Goal: Information Seeking & Learning: Learn about a topic

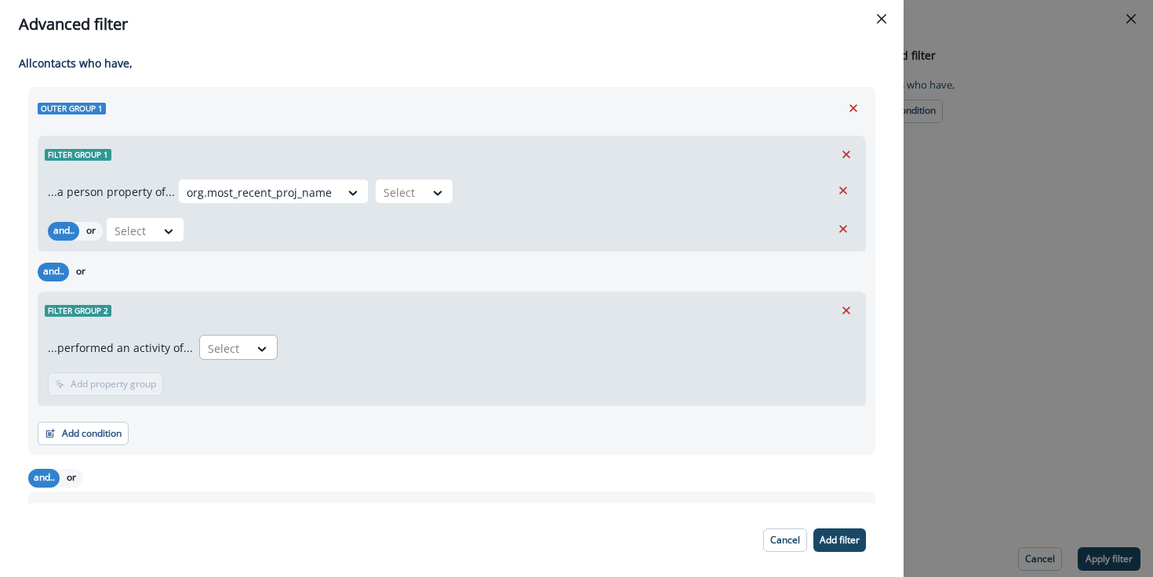
click at [238, 342] on div "Select" at bounding box center [224, 349] width 49 height 26
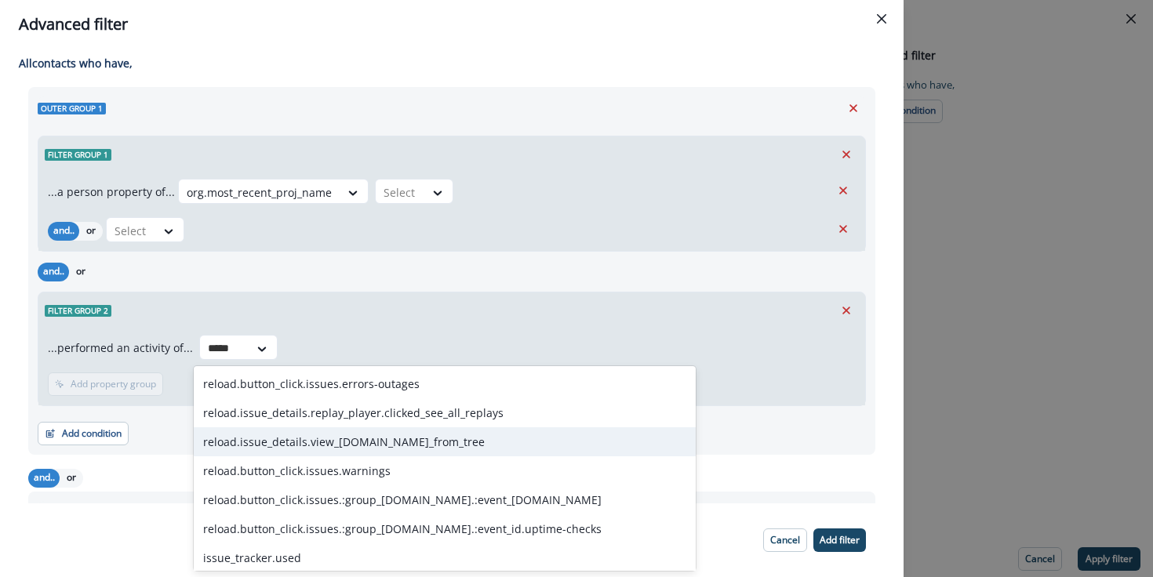
type input "******"
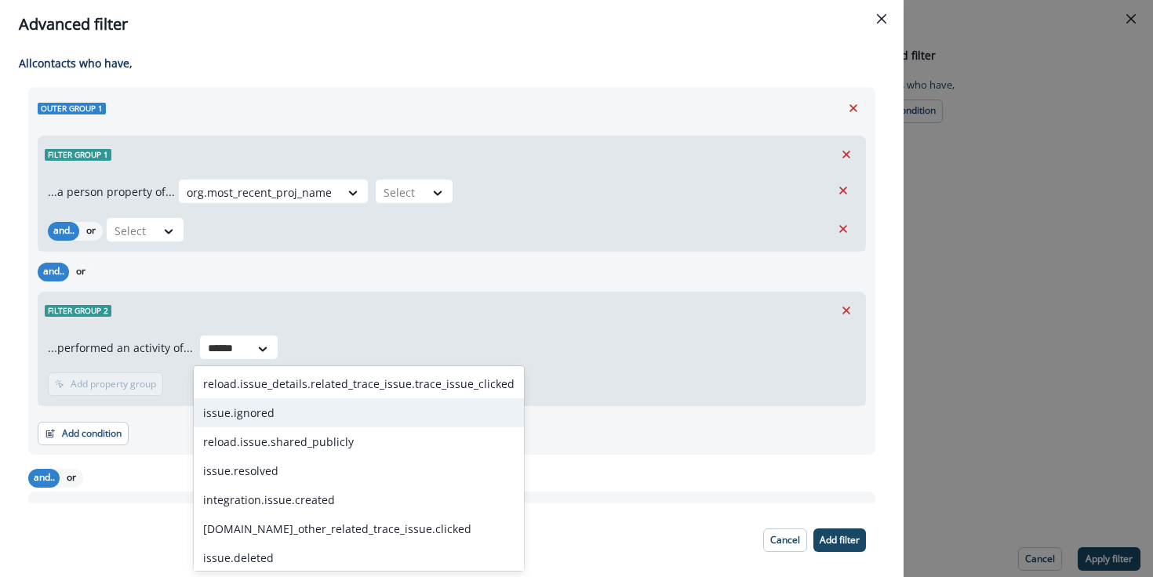
click at [349, 420] on div "issue.ignored" at bounding box center [359, 412] width 330 height 29
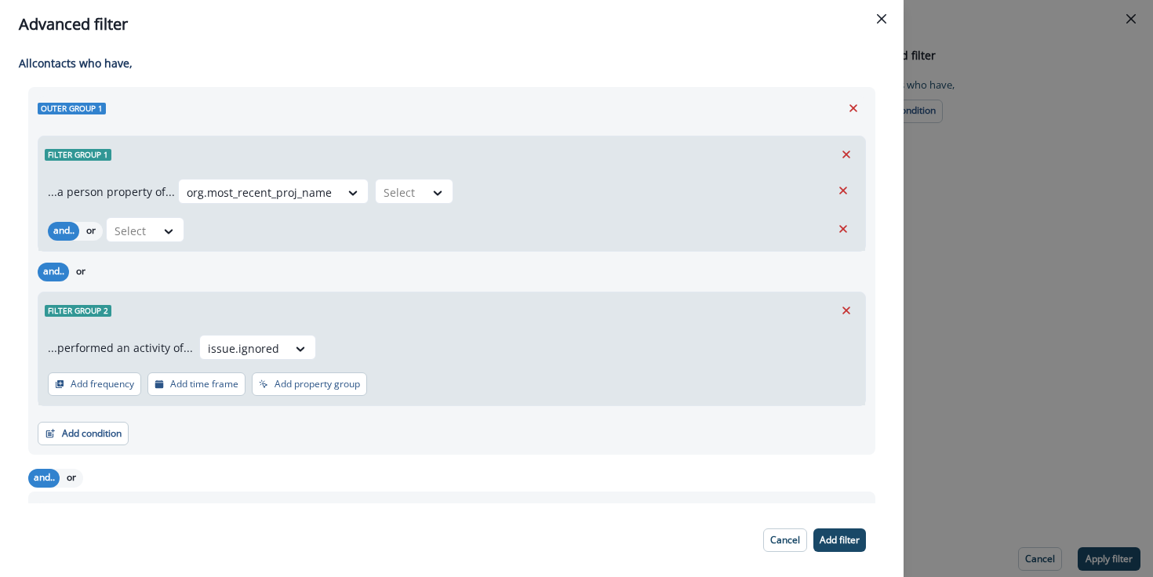
click at [338, 398] on div "...performed an activity of... option issue.ignored, selected. issue.ignored Ad…" at bounding box center [451, 367] width 827 height 77
click at [332, 391] on button "Add property group" at bounding box center [309, 385] width 115 height 24
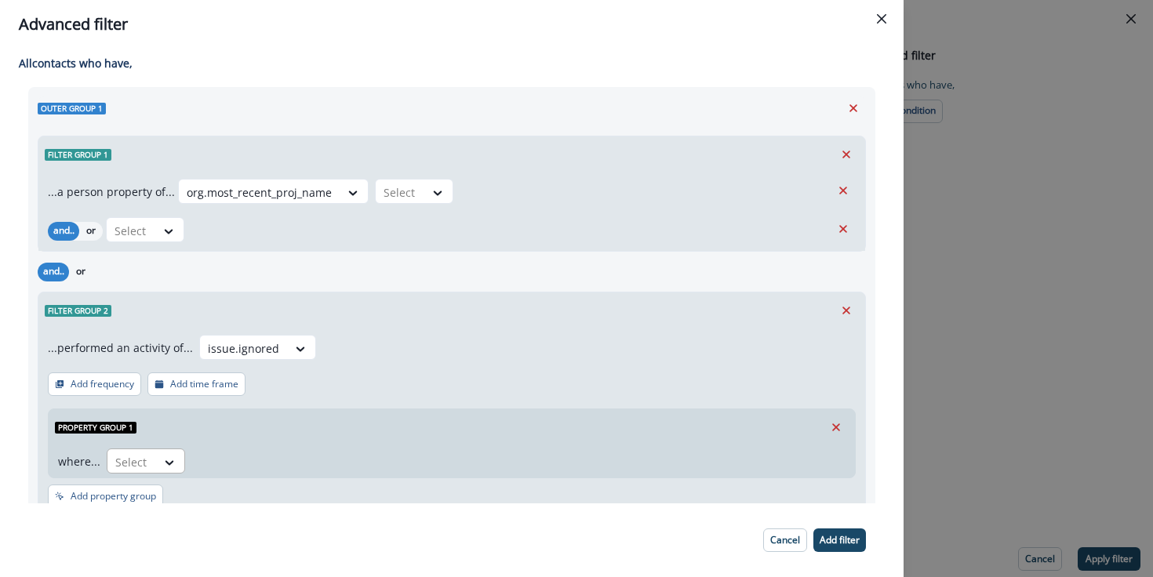
click at [136, 460] on div at bounding box center [131, 463] width 33 height 20
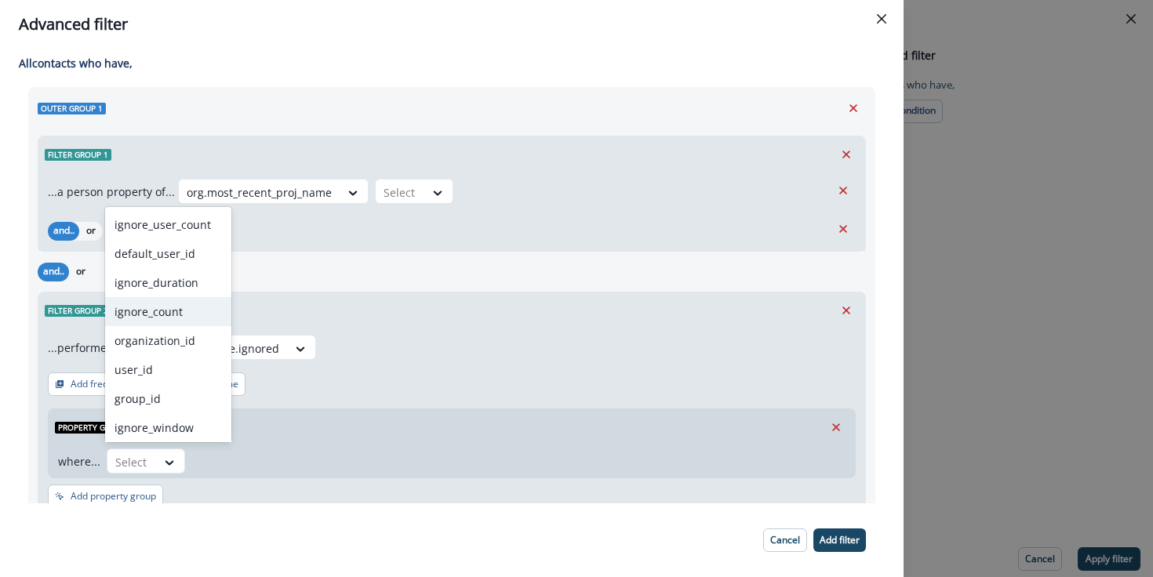
click at [120, 314] on div "ignore_count" at bounding box center [168, 311] width 126 height 29
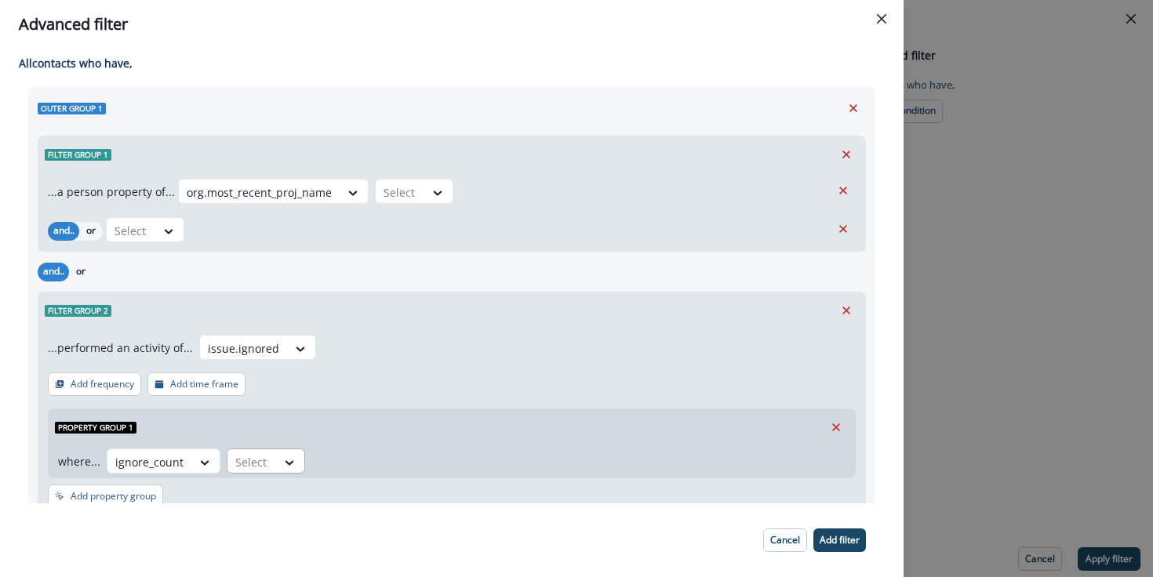
click at [247, 468] on div at bounding box center [251, 463] width 33 height 20
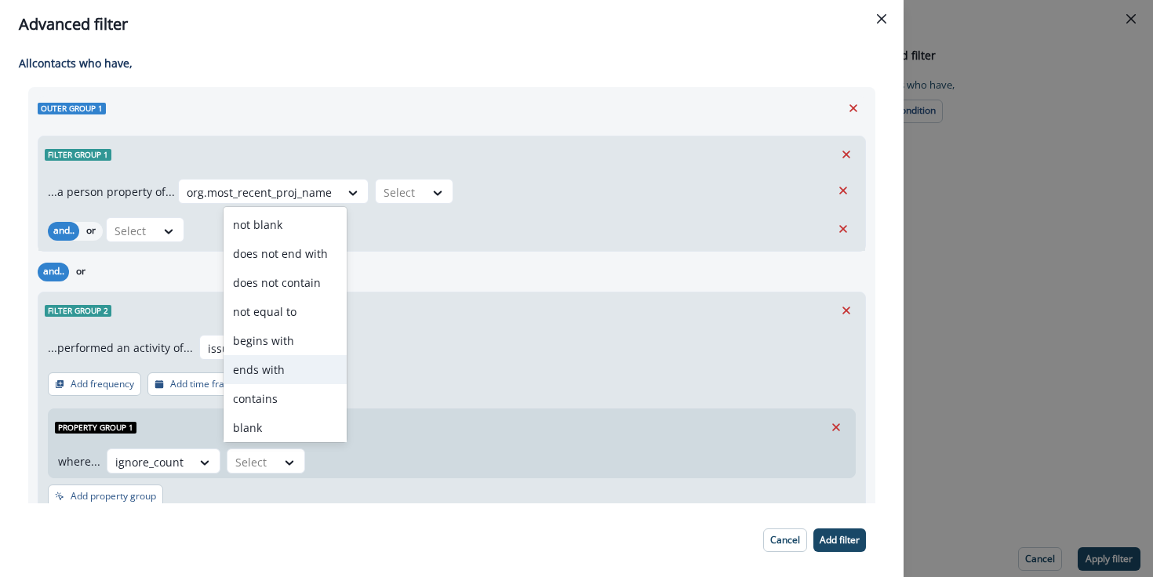
click at [403, 508] on footer "Cancel Add filter" at bounding box center [452, 541] width 904 height 74
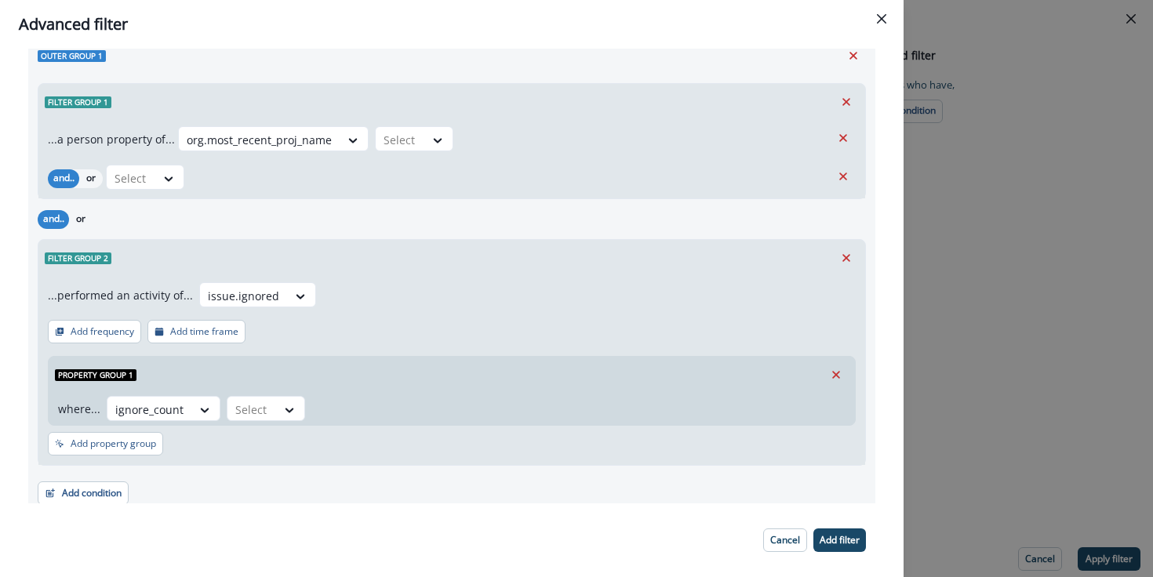
scroll to position [125, 0]
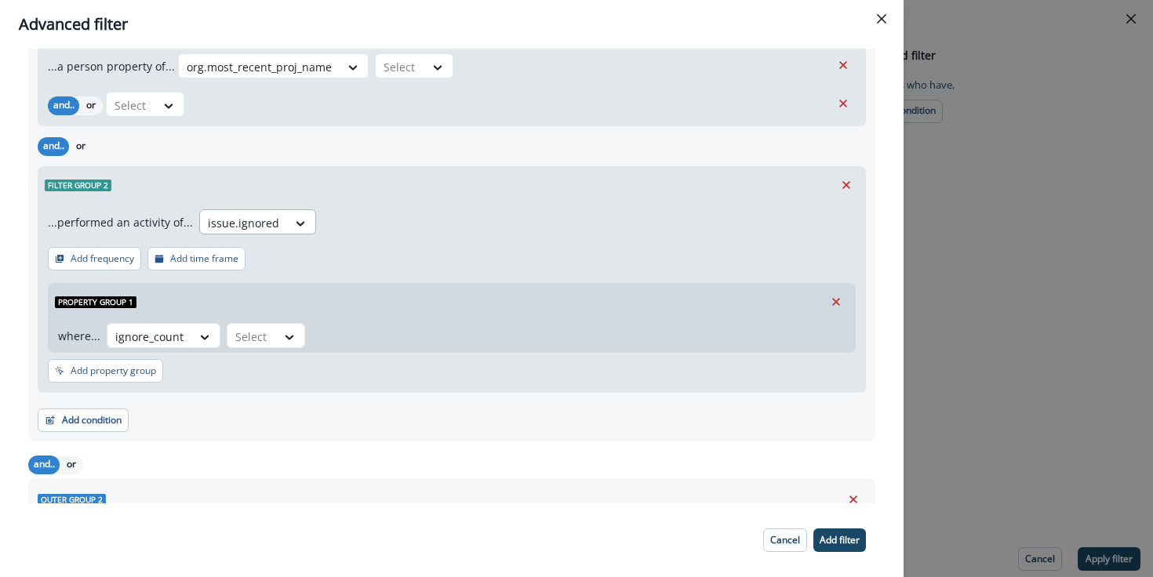
click at [234, 226] on div at bounding box center [243, 223] width 71 height 20
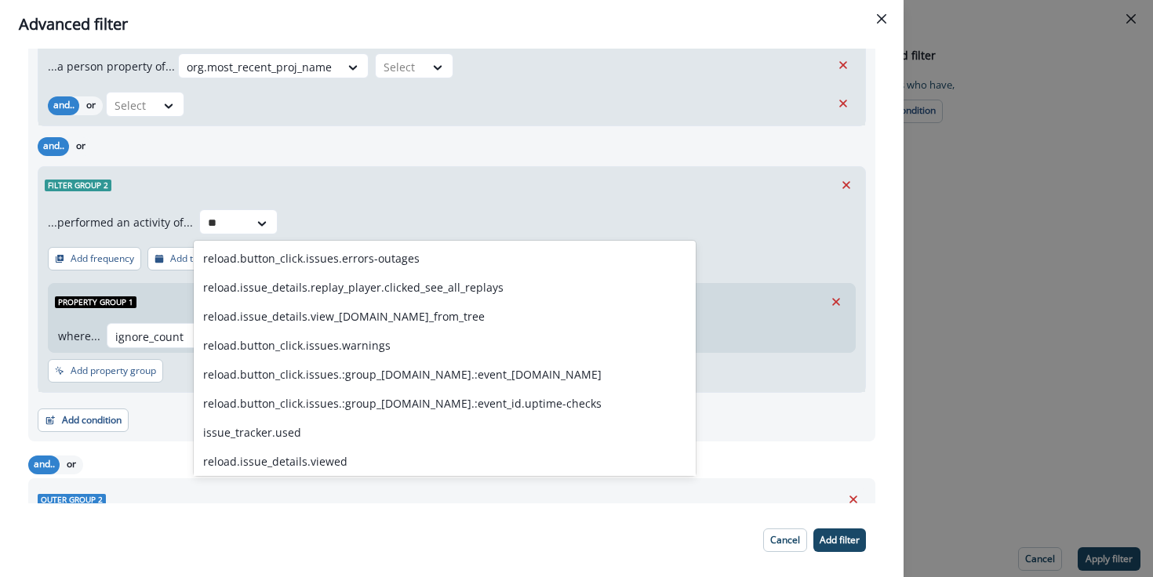
type input "*"
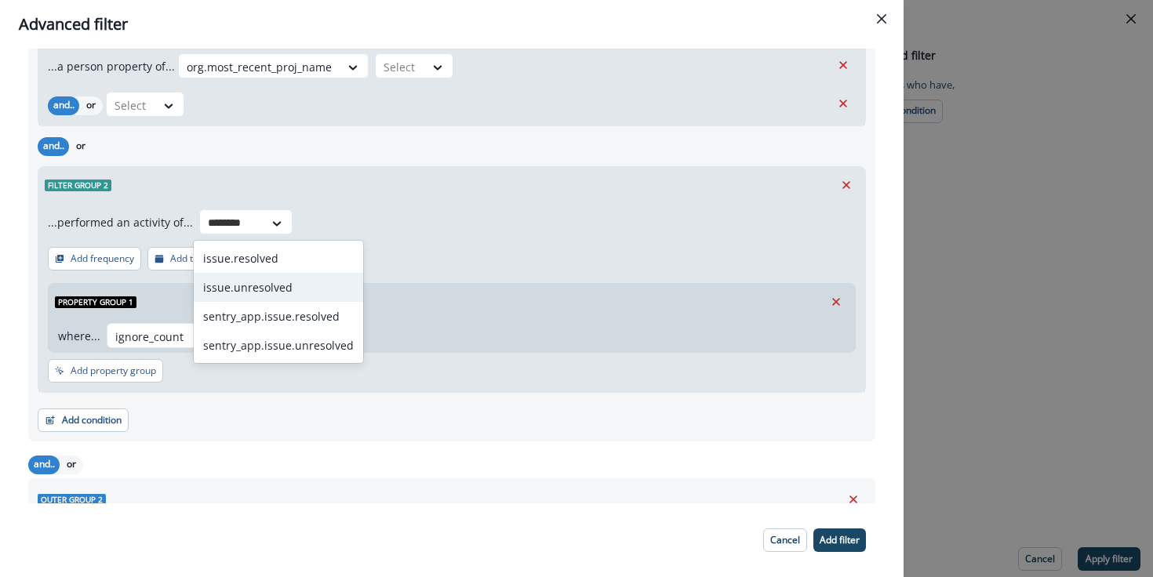
type input "********"
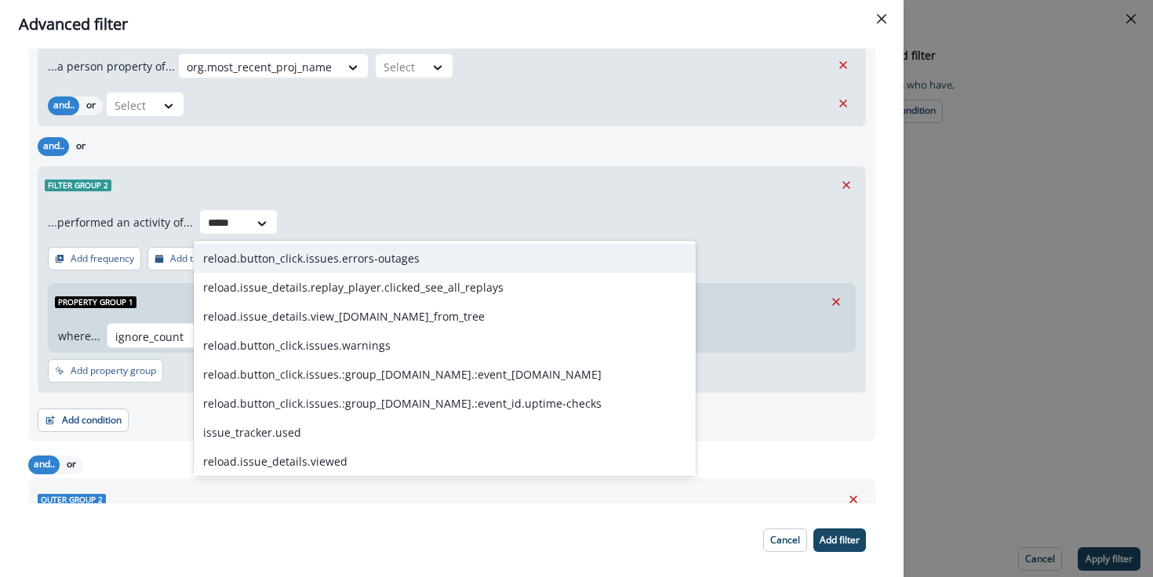
type input "*****"
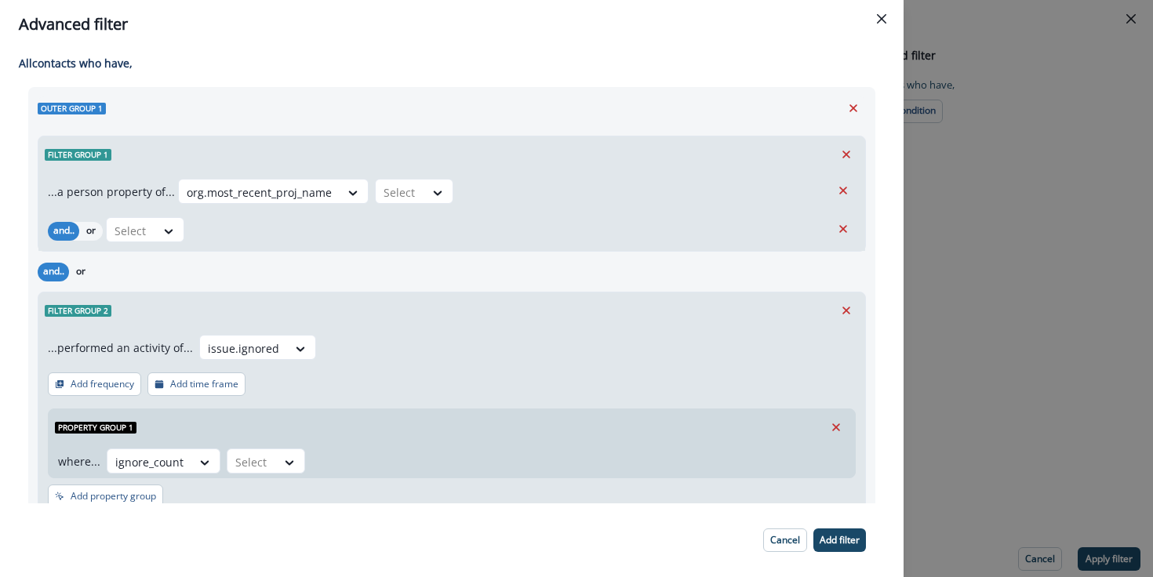
scroll to position [2, 0]
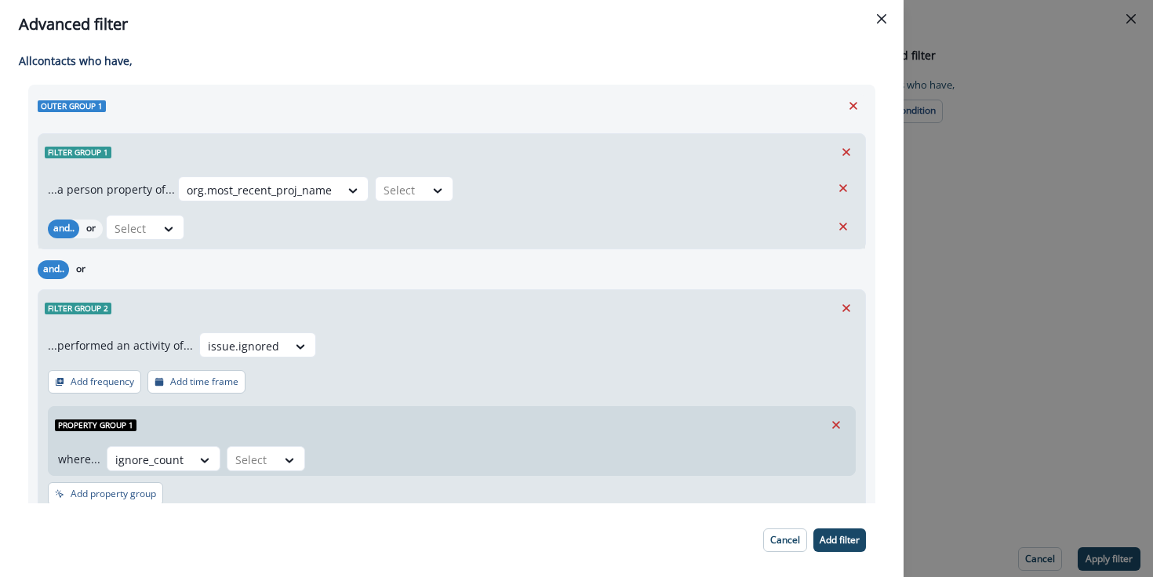
click at [726, 253] on div "Filter group 1 ...a person property of... org.most_recent_proj_name Select and.…" at bounding box center [452, 321] width 828 height 389
click at [544, 76] on div "All contact s who have, Outer group 1 Filter group 1 ...a person property of...…" at bounding box center [452, 276] width 904 height 455
click at [287, 350] on div at bounding box center [300, 347] width 27 height 16
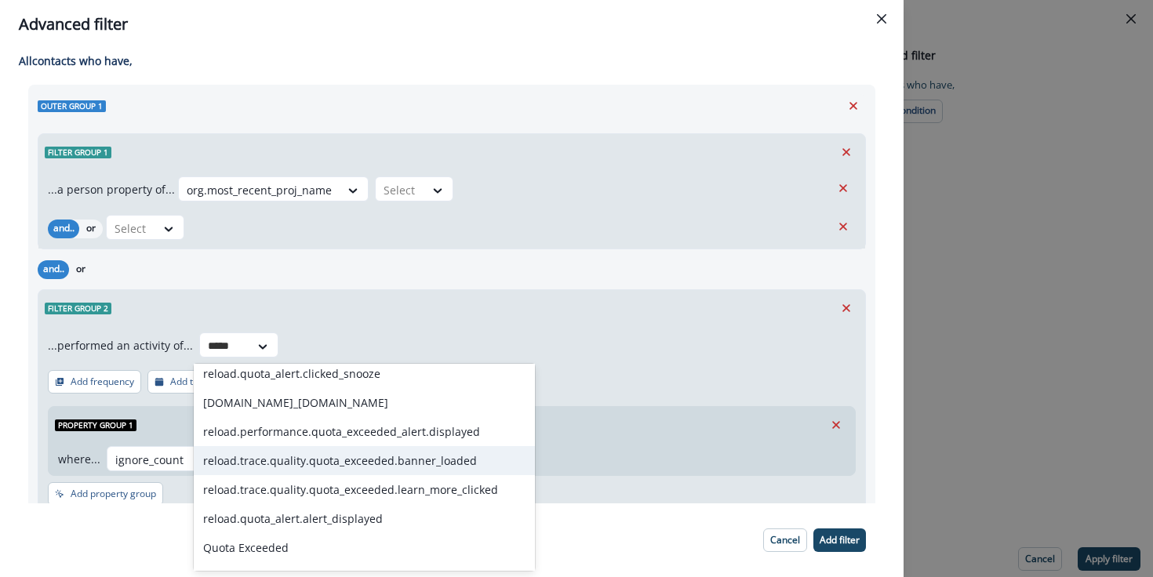
scroll to position [0, 0]
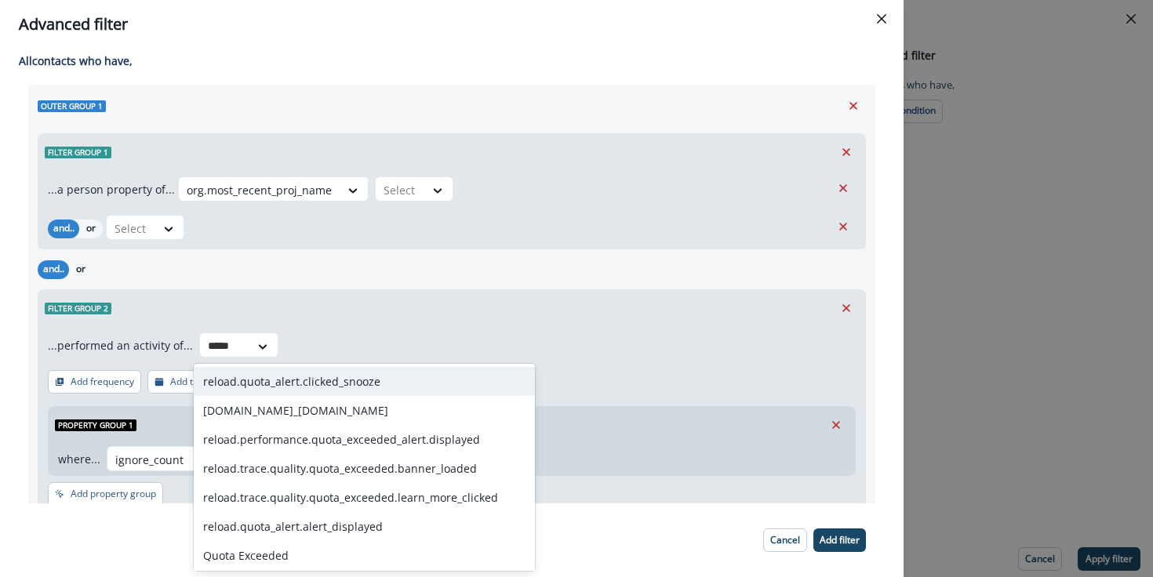
type input "*****"
click at [514, 291] on div "Filter group 2" at bounding box center [451, 308] width 827 height 36
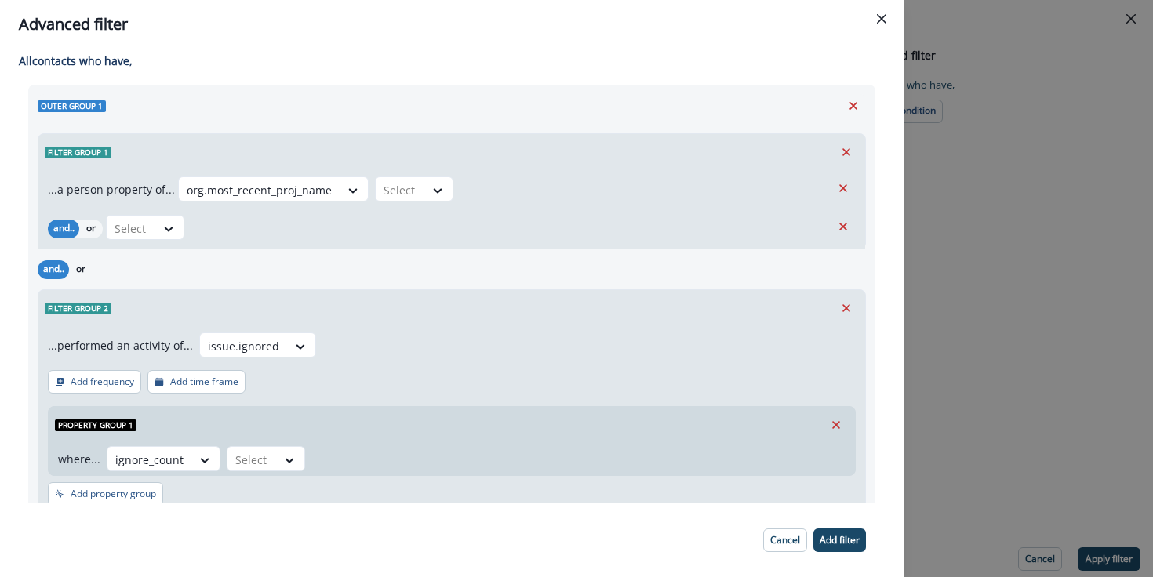
click at [438, 375] on div "...performed an activity of... issue.ignored Add frequency Add time frame Prope…" at bounding box center [451, 420] width 827 height 189
click at [287, 348] on div at bounding box center [300, 347] width 27 height 16
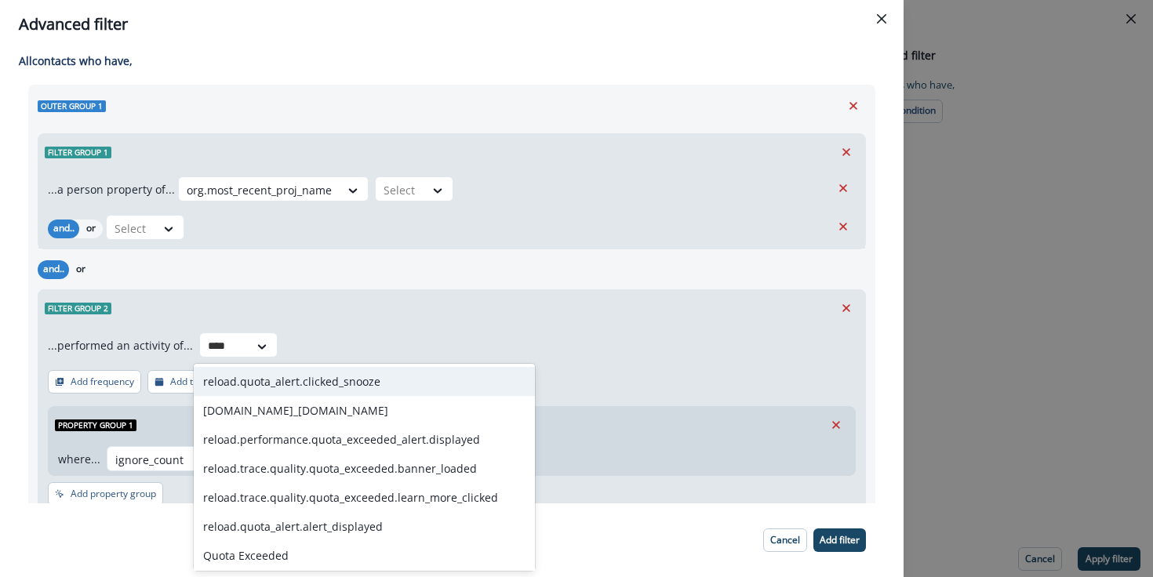
type input "*****"
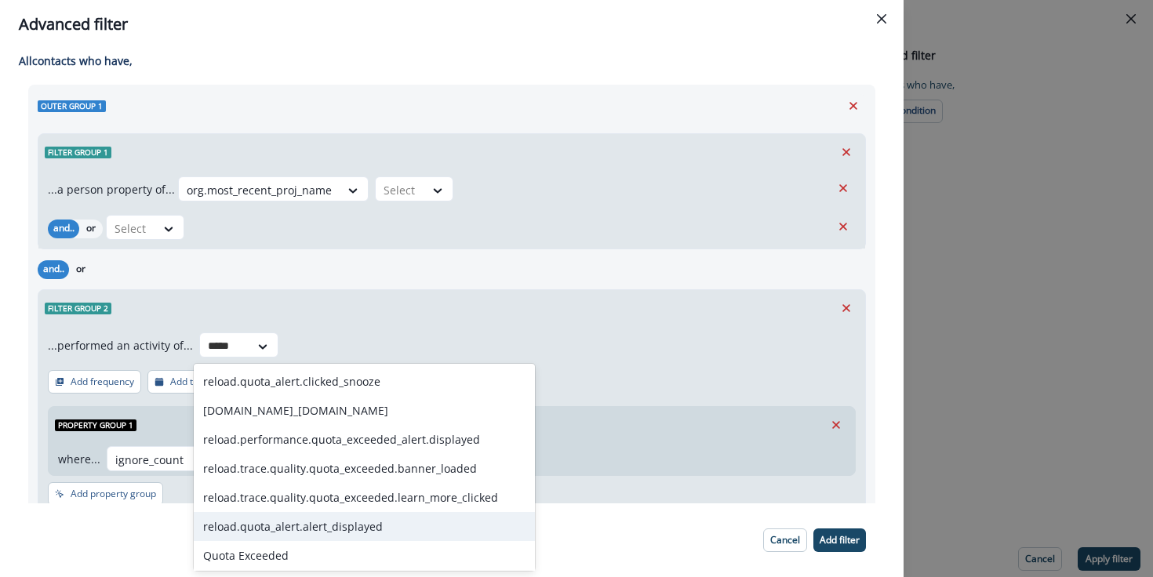
scroll to position [31, 0]
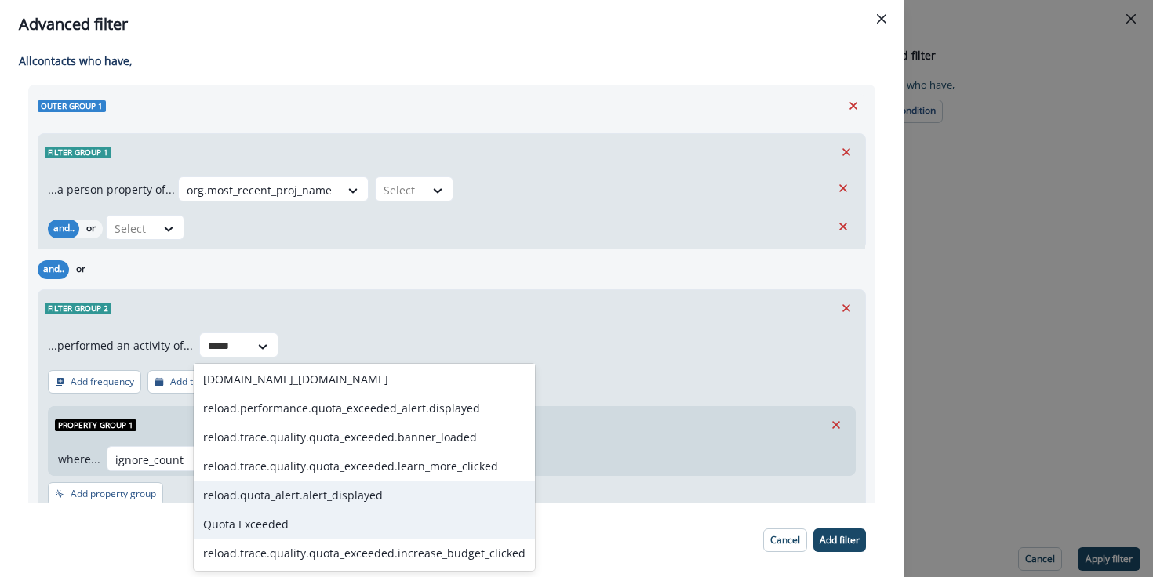
click at [437, 526] on div "Quota Exceeded" at bounding box center [364, 524] width 341 height 29
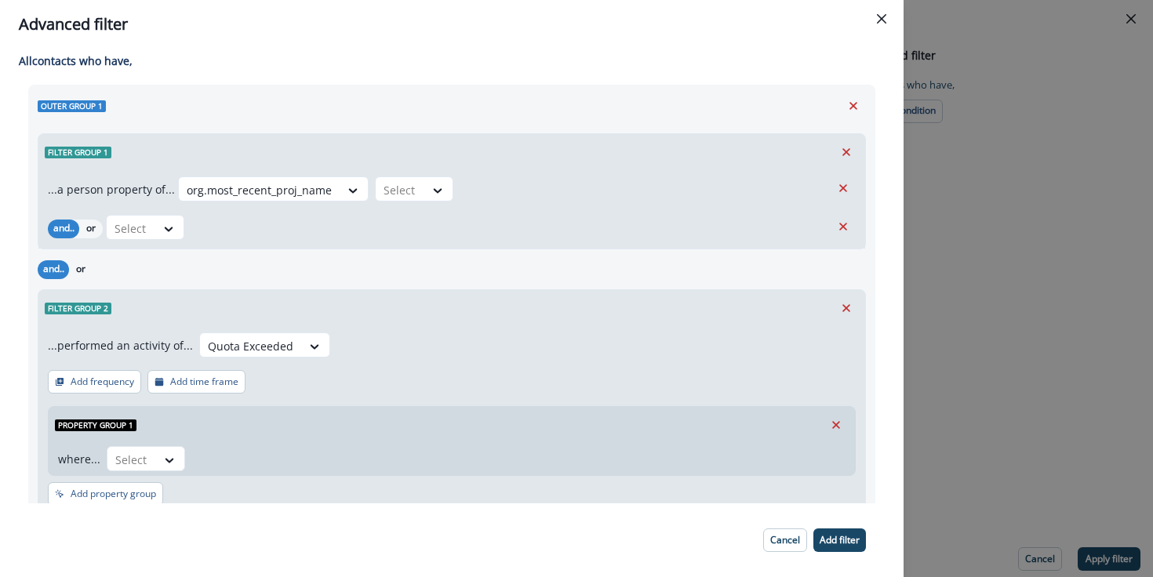
click at [456, 376] on div "...performed an activity of... Quota Exceeded Add frequency Add time frame Prop…" at bounding box center [451, 420] width 827 height 189
click at [286, 349] on div at bounding box center [250, 346] width 85 height 20
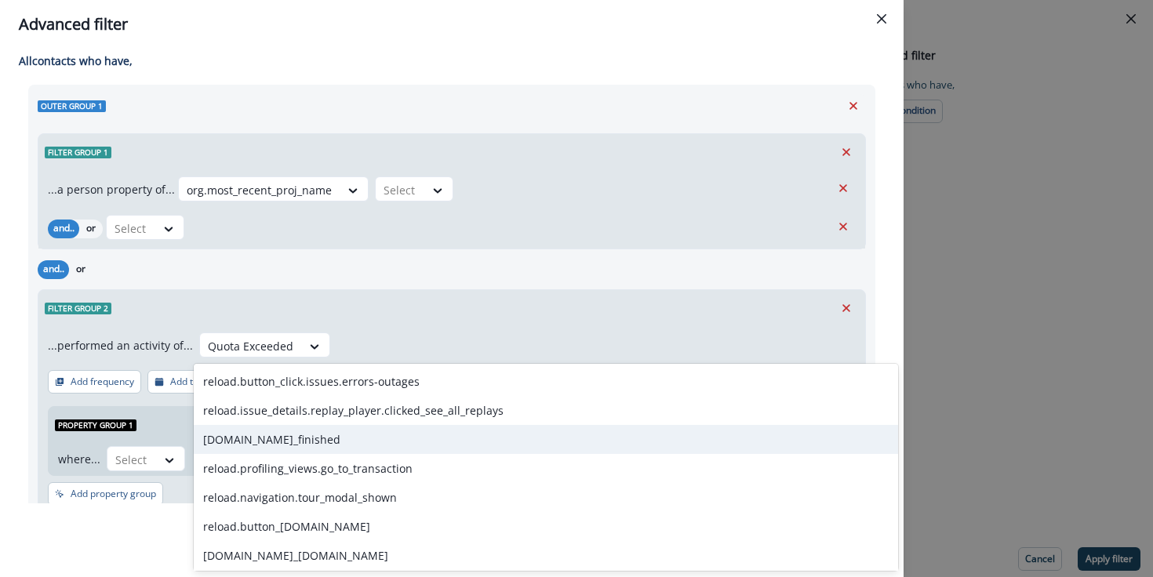
click at [430, 307] on div "Filter group 2" at bounding box center [451, 308] width 827 height 36
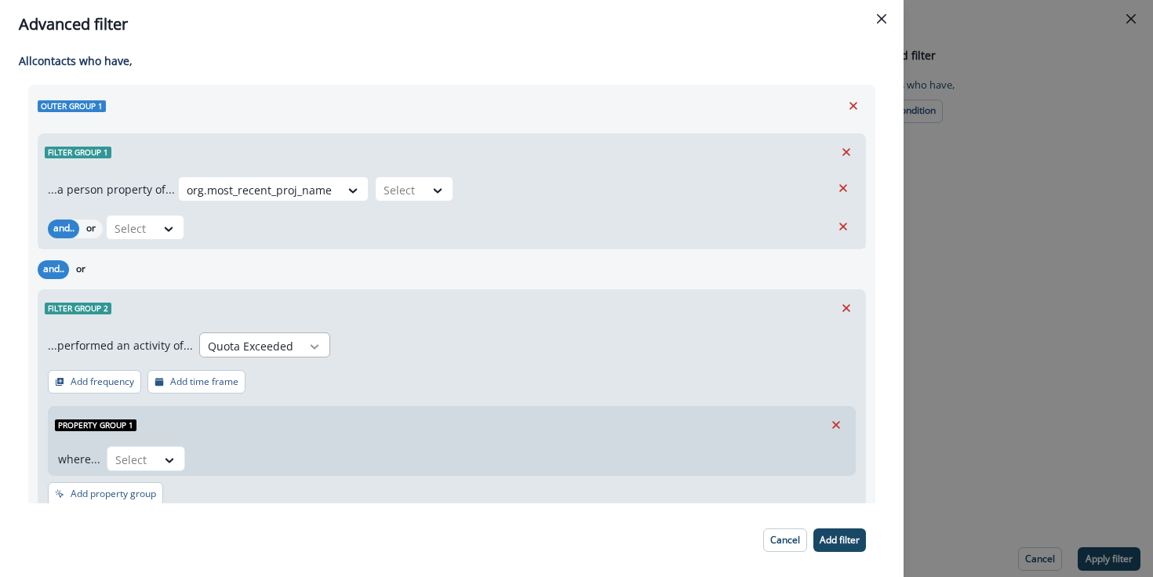
click at [307, 344] on icon at bounding box center [314, 347] width 14 height 16
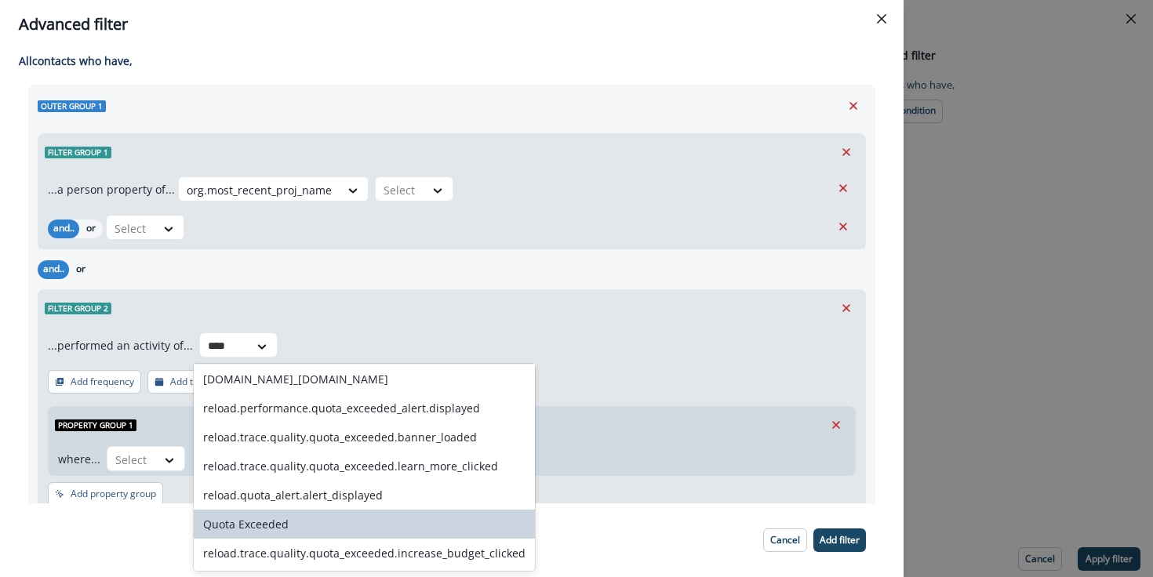
type input "*****"
click at [409, 523] on div "Quota Exceeded" at bounding box center [364, 524] width 341 height 29
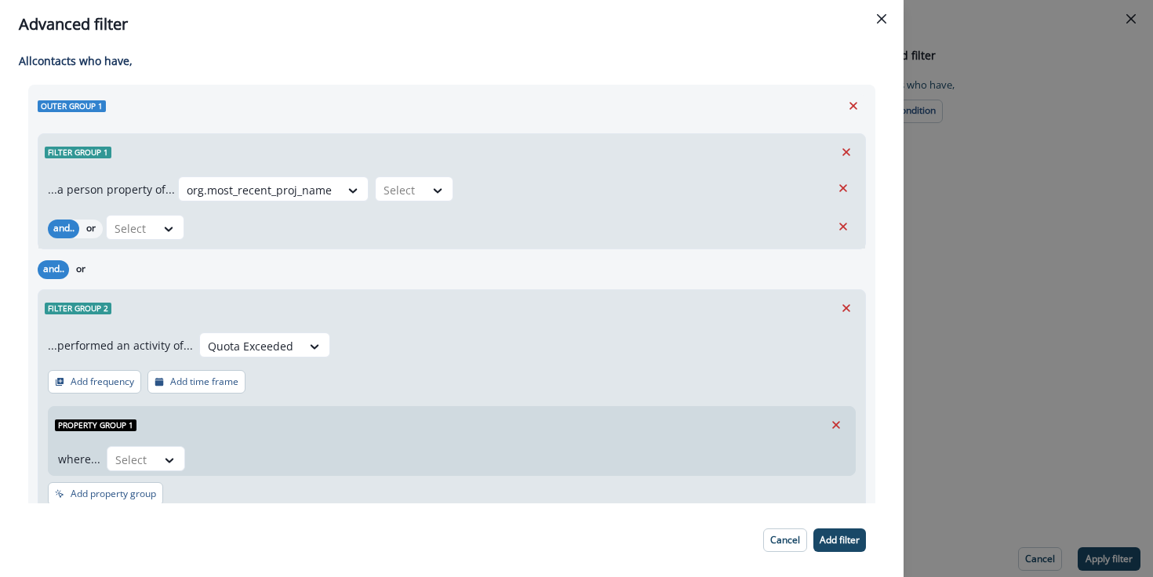
click at [493, 318] on div "Filter group 2" at bounding box center [451, 308] width 827 height 36
click at [301, 340] on div at bounding box center [314, 347] width 27 height 16
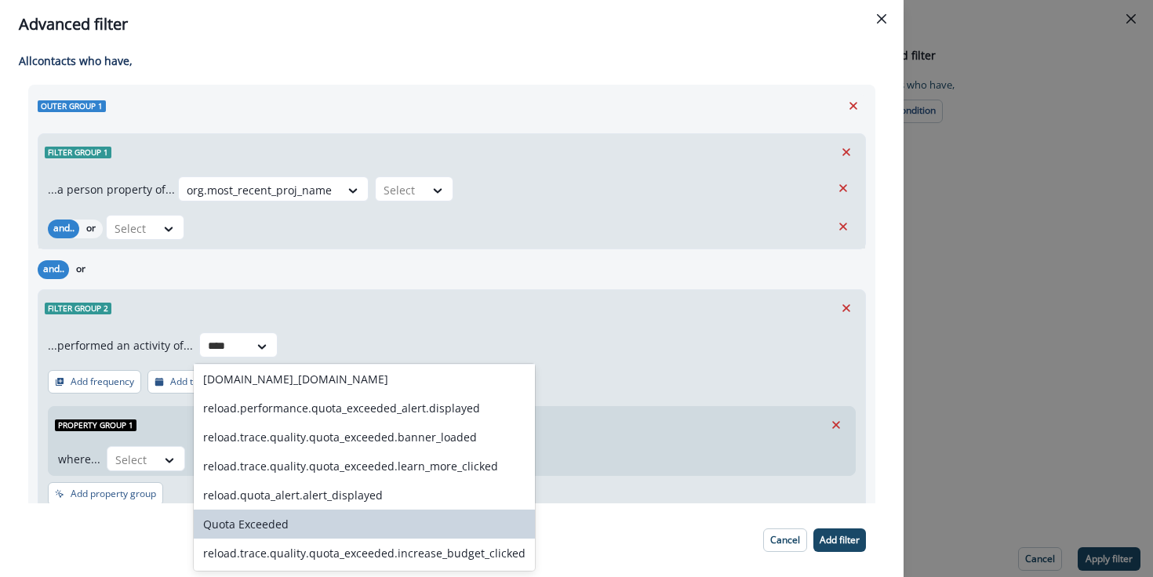
type input "*****"
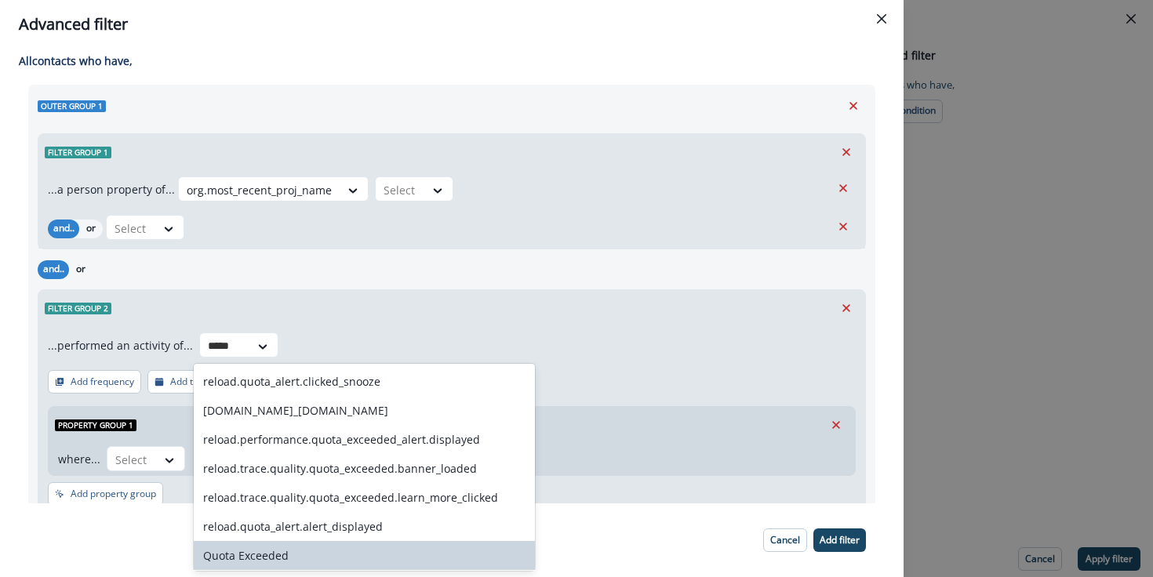
click at [310, 562] on div "Quota Exceeded" at bounding box center [364, 555] width 341 height 29
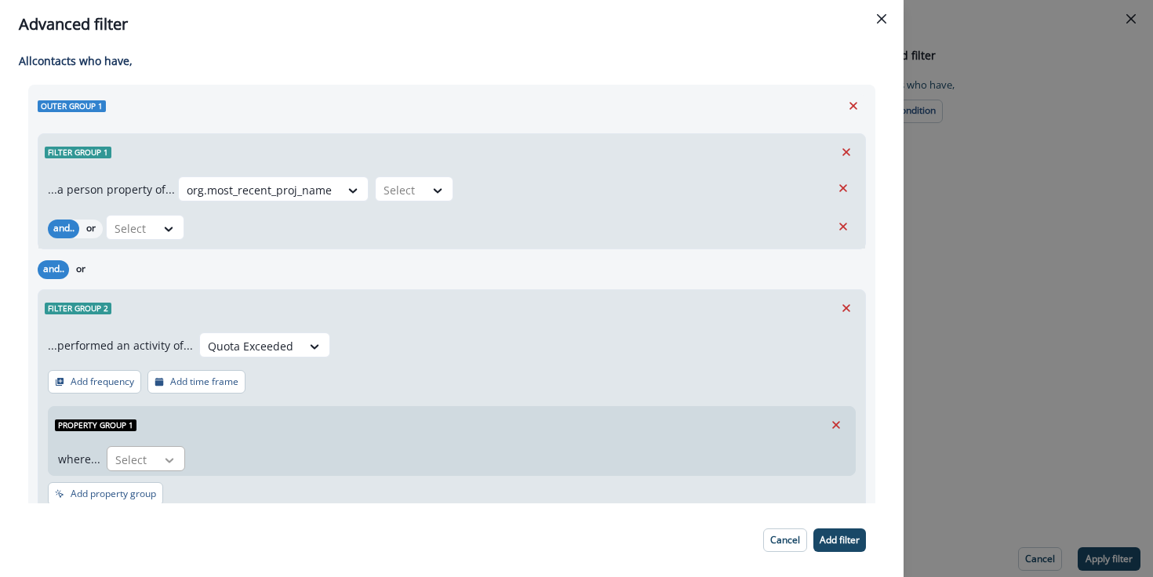
click at [160, 464] on div at bounding box center [169, 461] width 27 height 16
click at [156, 553] on div "data_category" at bounding box center [159, 553] width 108 height 29
click at [281, 454] on div at bounding box center [294, 461] width 27 height 16
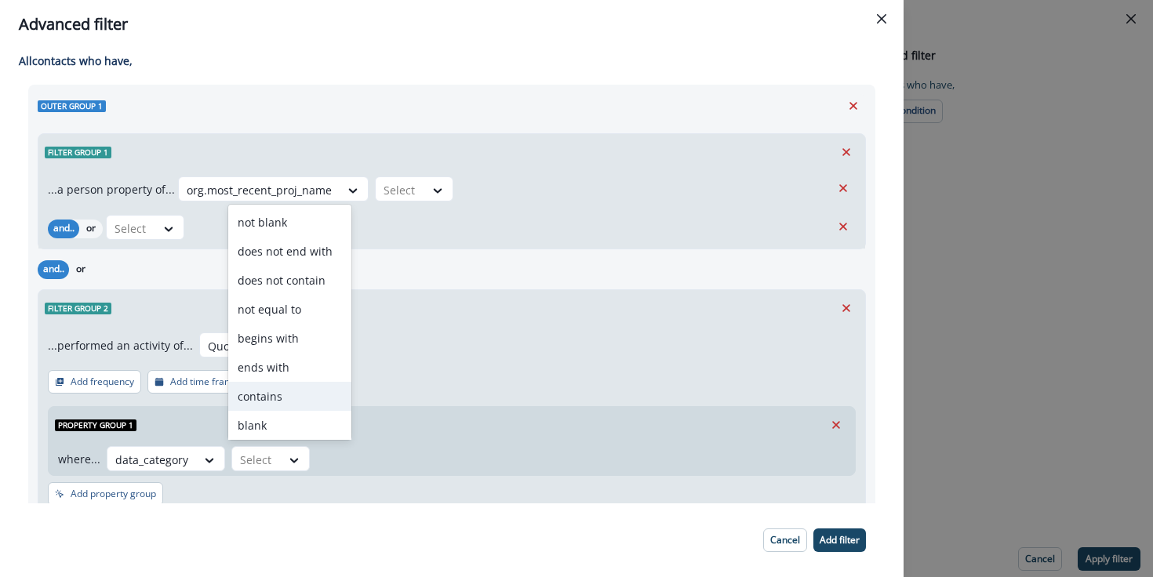
click at [302, 388] on div "contains" at bounding box center [289, 396] width 123 height 29
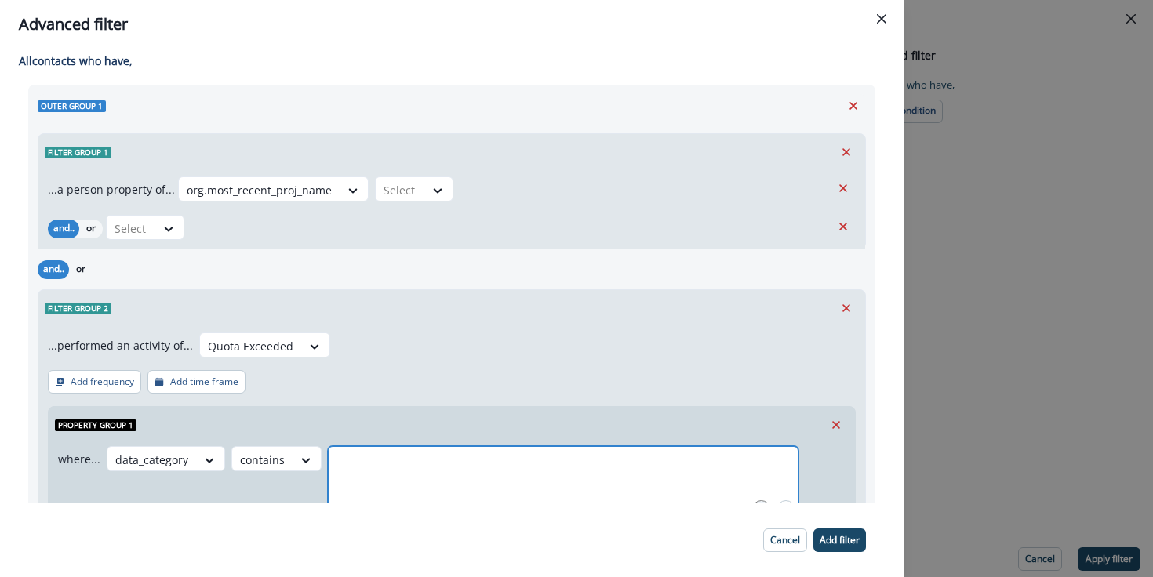
click at [370, 473] on input "text" at bounding box center [563, 465] width 466 height 31
type input "*****"
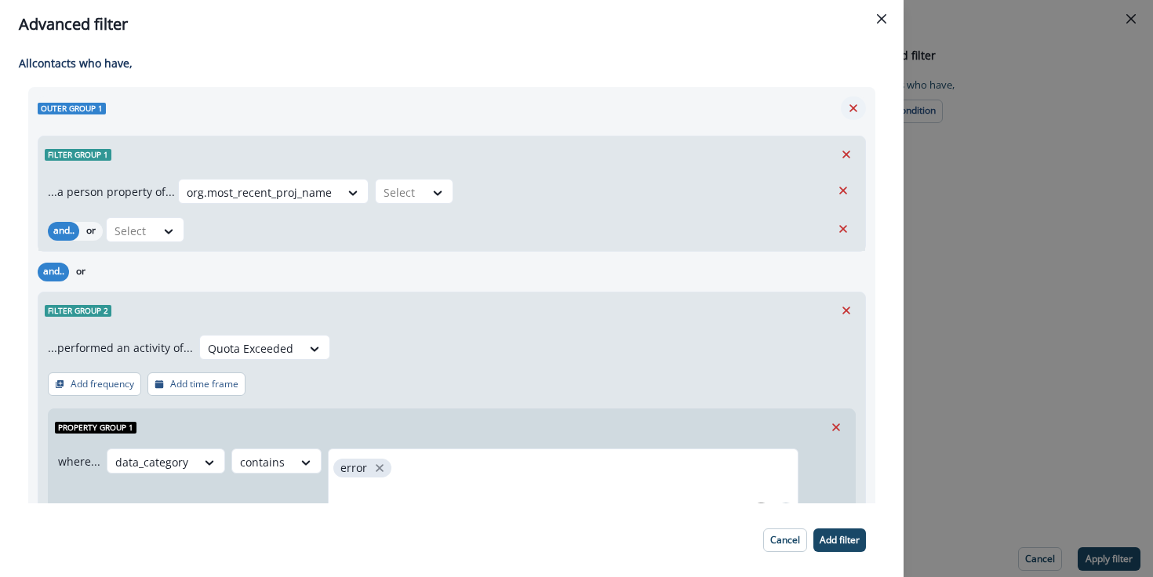
click at [850, 112] on icon "Remove" at bounding box center [853, 108] width 14 height 14
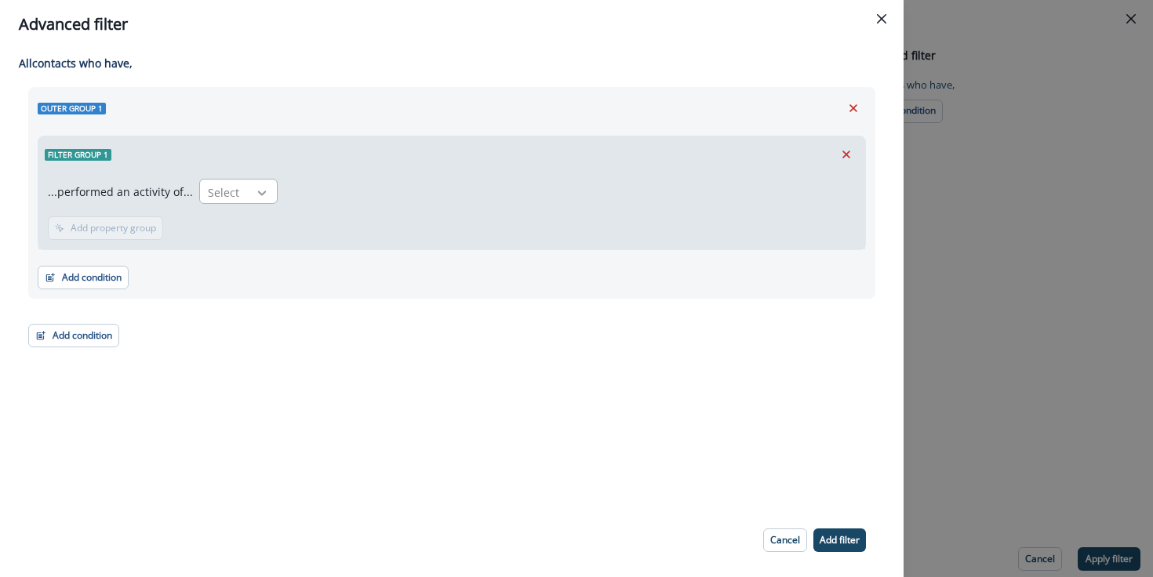
click at [249, 199] on div at bounding box center [262, 193] width 27 height 16
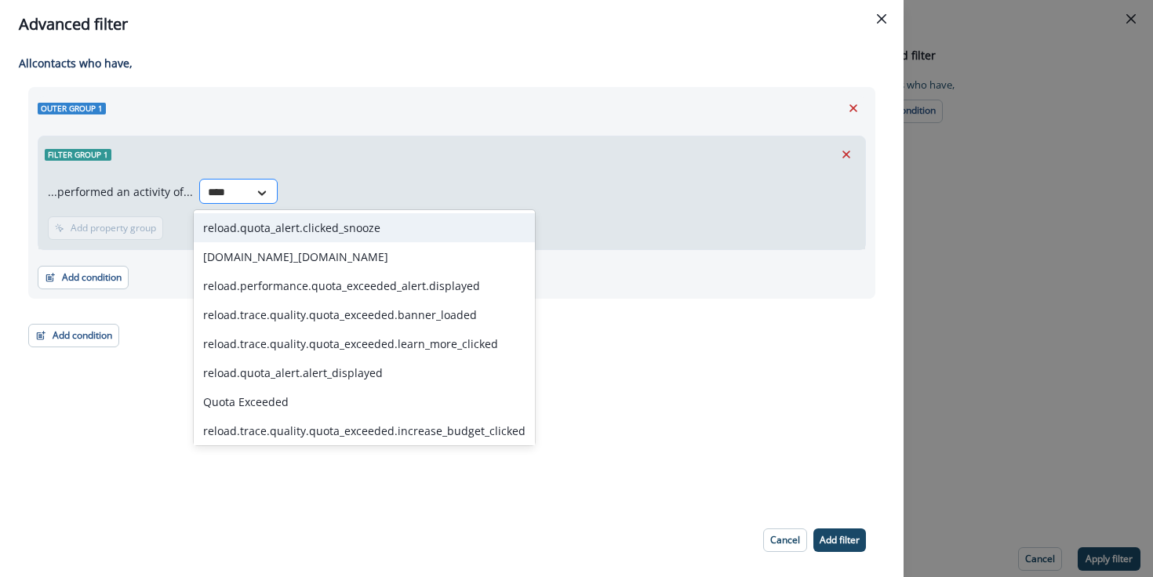
type input "*****"
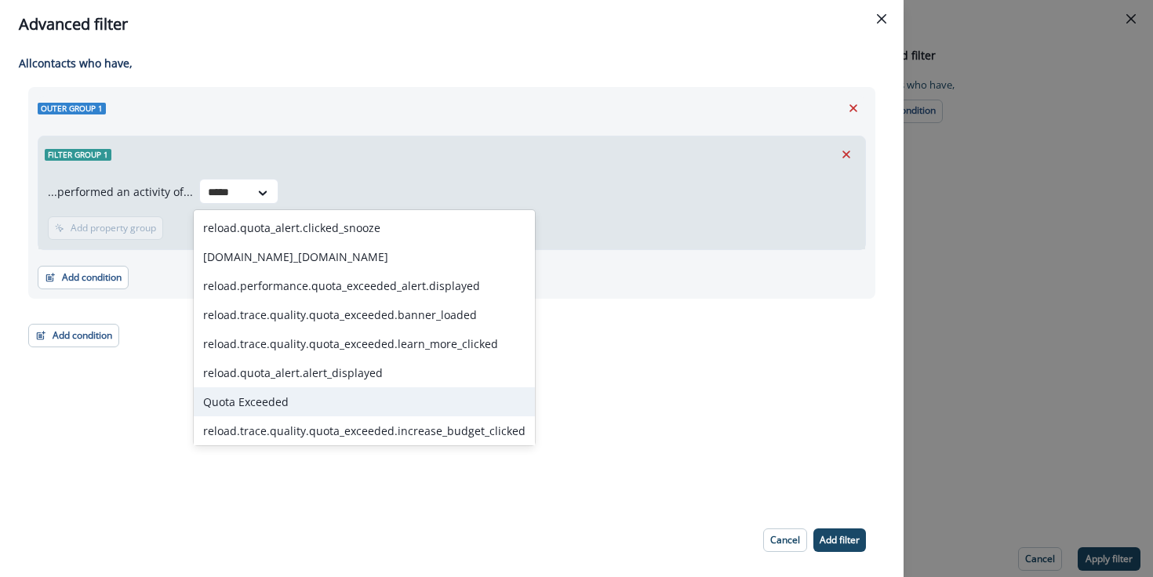
click at [270, 398] on div "Quota Exceeded" at bounding box center [364, 401] width 341 height 29
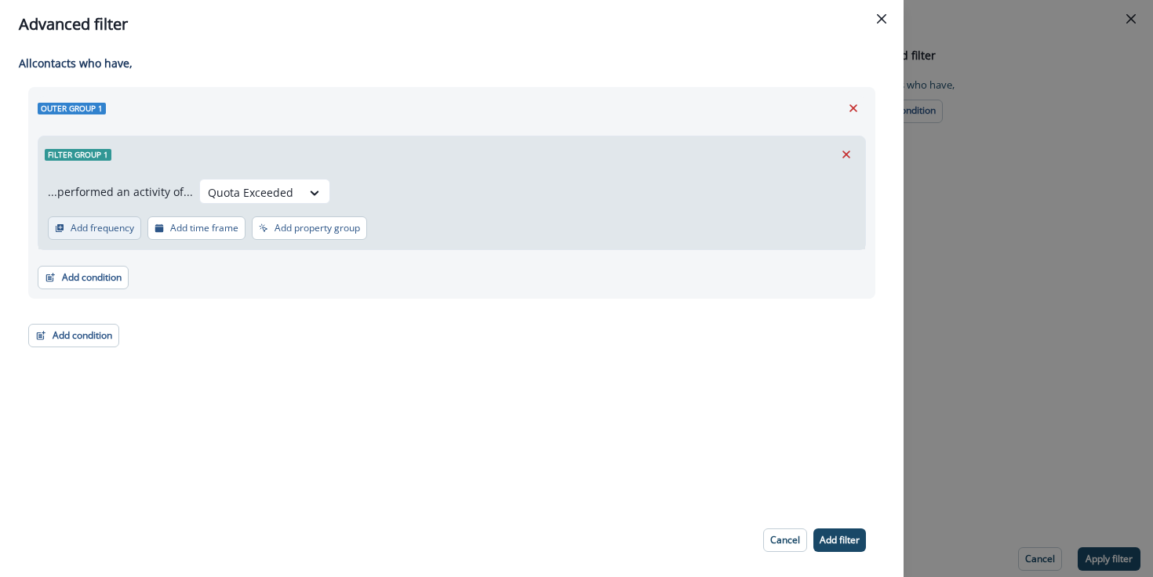
click at [104, 229] on p "Add frequency" at bounding box center [103, 228] width 64 height 11
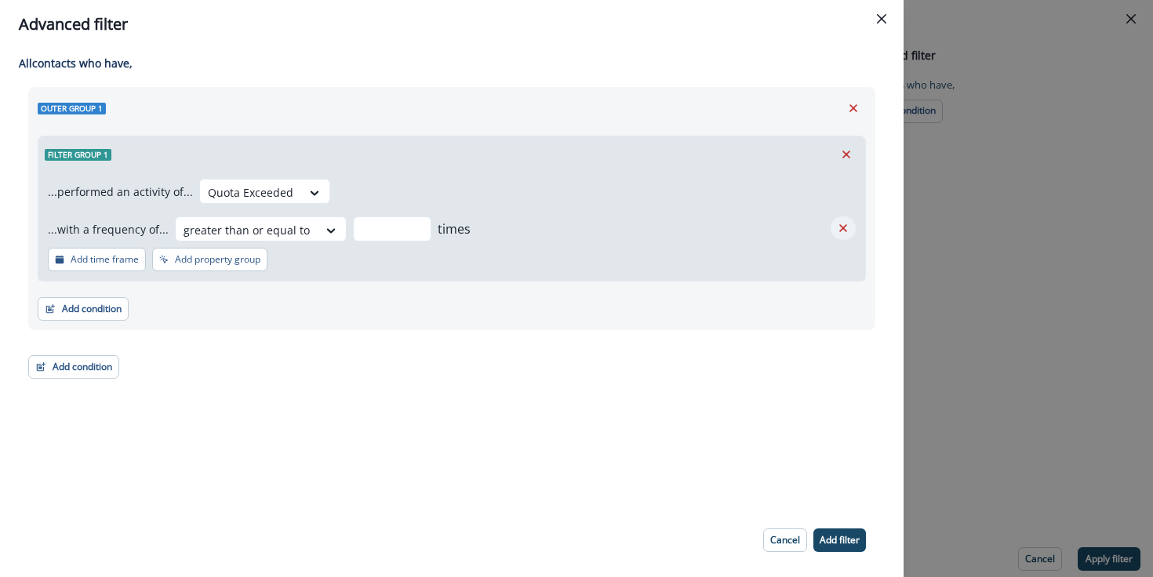
click at [846, 230] on icon "Remove" at bounding box center [843, 228] width 8 height 8
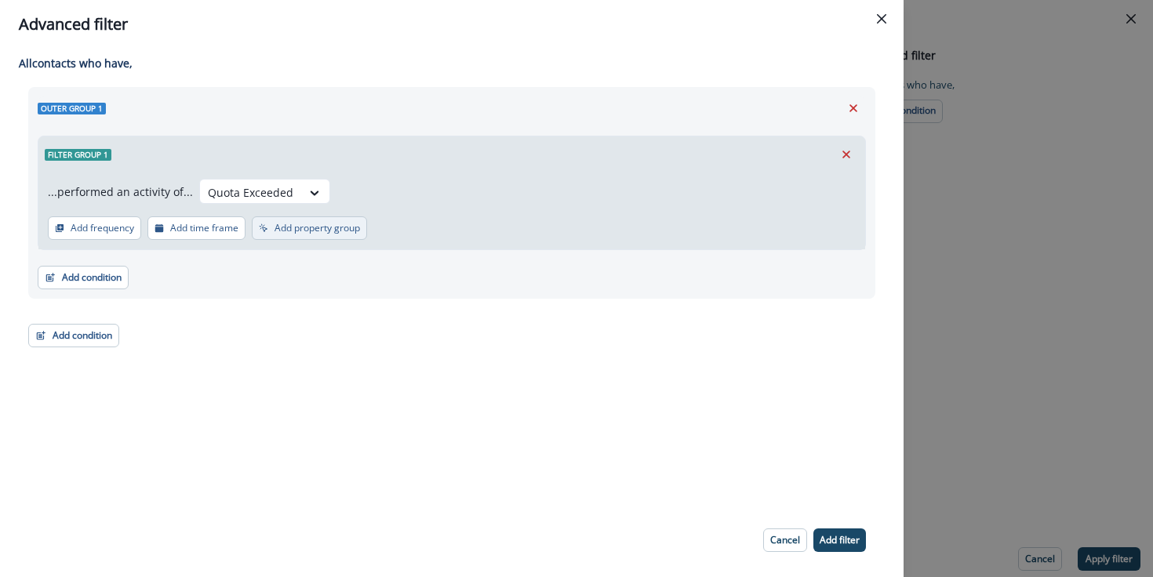
click at [313, 231] on p "Add property group" at bounding box center [317, 228] width 85 height 11
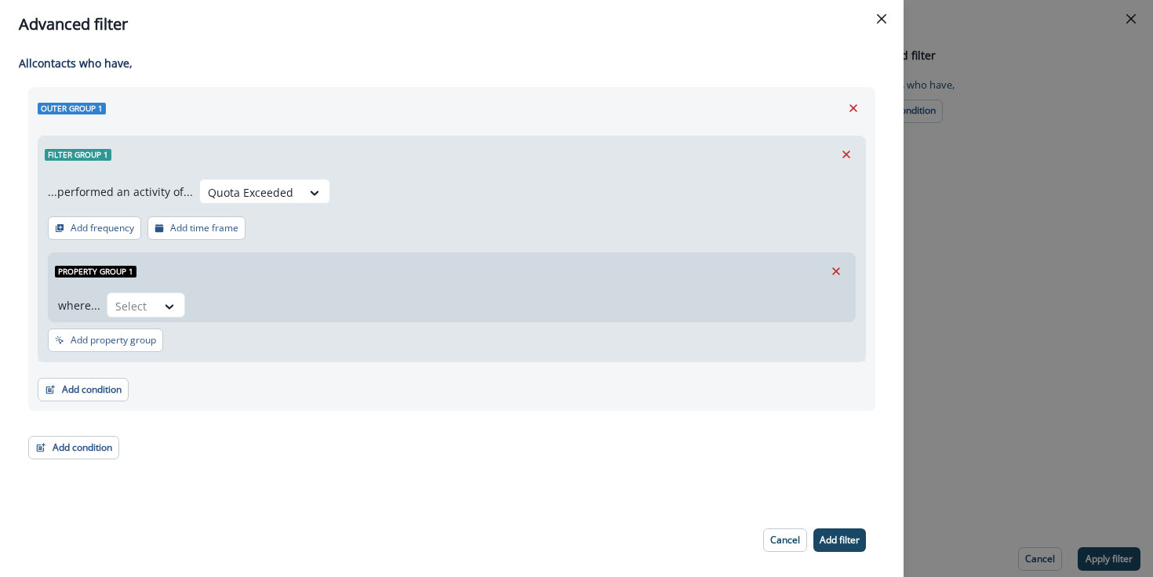
click at [166, 322] on div "Property group 1 where... Select" at bounding box center [452, 288] width 808 height 70
click at [172, 308] on icon at bounding box center [169, 307] width 14 height 16
click at [184, 406] on div "data_category" at bounding box center [159, 399] width 108 height 29
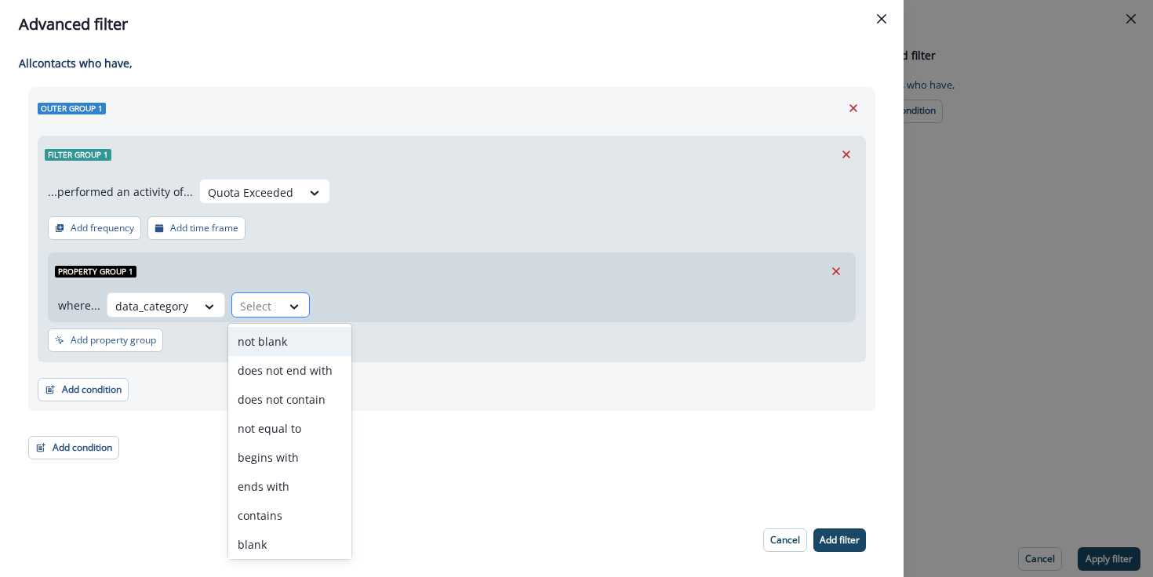
click at [272, 311] on div "Select" at bounding box center [256, 306] width 49 height 26
click at [279, 507] on div "contains" at bounding box center [289, 515] width 123 height 29
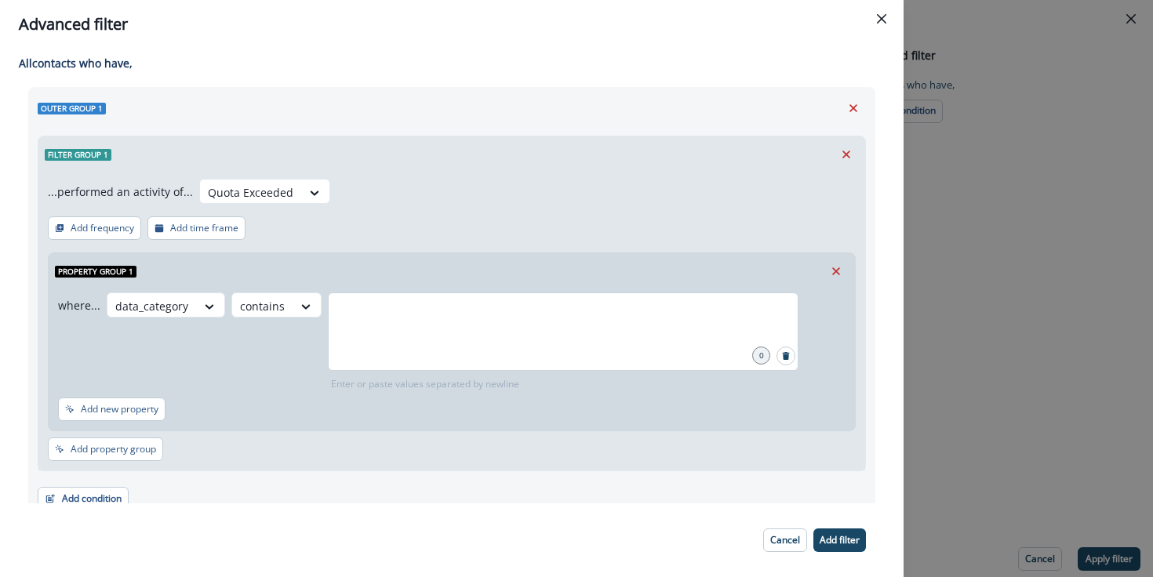
click at [390, 337] on div at bounding box center [563, 332] width 471 height 78
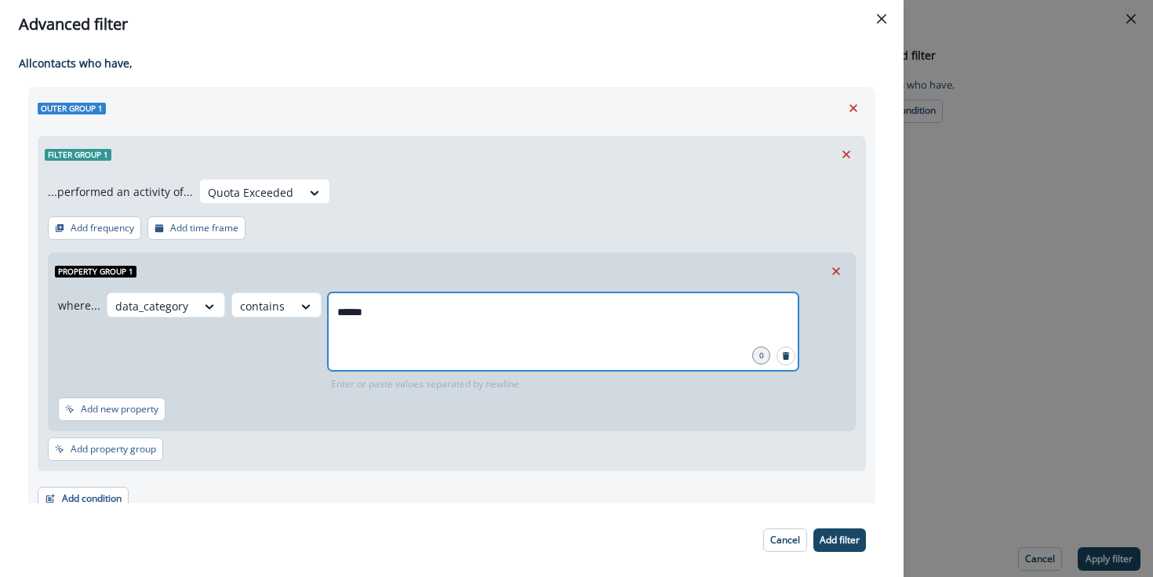
type input "*****"
type input "******"
type input "****"
type input "*****"
click at [568, 311] on icon "close" at bounding box center [573, 312] width 14 height 14
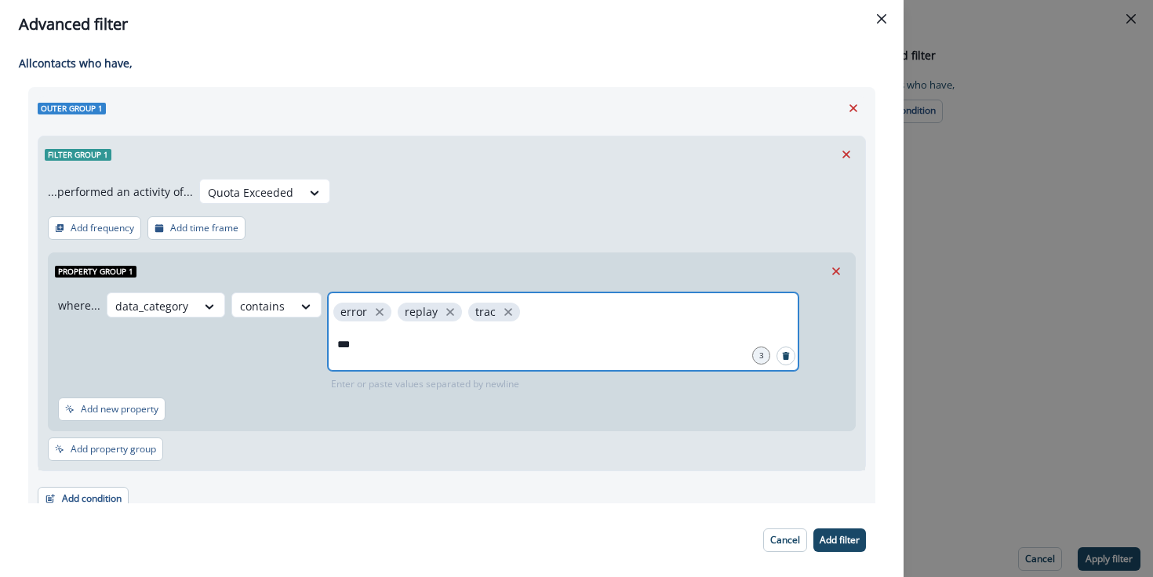
type input "****"
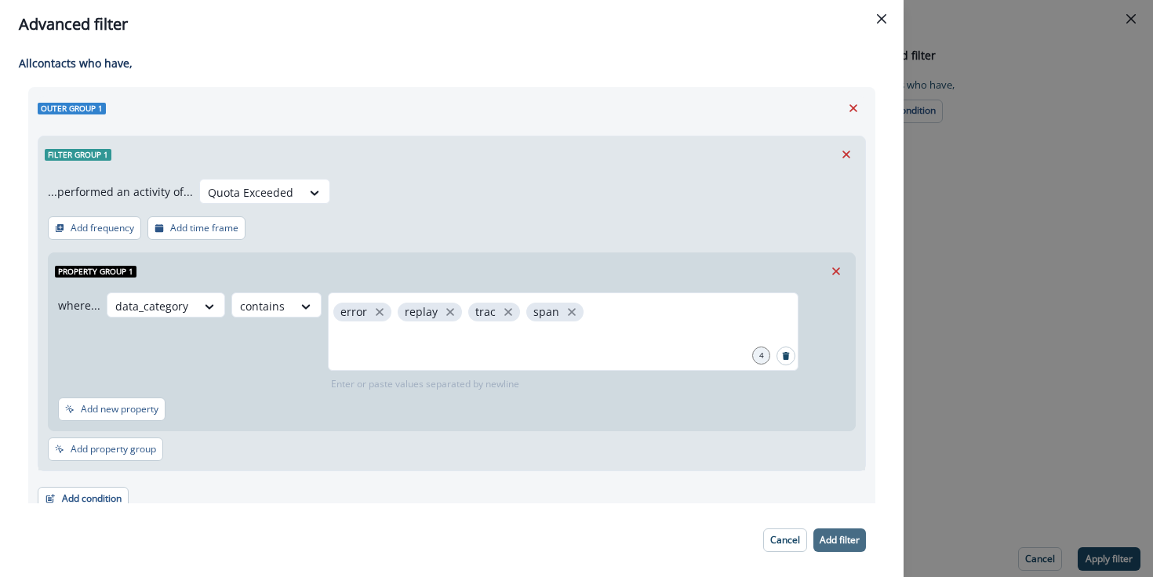
click at [840, 545] on p "Add filter" at bounding box center [840, 540] width 40 height 11
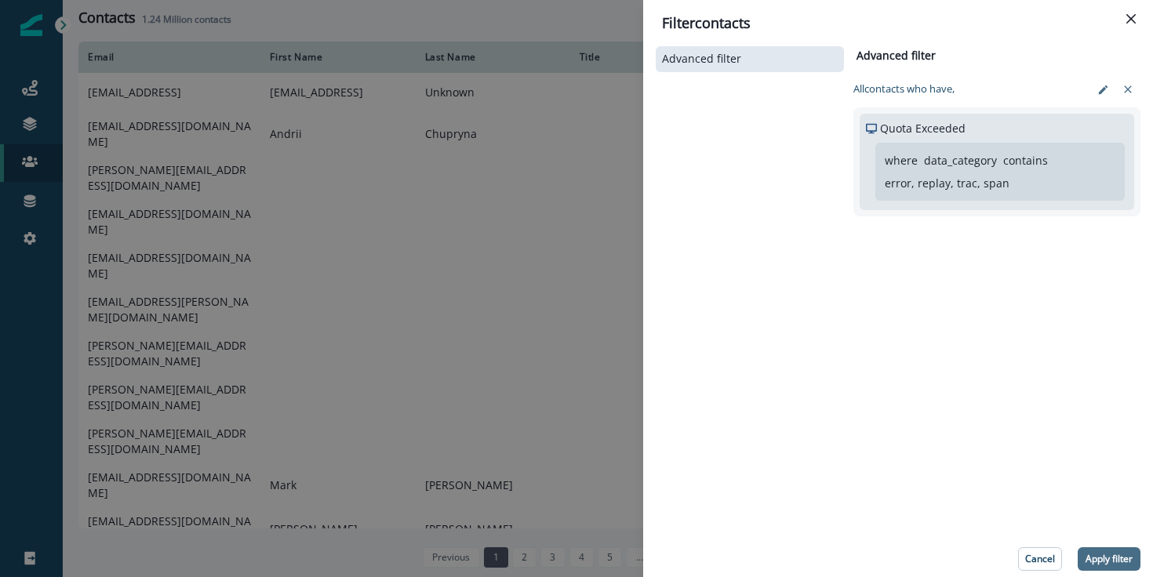
click at [1112, 558] on p "Apply filter" at bounding box center [1109, 559] width 47 height 11
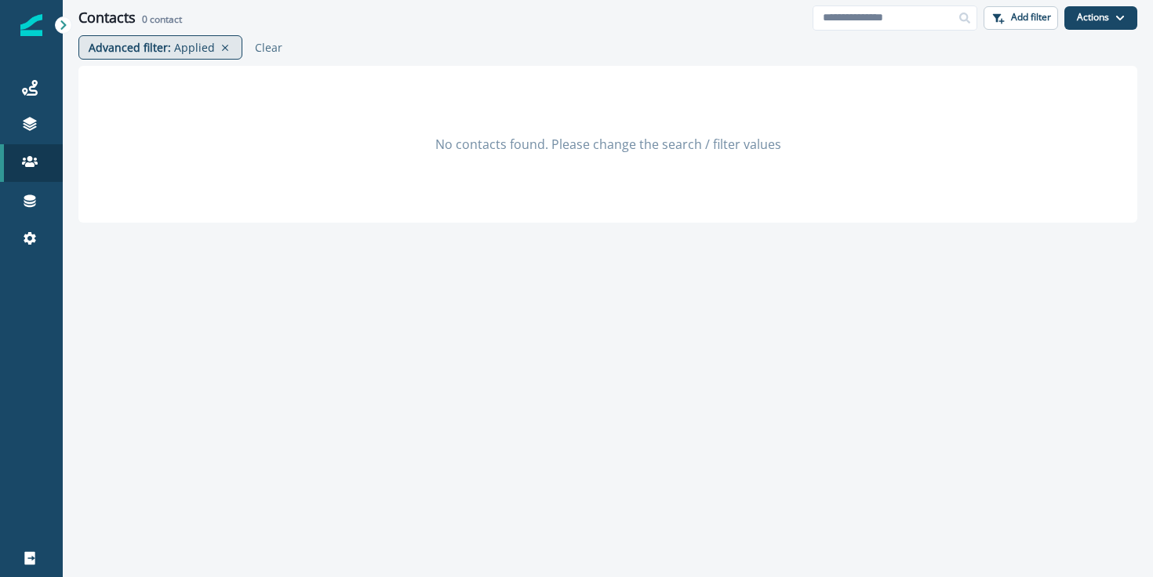
click at [176, 53] on p "Applied" at bounding box center [194, 47] width 41 height 16
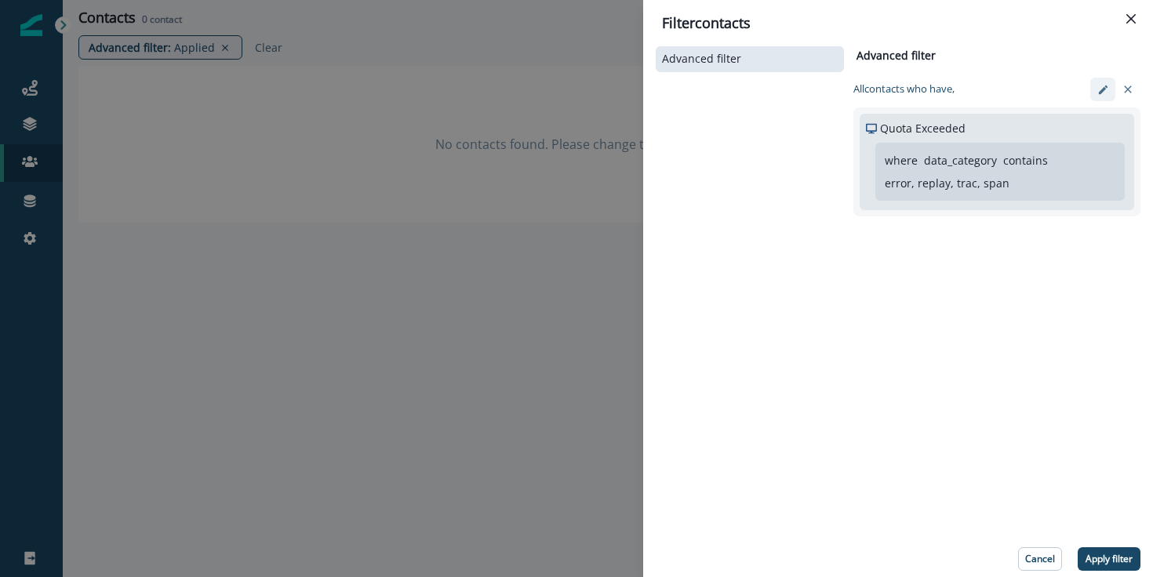
click at [1106, 93] on icon "edit-filter" at bounding box center [1103, 90] width 12 height 12
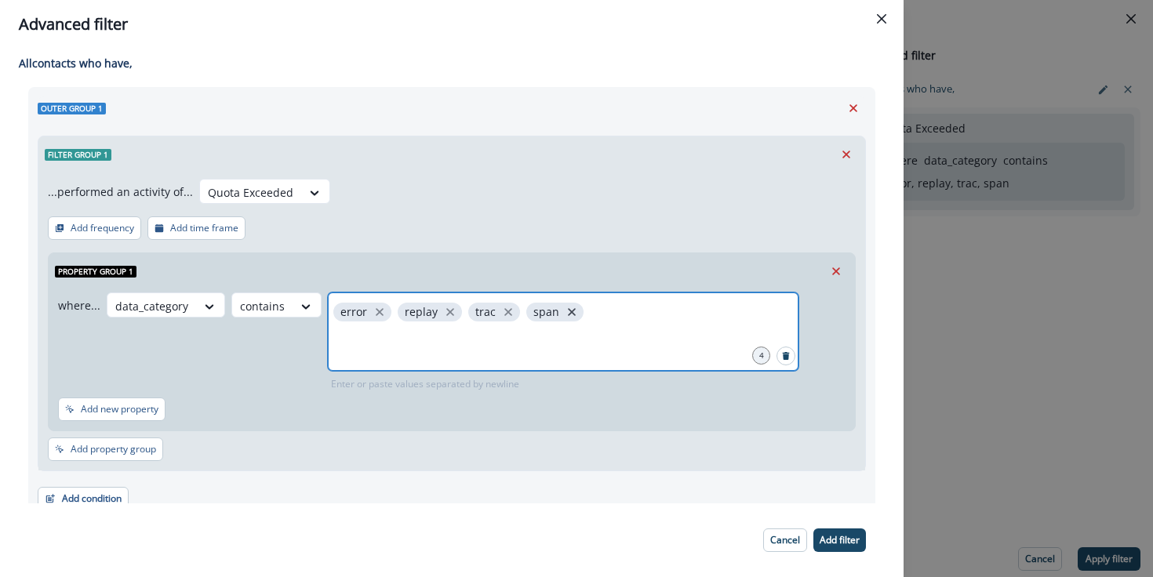
click at [565, 315] on icon "close" at bounding box center [572, 312] width 14 height 14
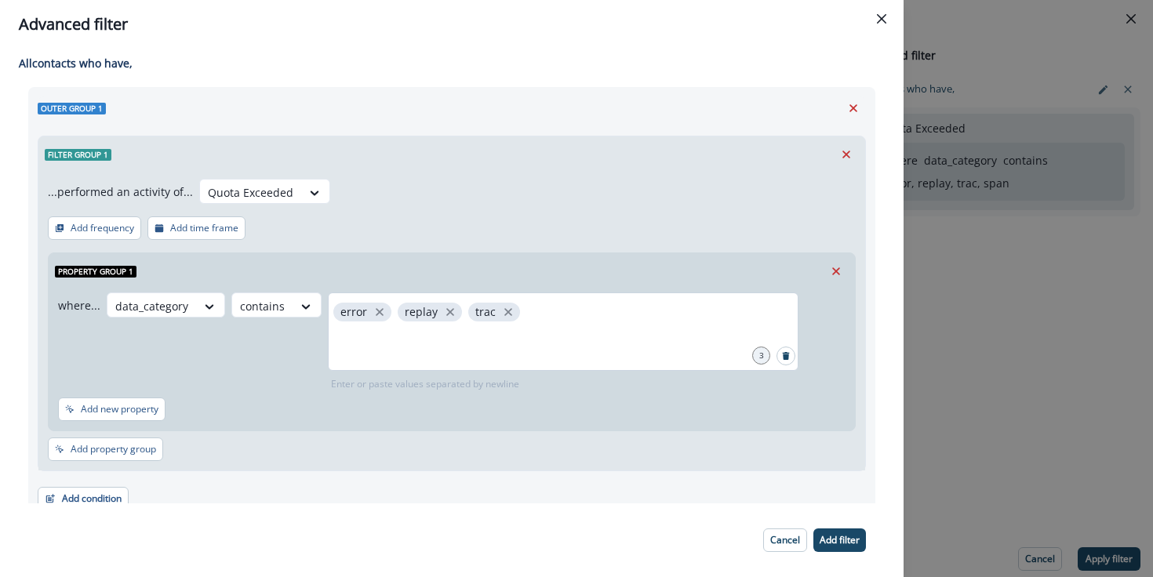
click at [509, 313] on span "trac" at bounding box center [494, 312] width 52 height 19
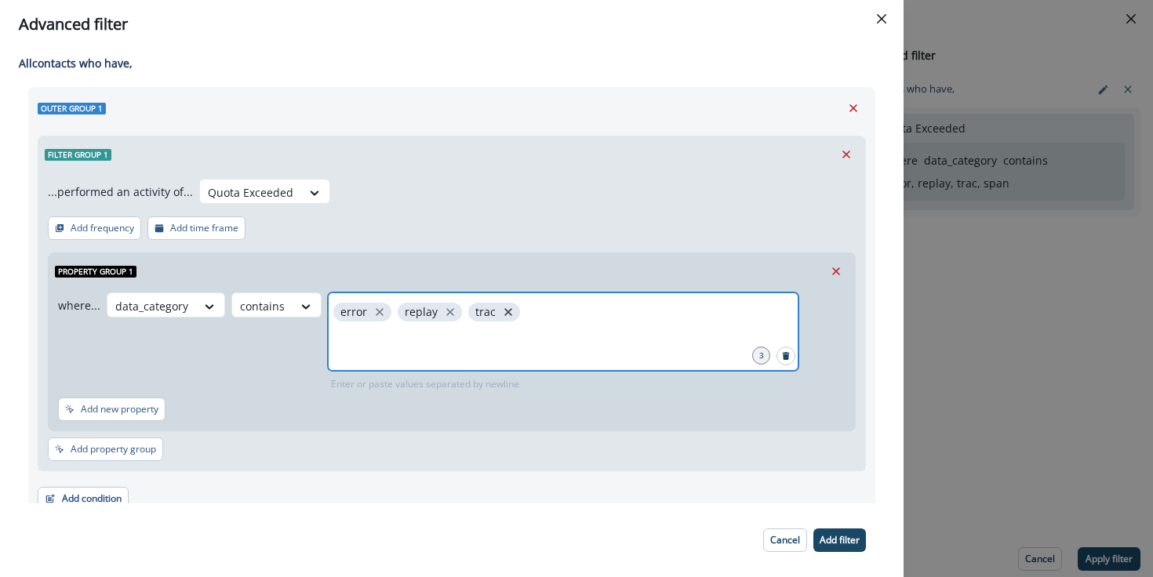
click at [501, 313] on icon "close" at bounding box center [508, 312] width 14 height 14
click at [446, 316] on icon "close" at bounding box center [450, 312] width 14 height 14
click at [376, 314] on icon "close" at bounding box center [380, 312] width 8 height 8
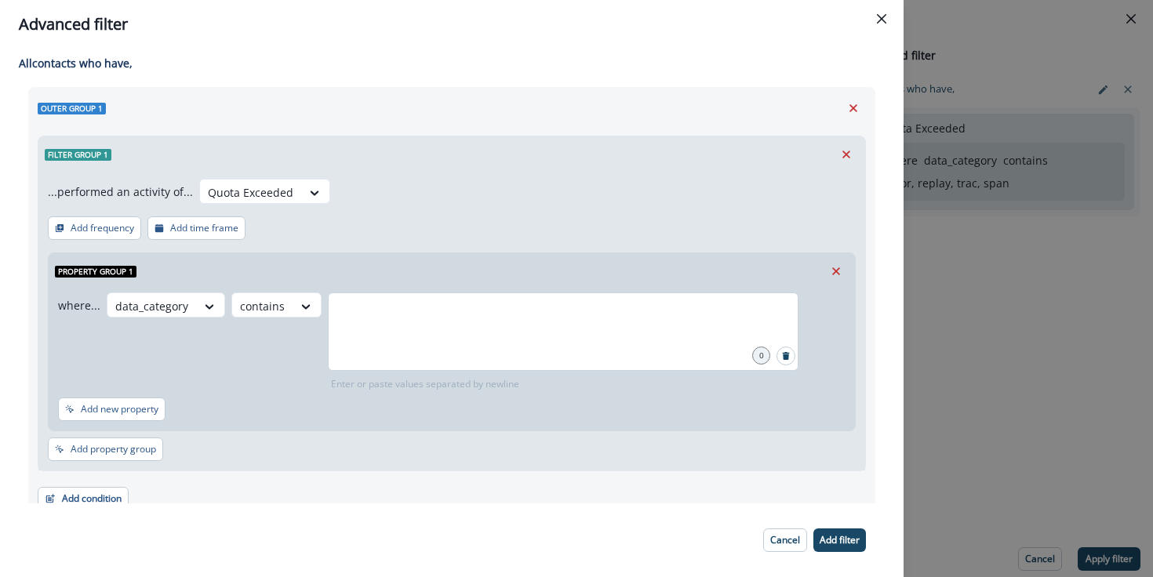
click at [626, 428] on div "where... data_category contains 0 Enter or paste values separated by newline Ad…" at bounding box center [452, 359] width 806 height 141
drag, startPoint x: 853, startPoint y: 542, endPoint x: 835, endPoint y: 271, distance: 271.2
click at [835, 271] on div "Advanced filter All contact s who have, Outer group 1 Filter group 1 ...perform…" at bounding box center [452, 288] width 904 height 577
click at [836, 273] on icon "Remove" at bounding box center [836, 271] width 14 height 14
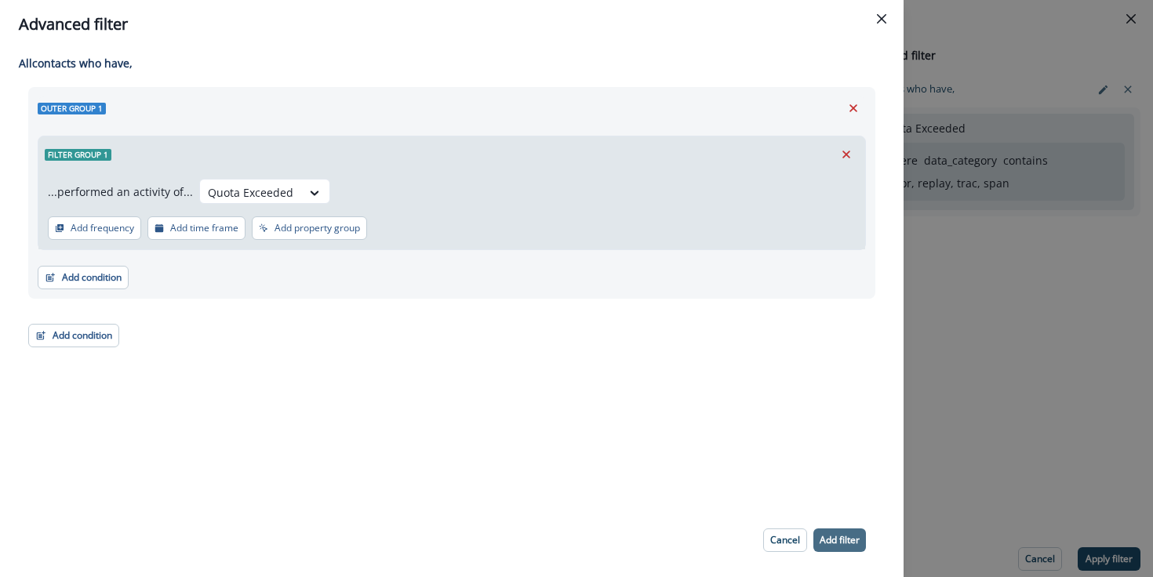
click at [840, 538] on p "Add filter" at bounding box center [840, 540] width 40 height 11
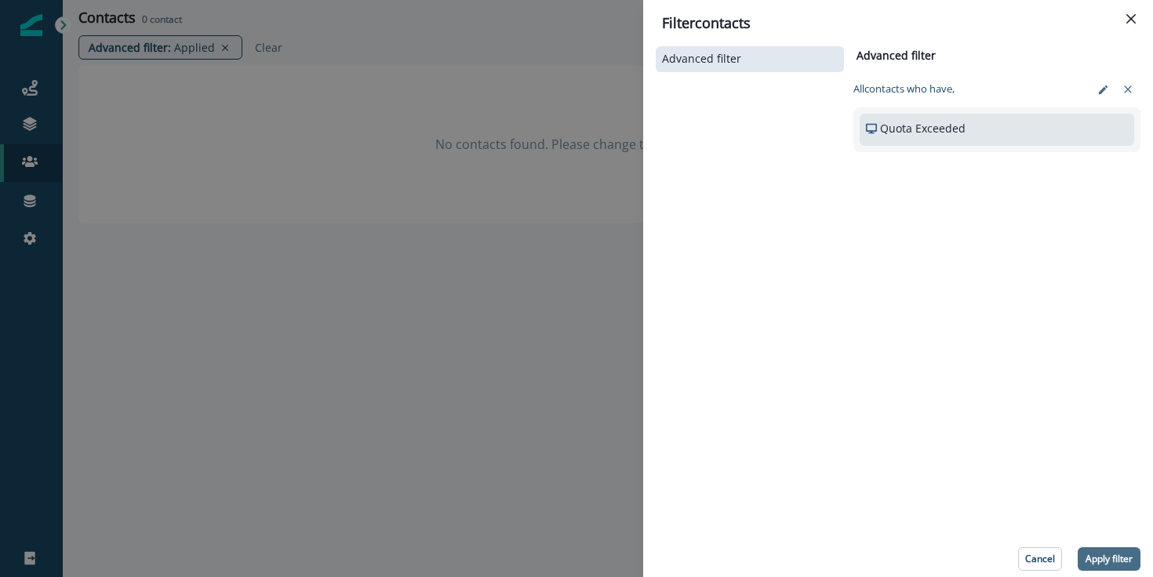
click at [1101, 554] on p "Apply filter" at bounding box center [1109, 559] width 47 height 11
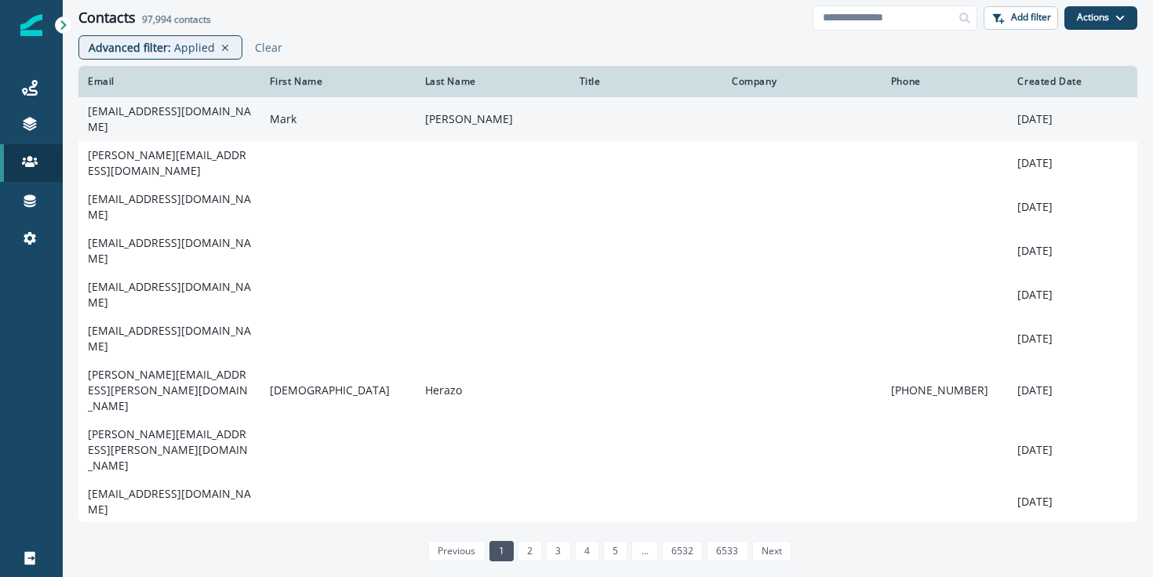
click at [190, 128] on td "[EMAIL_ADDRESS][DOMAIN_NAME]" at bounding box center [169, 119] width 182 height 44
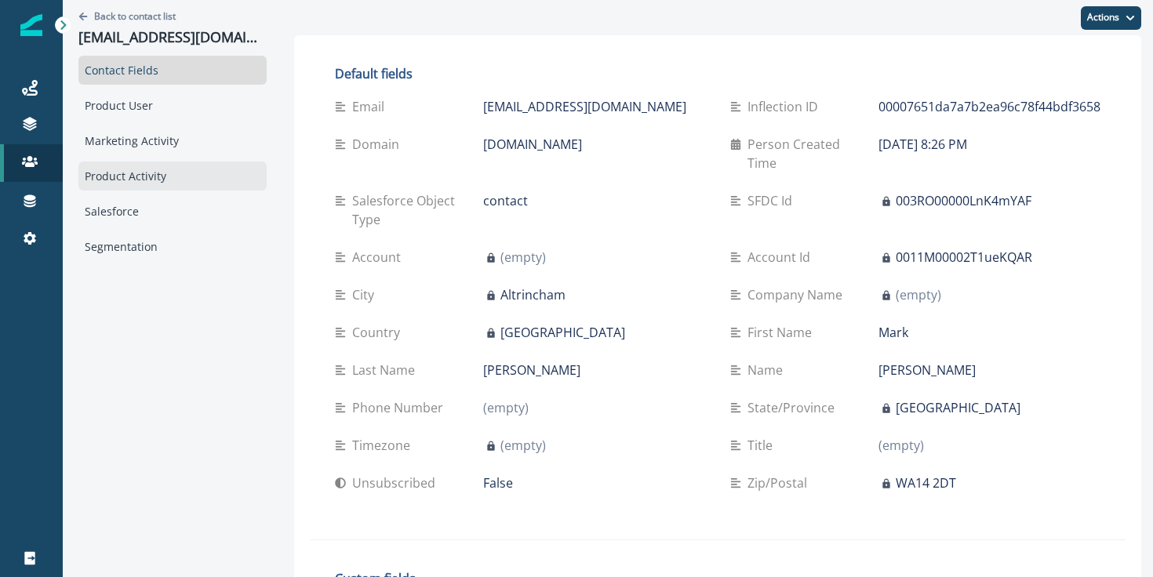
click at [179, 190] on div "Product Activity" at bounding box center [172, 176] width 188 height 29
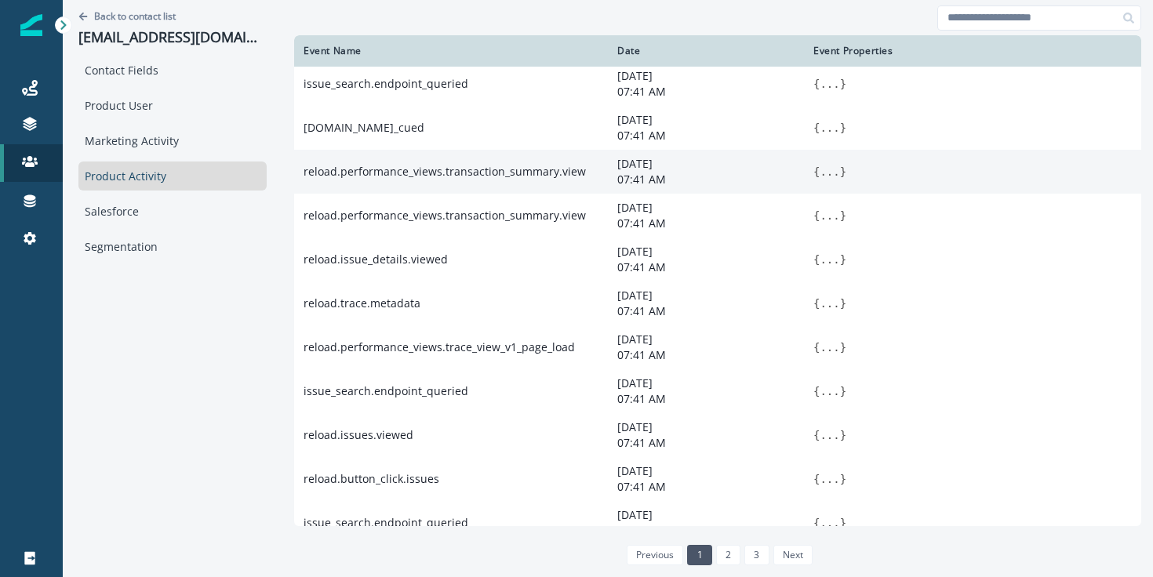
scroll to position [211, 0]
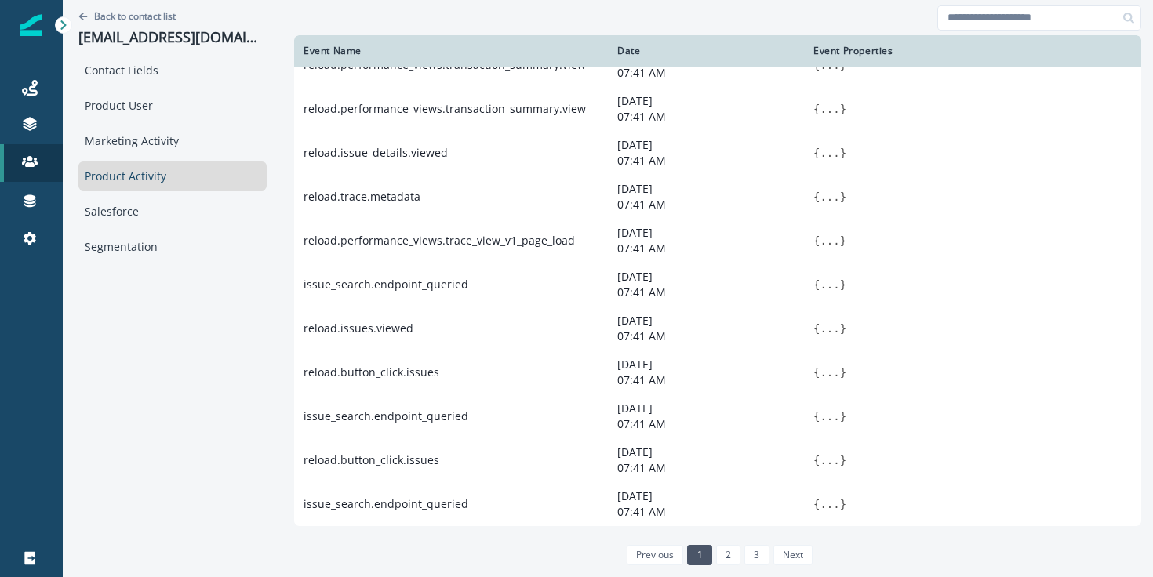
click at [976, 3] on div at bounding box center [717, 17] width 847 height 35
click at [968, 21] on input at bounding box center [1039, 17] width 204 height 25
type input "*****"
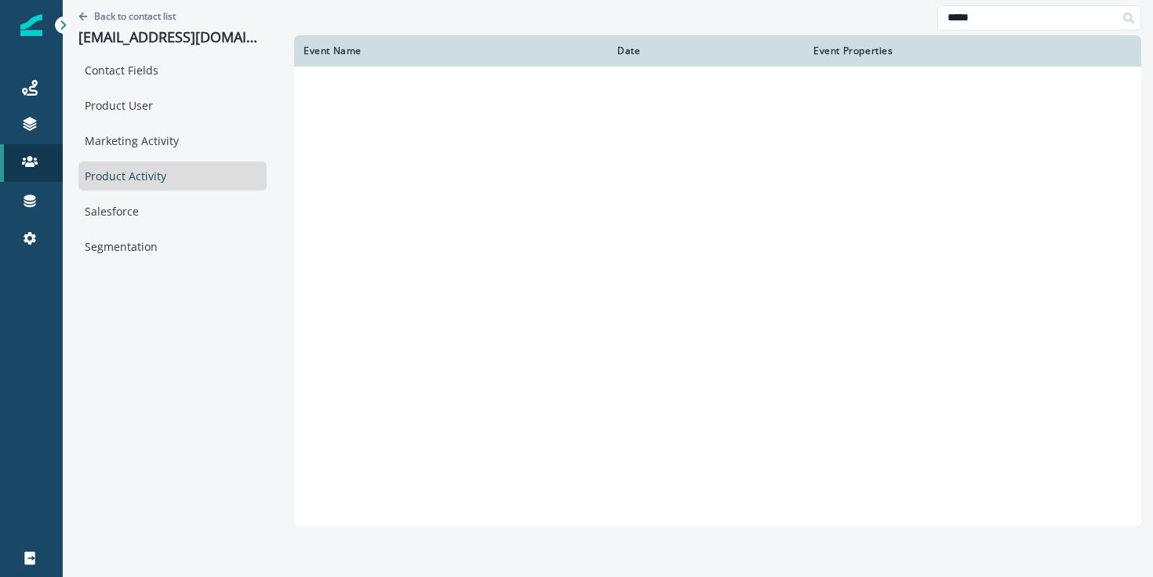
scroll to position [0, 0]
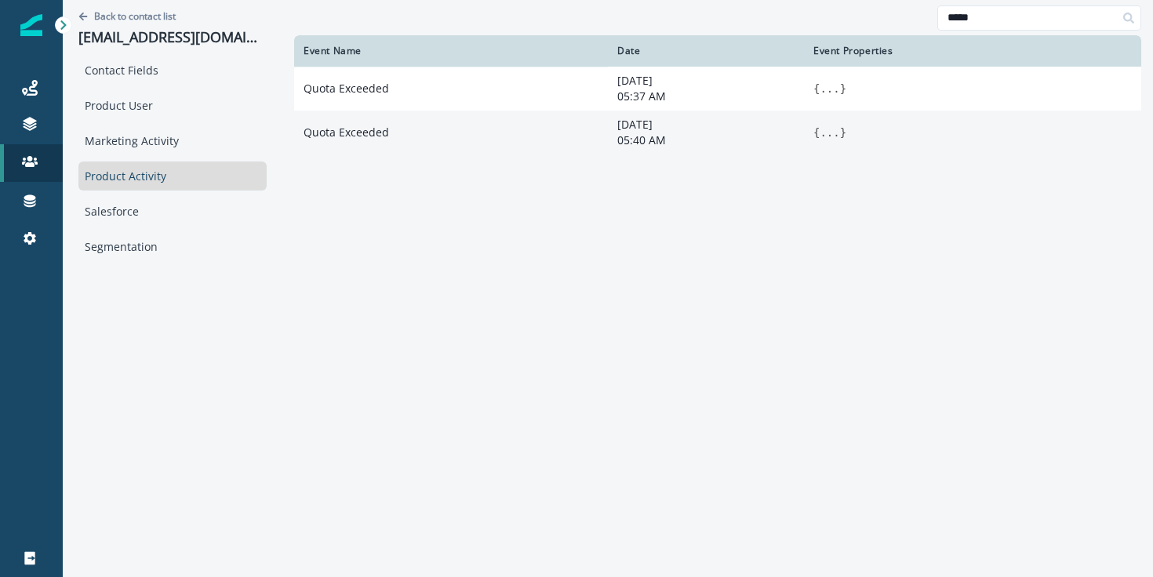
click at [608, 151] on td "[DATE] 05:40 AM" at bounding box center [706, 133] width 196 height 44
click at [617, 127] on p "[DATE]" at bounding box center [705, 125] width 177 height 16
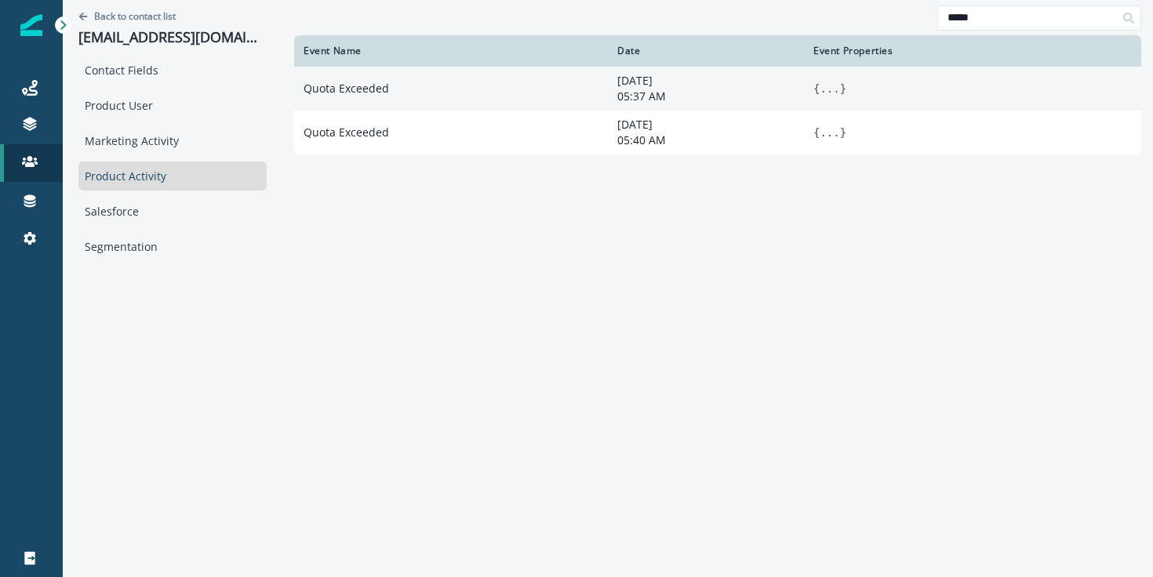
click at [572, 89] on td "Quota Exceeded" at bounding box center [451, 89] width 314 height 44
click at [820, 92] on button "..." at bounding box center [830, 89] width 20 height 16
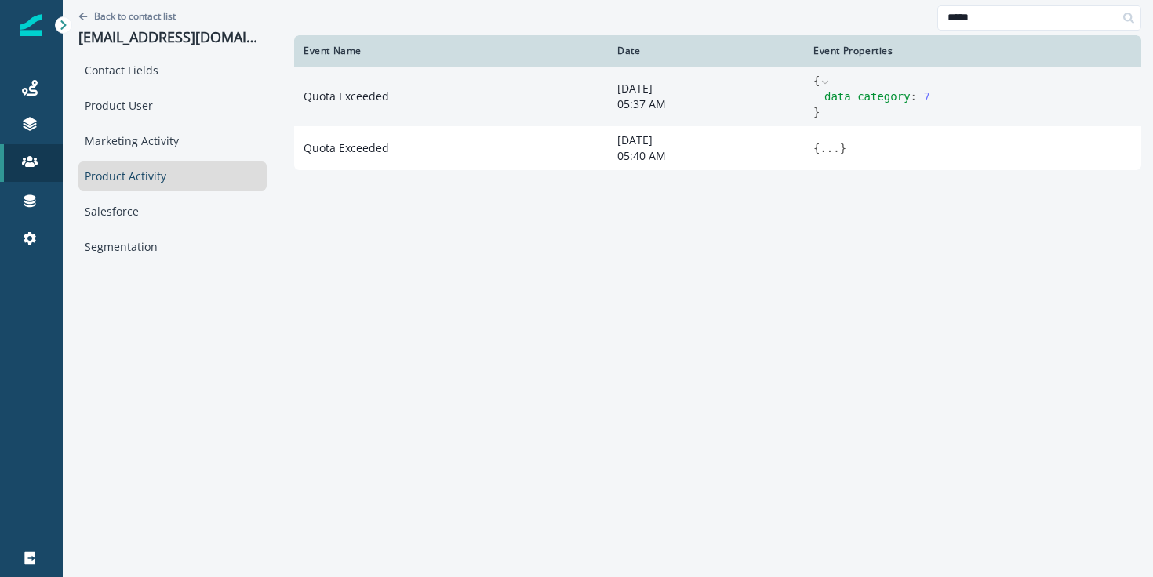
click at [824, 92] on span "data_category" at bounding box center [867, 96] width 86 height 13
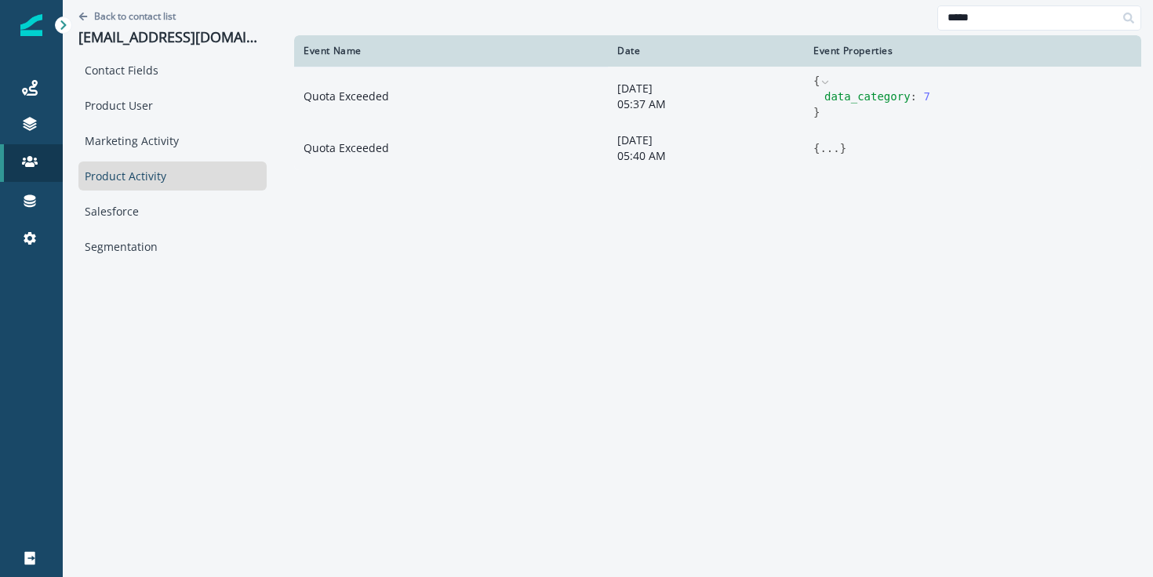
click at [820, 148] on button "..." at bounding box center [830, 148] width 20 height 16
click at [922, 192] on div "Event Name Date Event Properties Quota Exceeded [DATE] 05:37 AM { data_category…" at bounding box center [717, 304] width 847 height 538
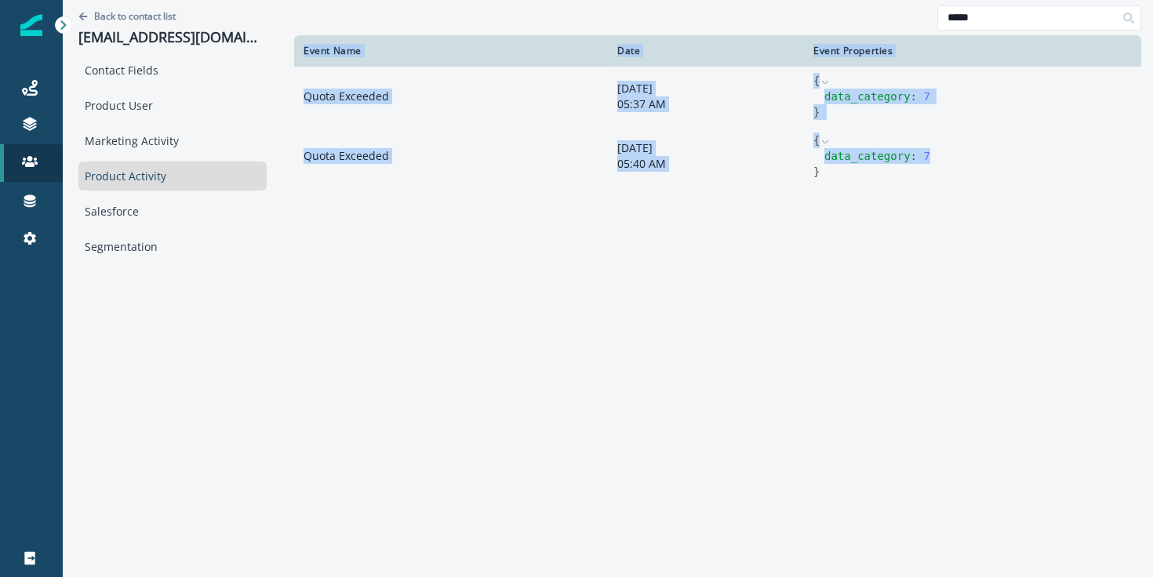
drag, startPoint x: 919, startPoint y: 161, endPoint x: 840, endPoint y: 216, distance: 96.8
click at [840, 216] on div "Event Name Date Event Properties Quota Exceeded [DATE] 05:37 AM { data_category…" at bounding box center [717, 304] width 847 height 538
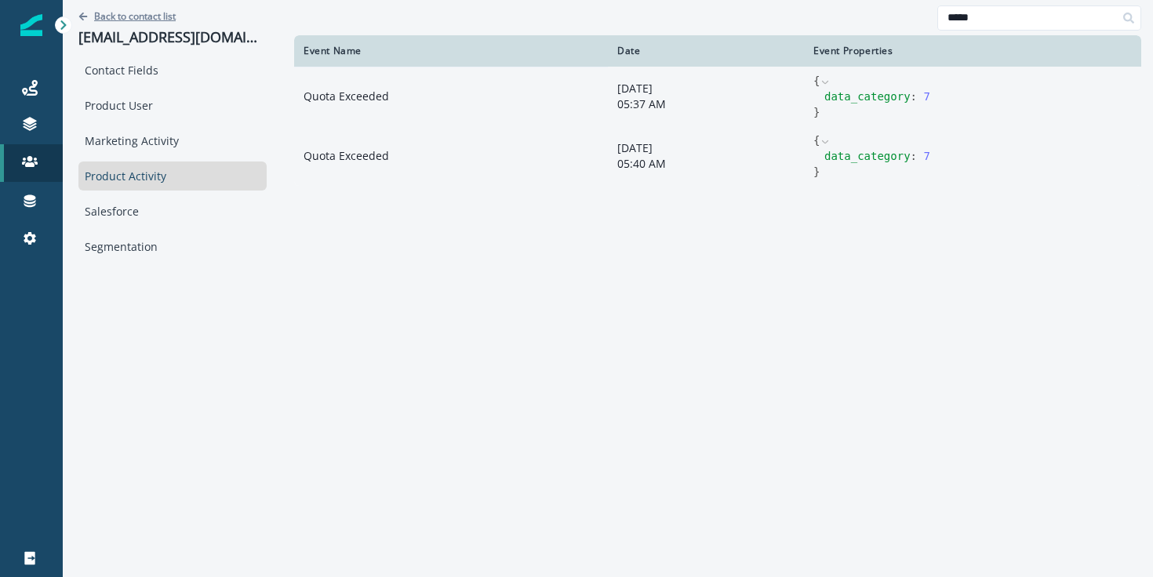
click at [99, 16] on p "Back to contact list" at bounding box center [135, 15] width 82 height 13
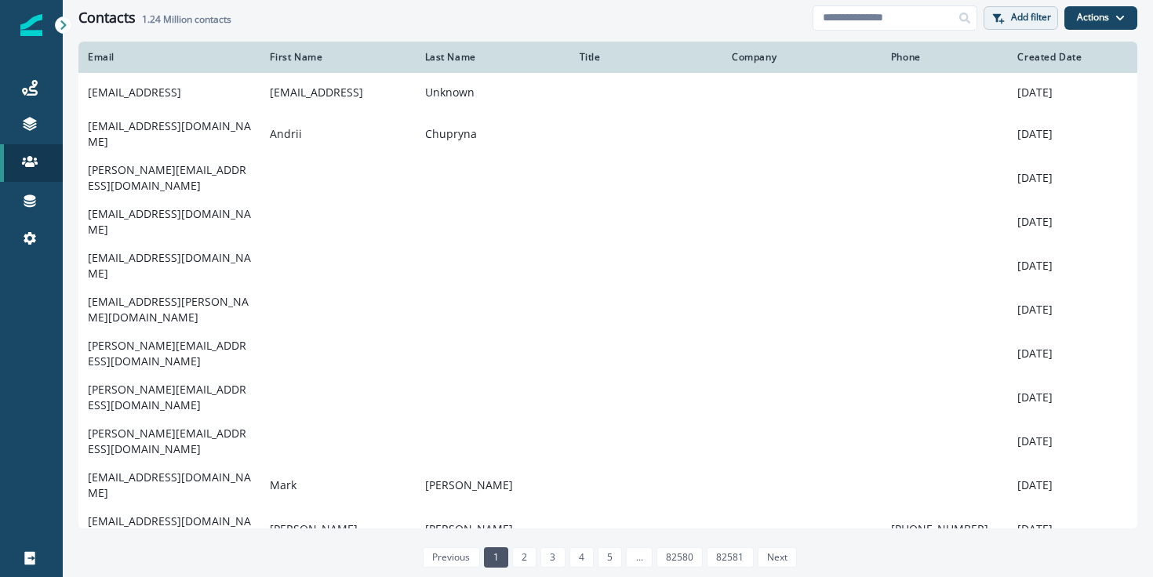
click at [1027, 12] on p "Add filter" at bounding box center [1031, 17] width 40 height 11
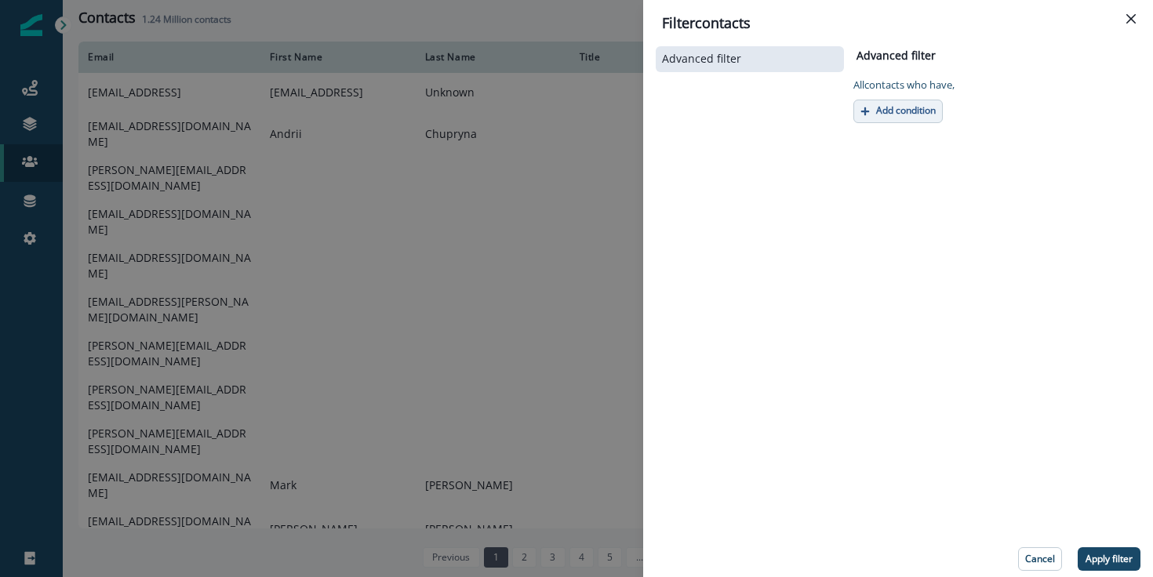
click at [918, 121] on button "Add condition" at bounding box center [897, 112] width 89 height 24
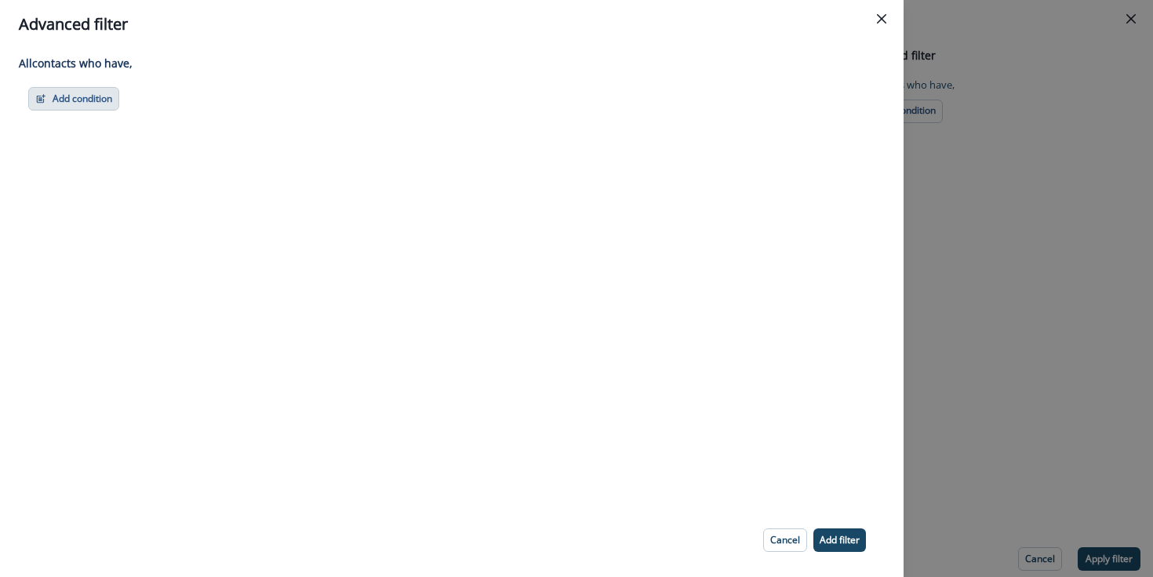
click at [93, 101] on button "Add condition" at bounding box center [73, 99] width 91 height 24
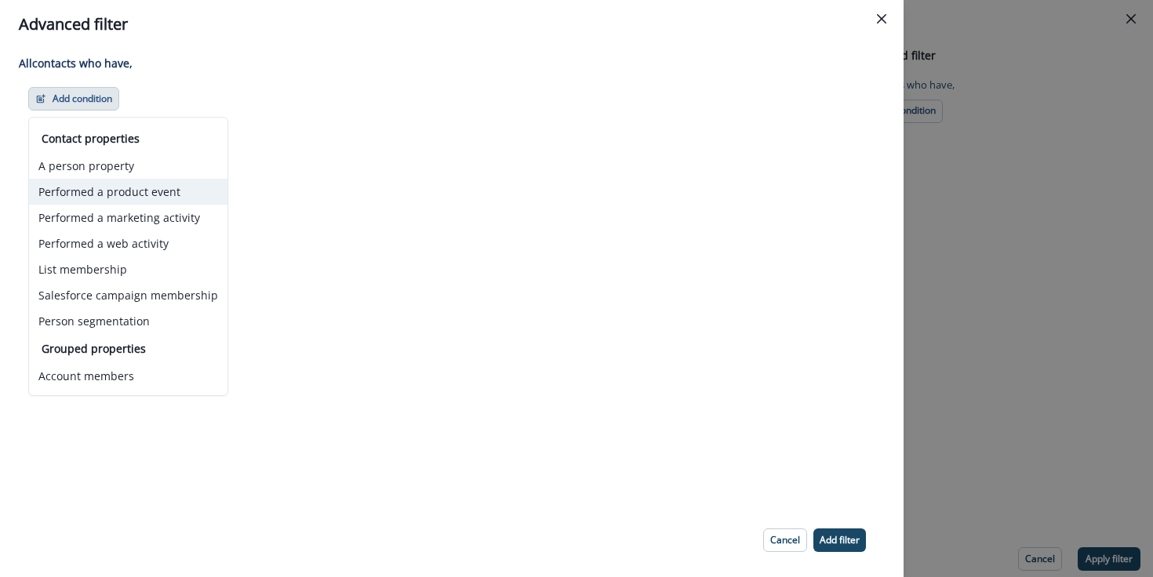
click at [184, 200] on button "Performed a product event" at bounding box center [128, 192] width 198 height 26
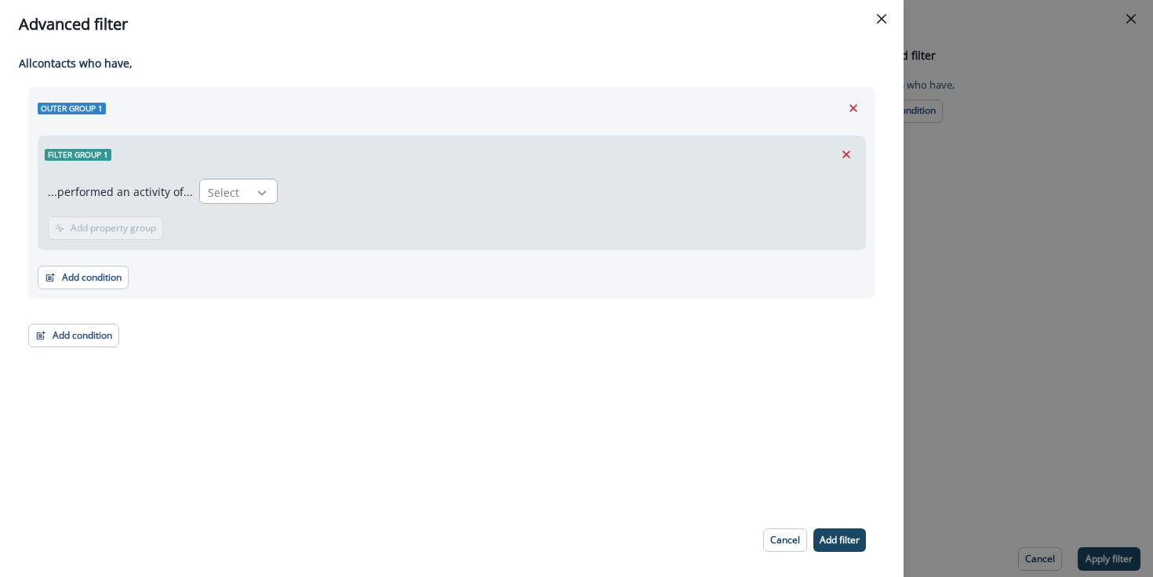
click at [256, 191] on icon at bounding box center [262, 193] width 14 height 16
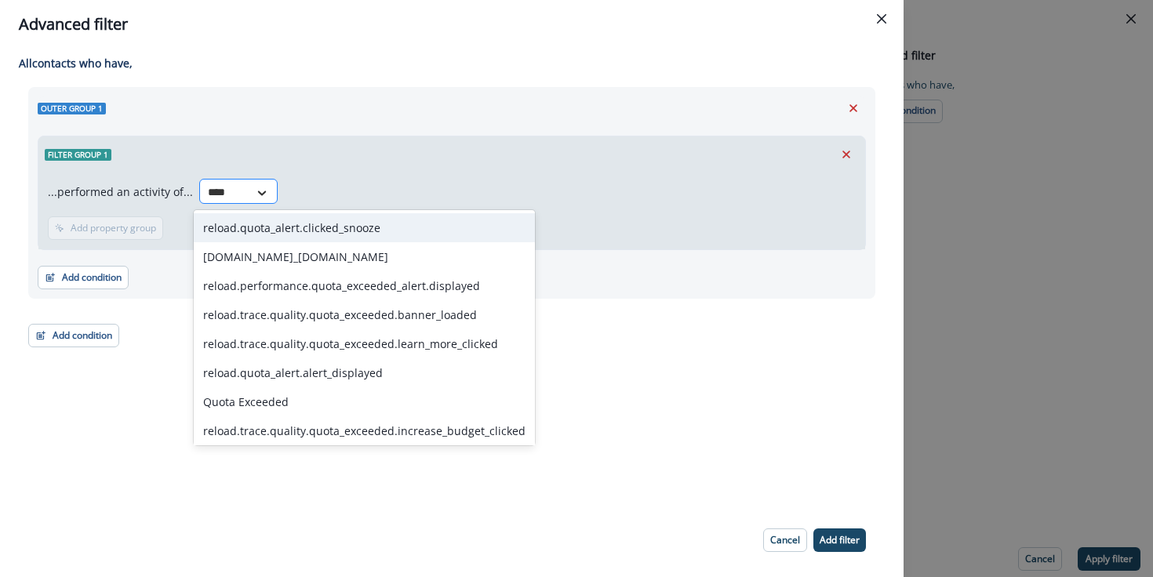
type input "*****"
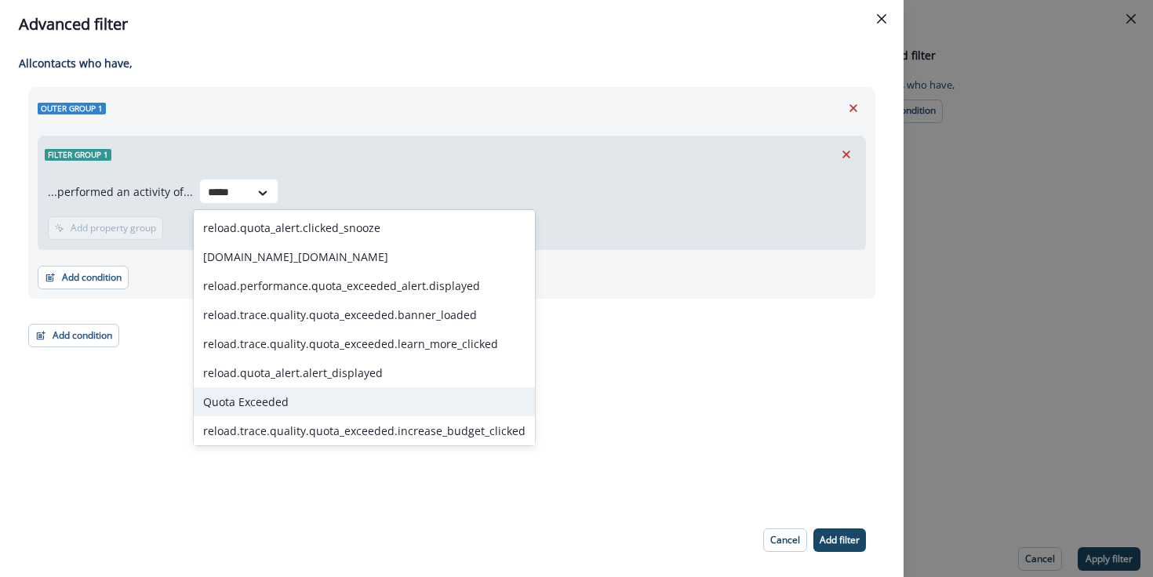
click at [282, 406] on div "Quota Exceeded" at bounding box center [364, 401] width 341 height 29
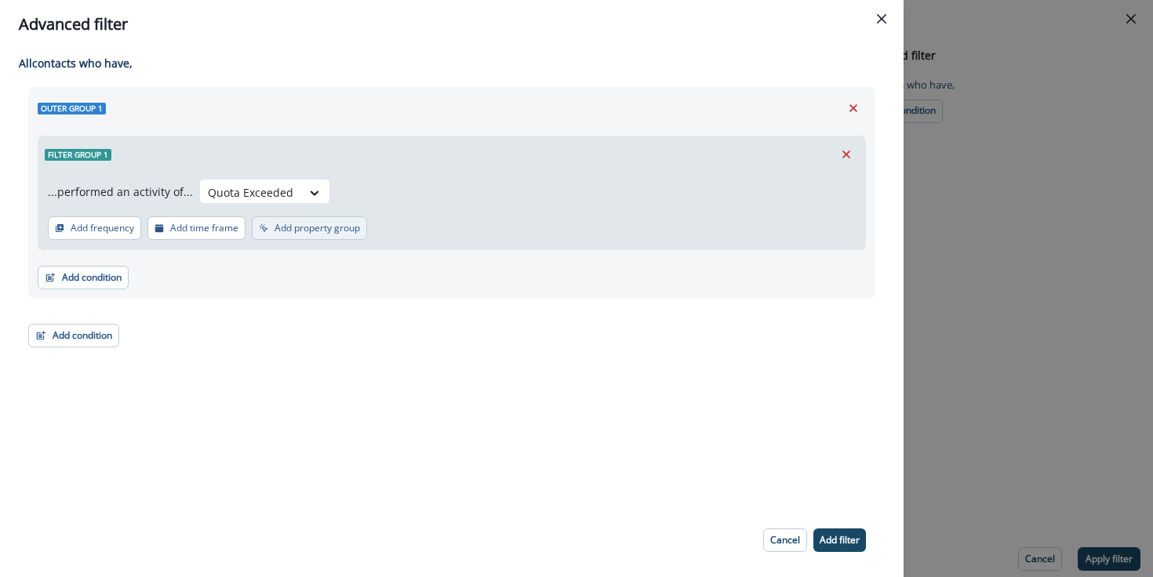
click at [306, 233] on p "Add property group" at bounding box center [317, 228] width 85 height 11
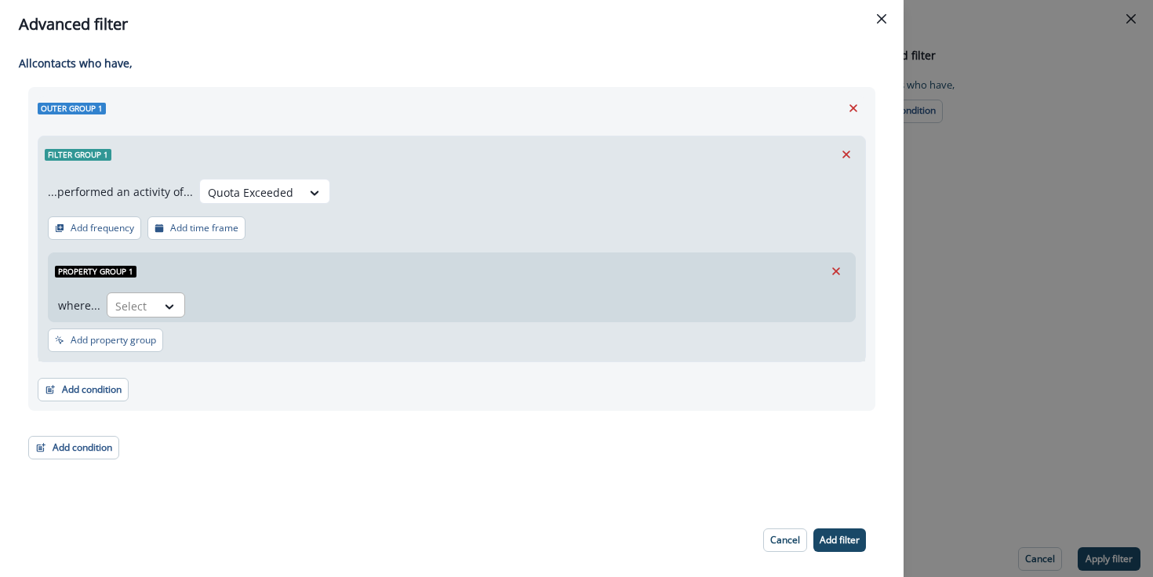
click at [119, 311] on div at bounding box center [131, 306] width 33 height 20
click at [181, 365] on div "is_pay_as_you_go" at bounding box center [159, 370] width 108 height 29
click at [144, 339] on p "Add property group" at bounding box center [113, 340] width 85 height 11
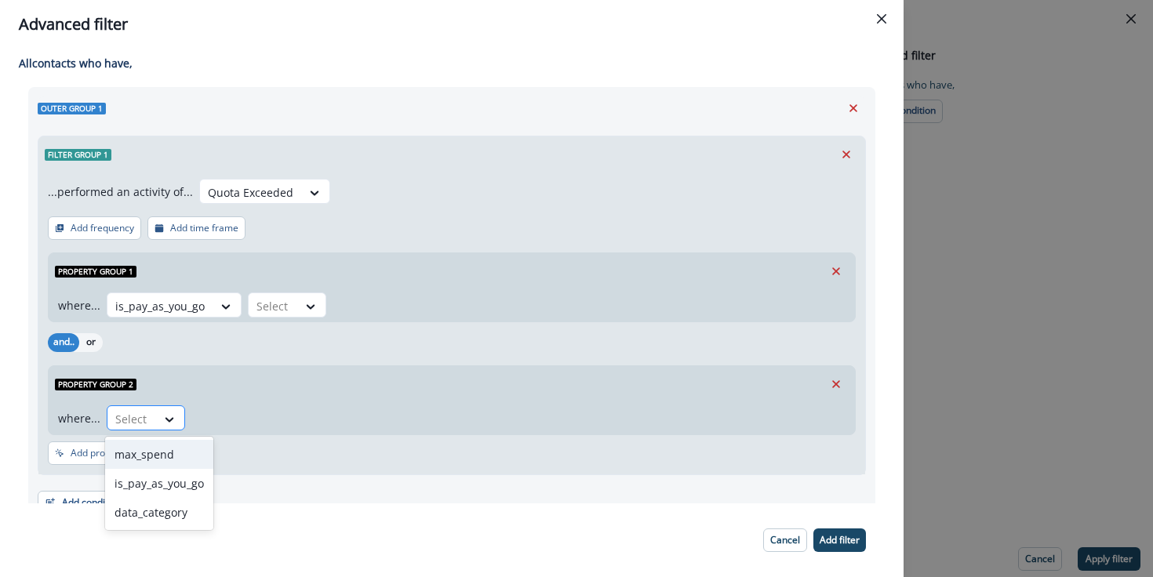
click at [136, 424] on div at bounding box center [131, 419] width 33 height 20
click at [163, 508] on div "data_category" at bounding box center [159, 512] width 108 height 29
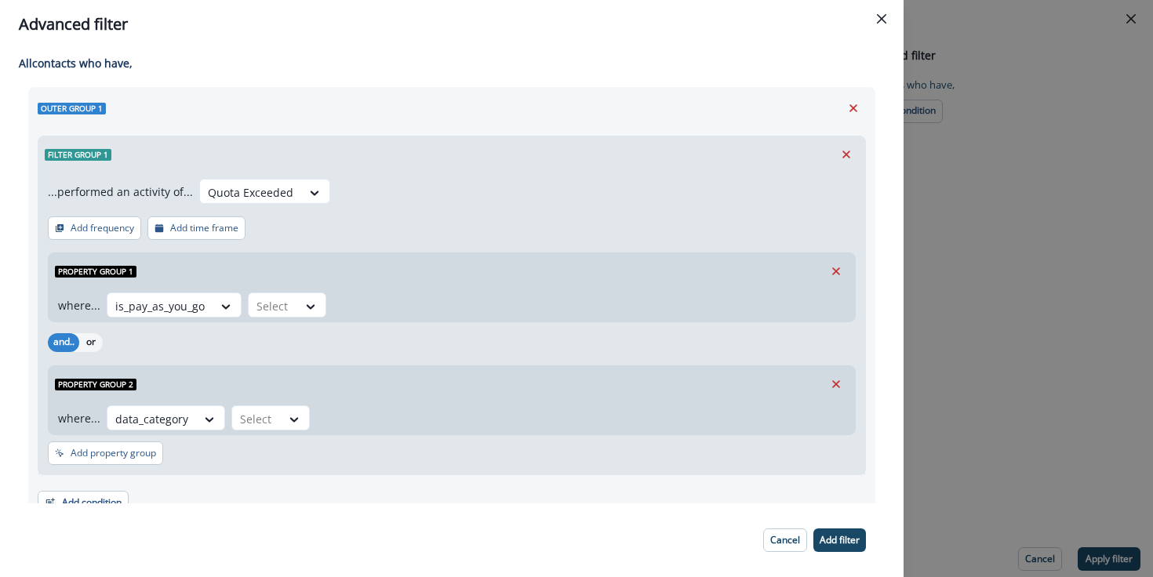
click at [410, 400] on div "Property group 2" at bounding box center [452, 384] width 806 height 36
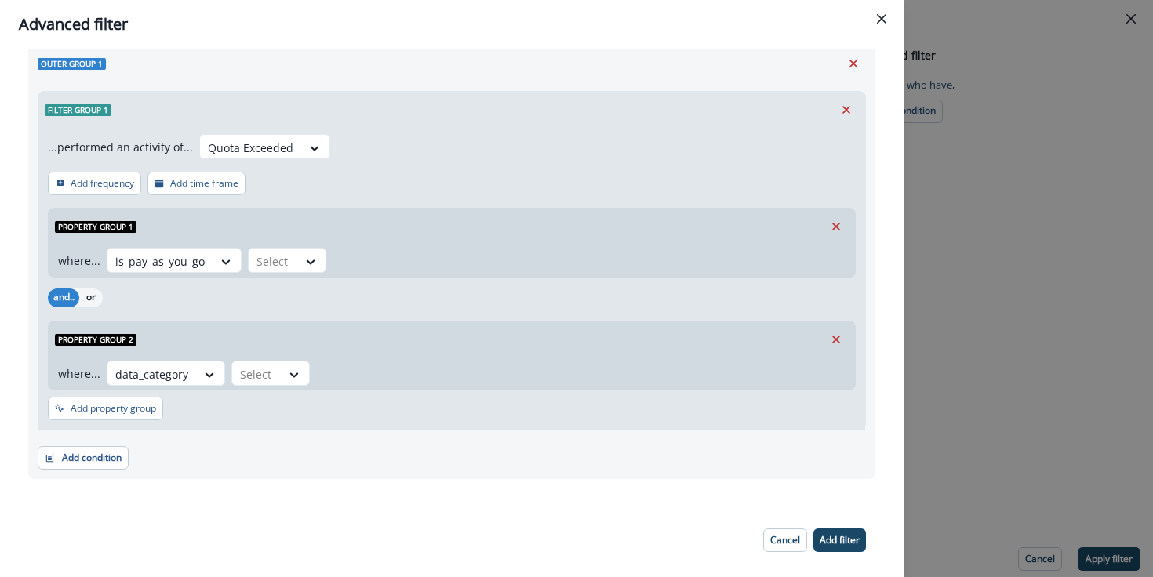
scroll to position [49, 0]
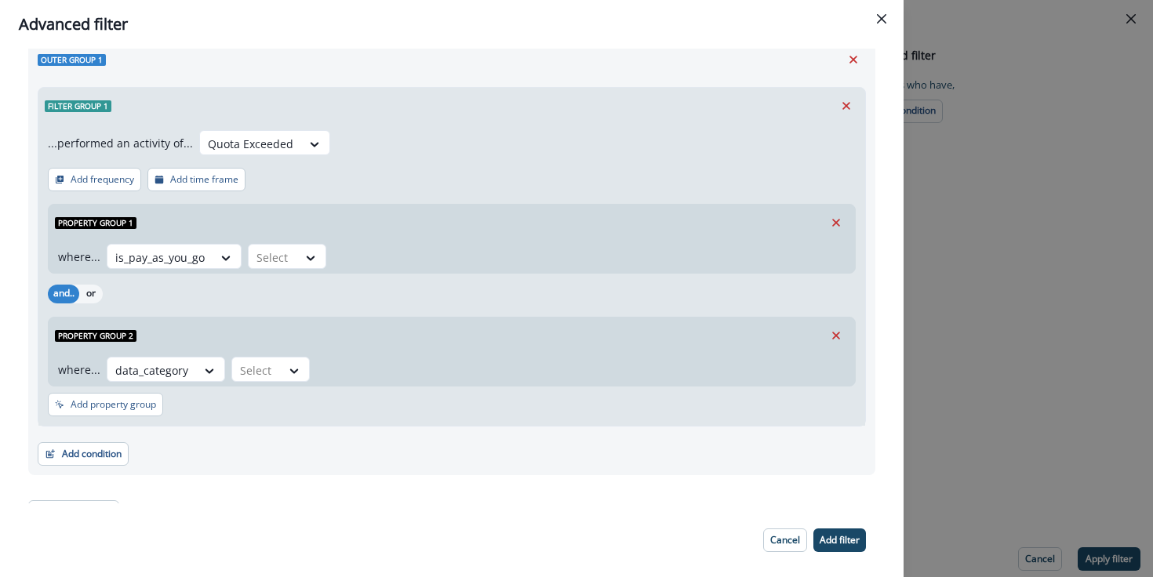
click at [143, 145] on p "...performed an activity of..." at bounding box center [120, 143] width 145 height 16
copy p "activity"
click at [142, 140] on p "...performed an activity of..." at bounding box center [120, 143] width 145 height 16
click at [206, 247] on div "is_pay_as_you_go" at bounding box center [159, 258] width 105 height 26
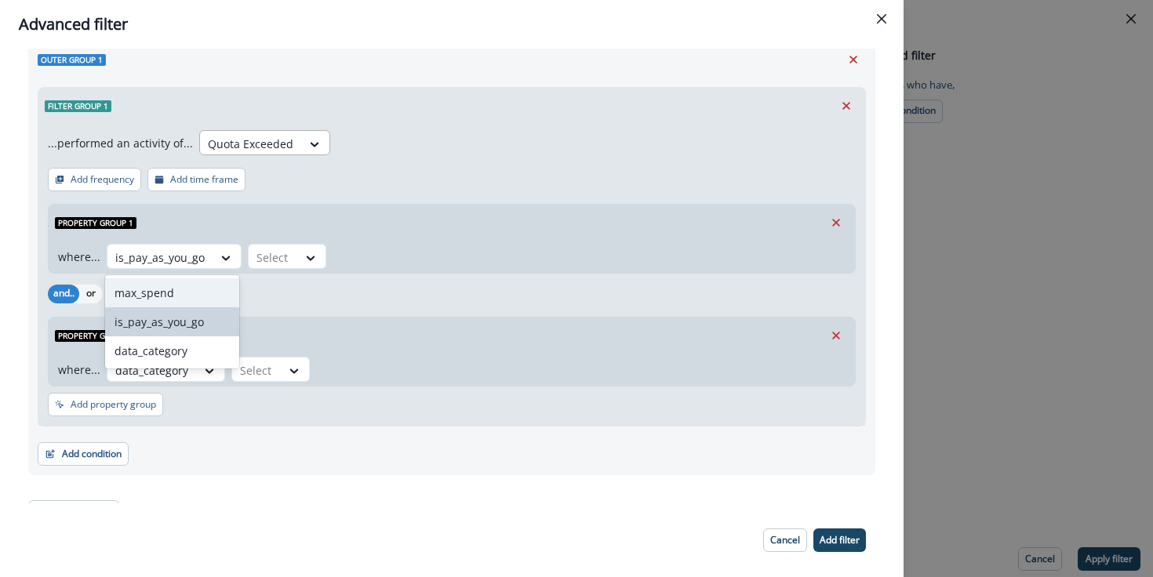
click at [265, 147] on div at bounding box center [250, 144] width 85 height 20
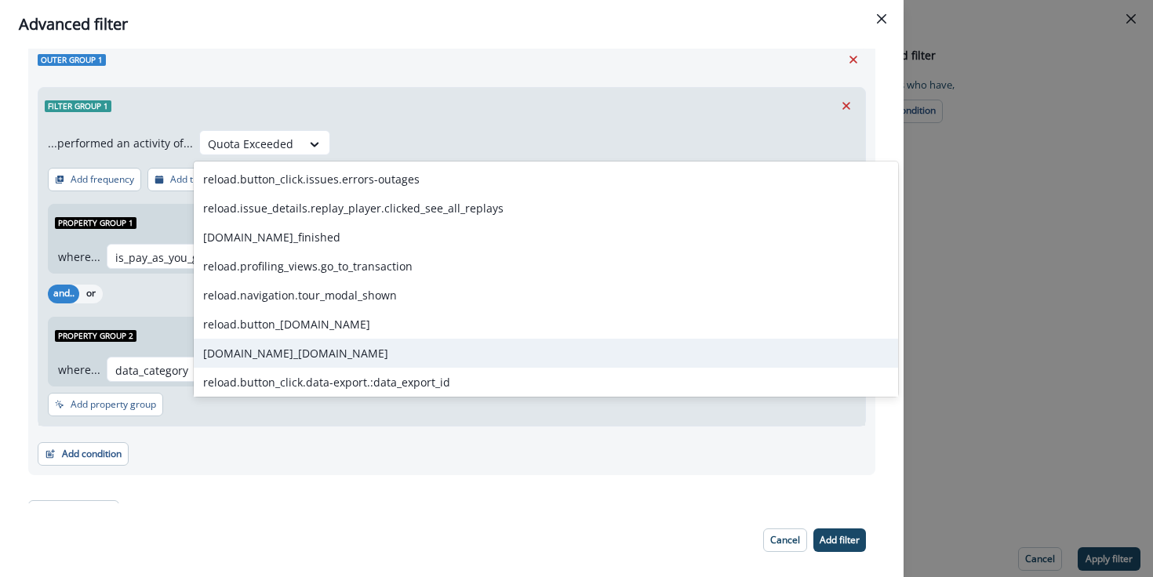
click at [316, 351] on div "[DOMAIN_NAME]_[DOMAIN_NAME]" at bounding box center [546, 353] width 704 height 29
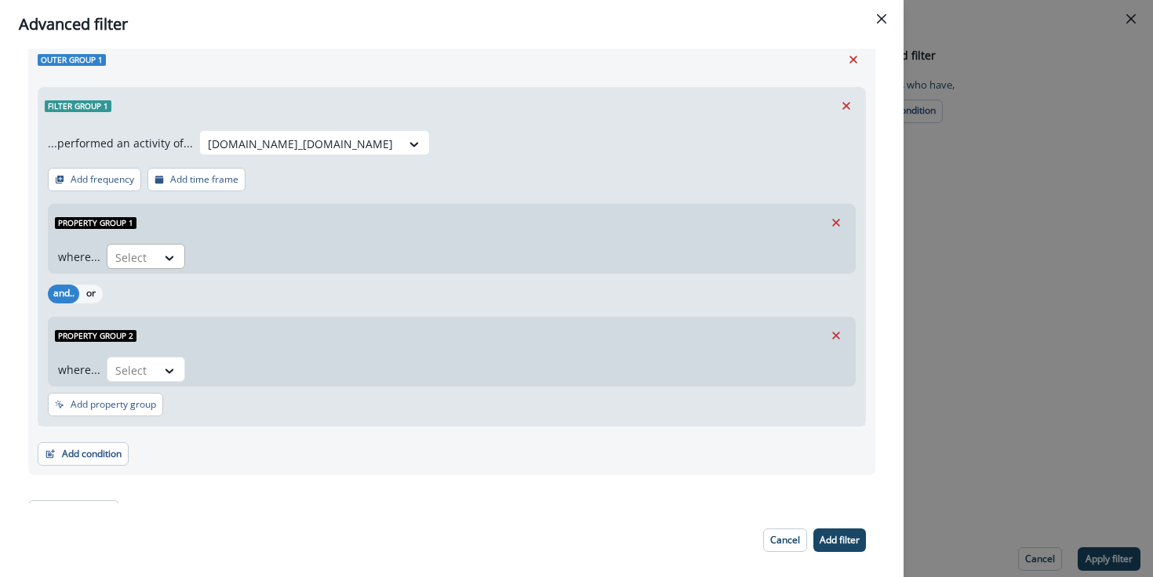
click at [149, 260] on div "Select" at bounding box center [131, 258] width 49 height 26
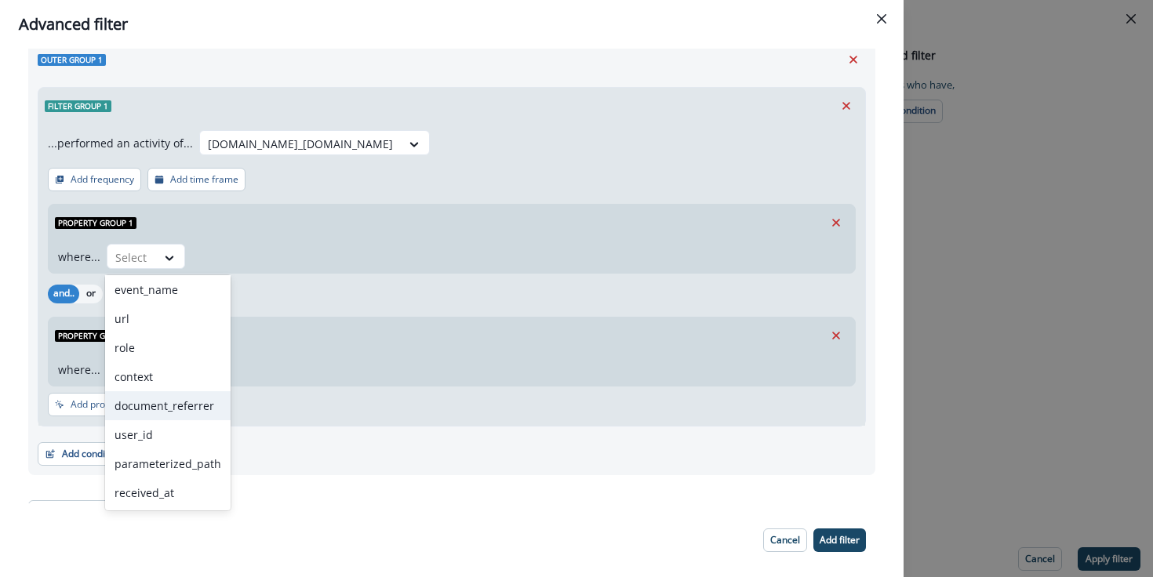
scroll to position [0, 0]
click at [407, 179] on div "...performed an activity of... [DOMAIN_NAME]_[DOMAIN_NAME] Add frequency Add ti…" at bounding box center [451, 275] width 827 height 302
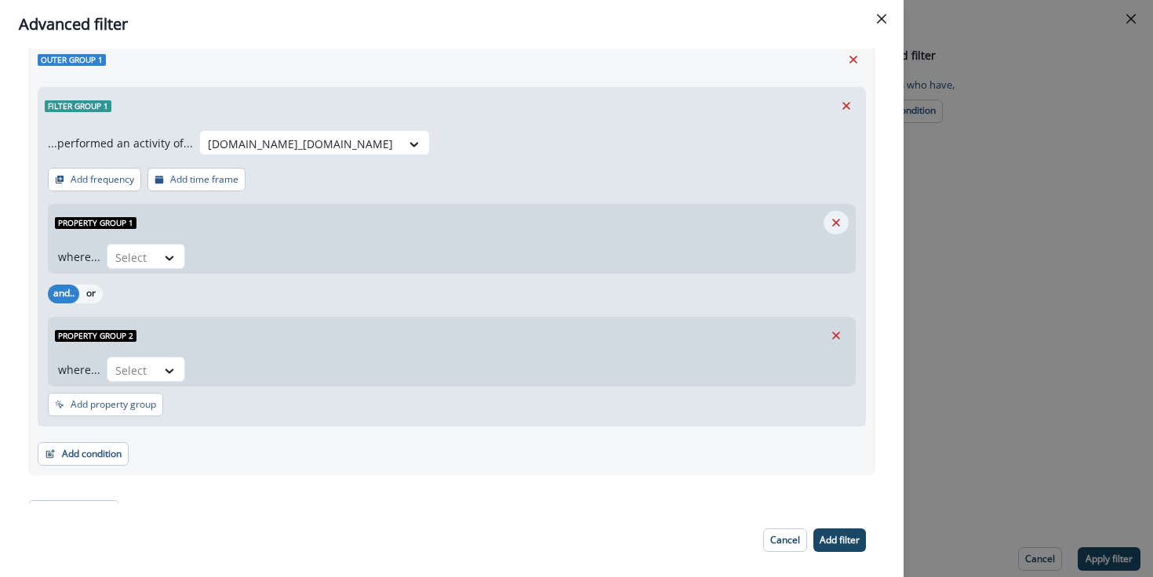
click at [835, 220] on icon "Remove" at bounding box center [836, 223] width 14 height 14
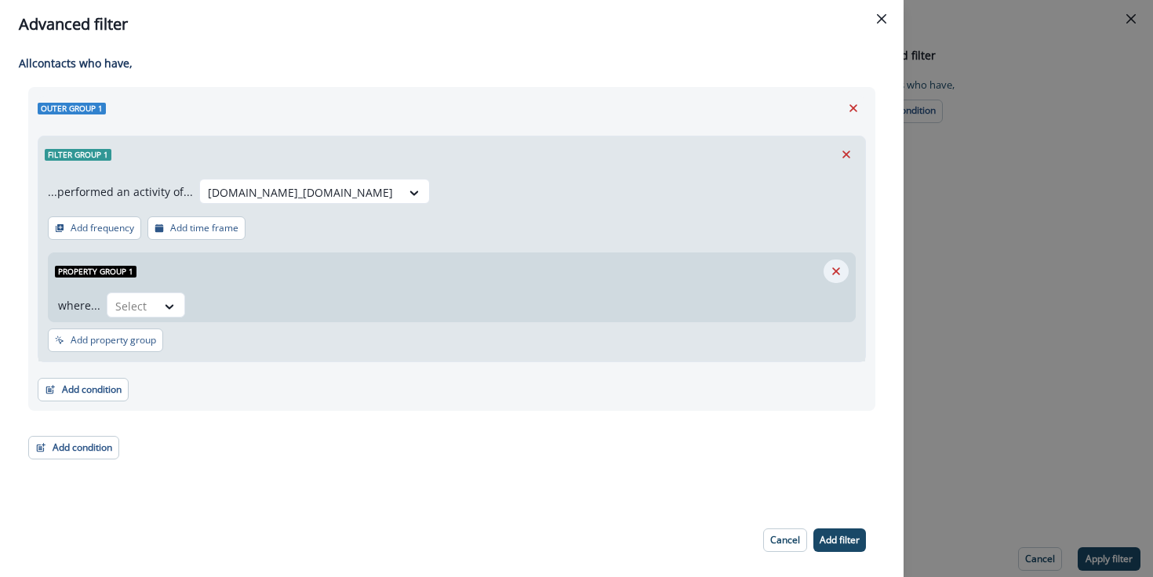
click at [834, 270] on icon "Remove" at bounding box center [836, 271] width 8 height 8
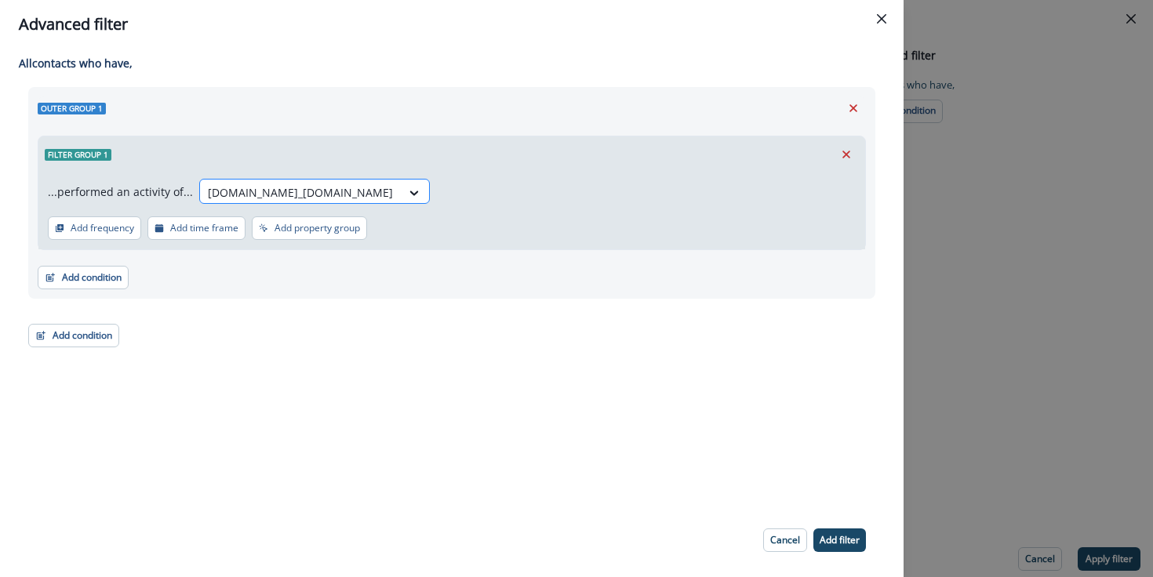
click at [393, 195] on div at bounding box center [300, 193] width 185 height 20
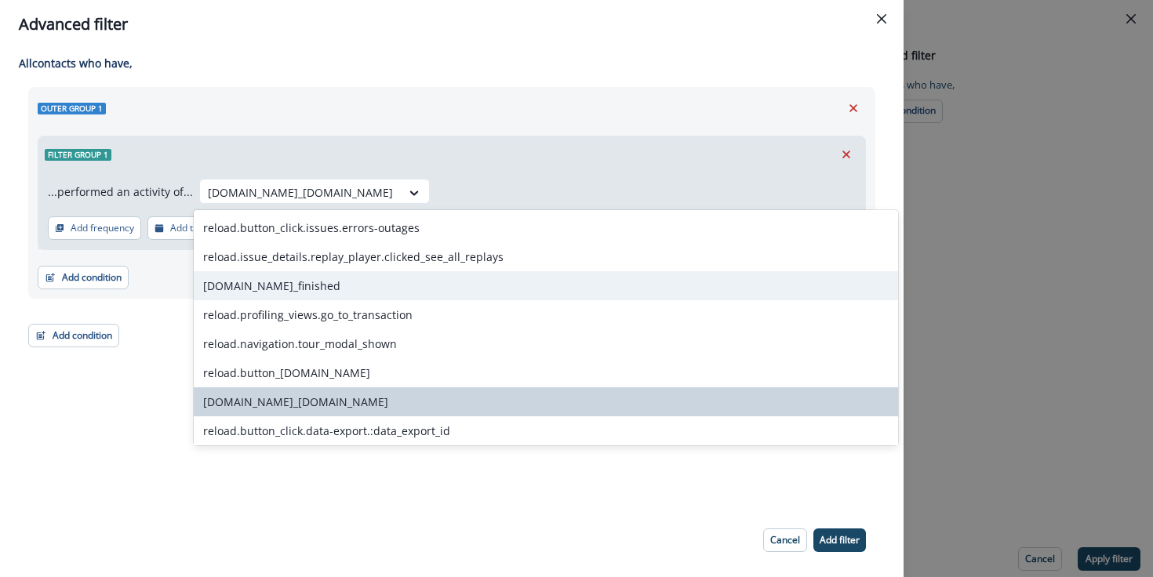
scroll to position [13, 0]
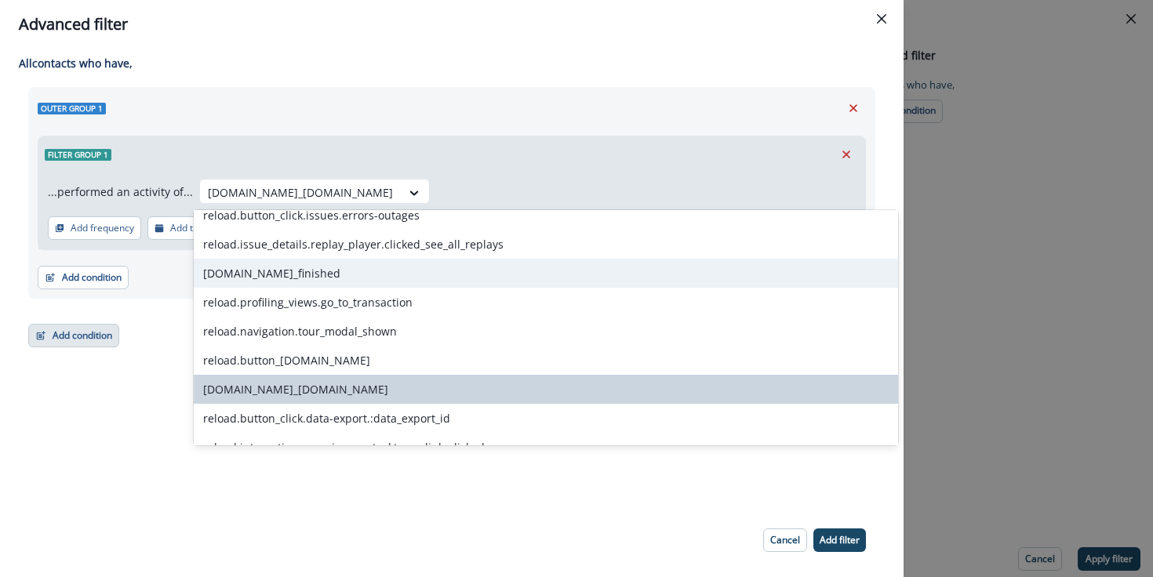
click at [96, 329] on button "Add condition" at bounding box center [73, 336] width 91 height 24
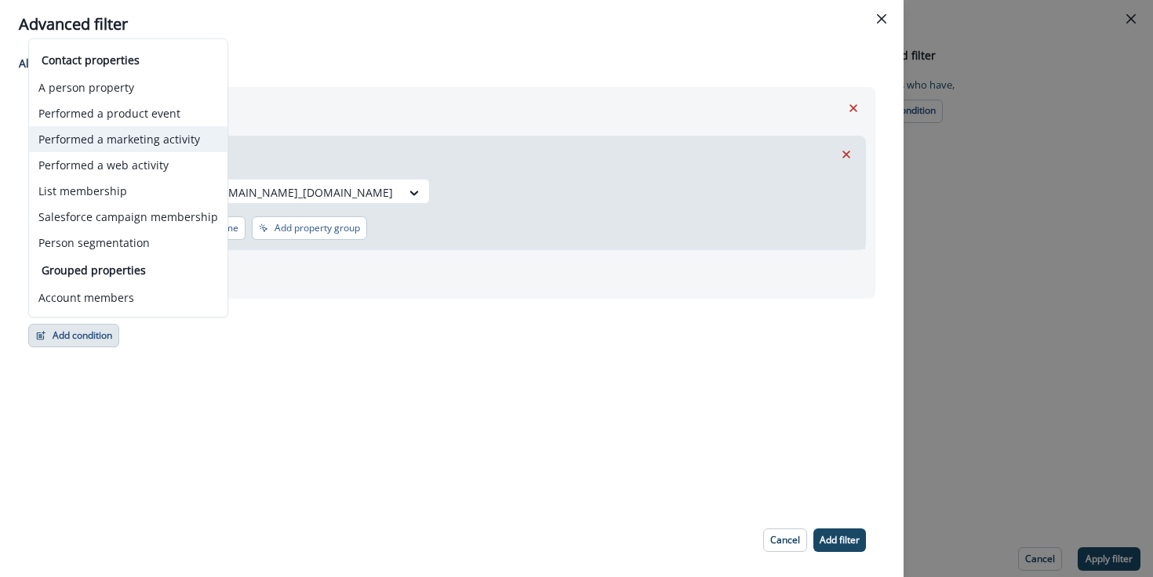
click at [141, 148] on button "Performed a marketing activity" at bounding box center [128, 139] width 198 height 26
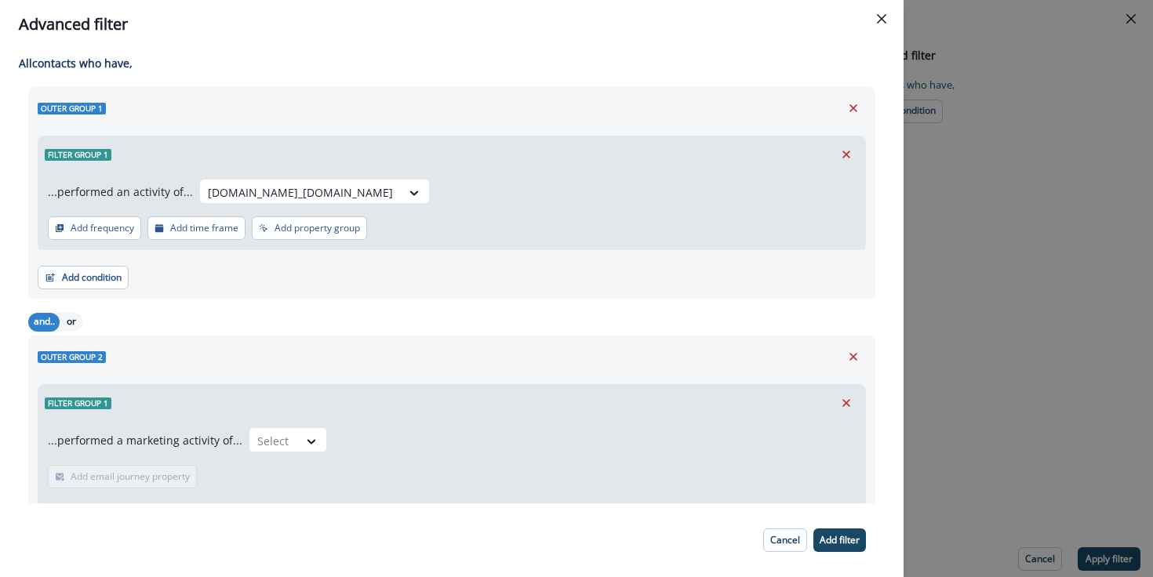
scroll to position [108, 0]
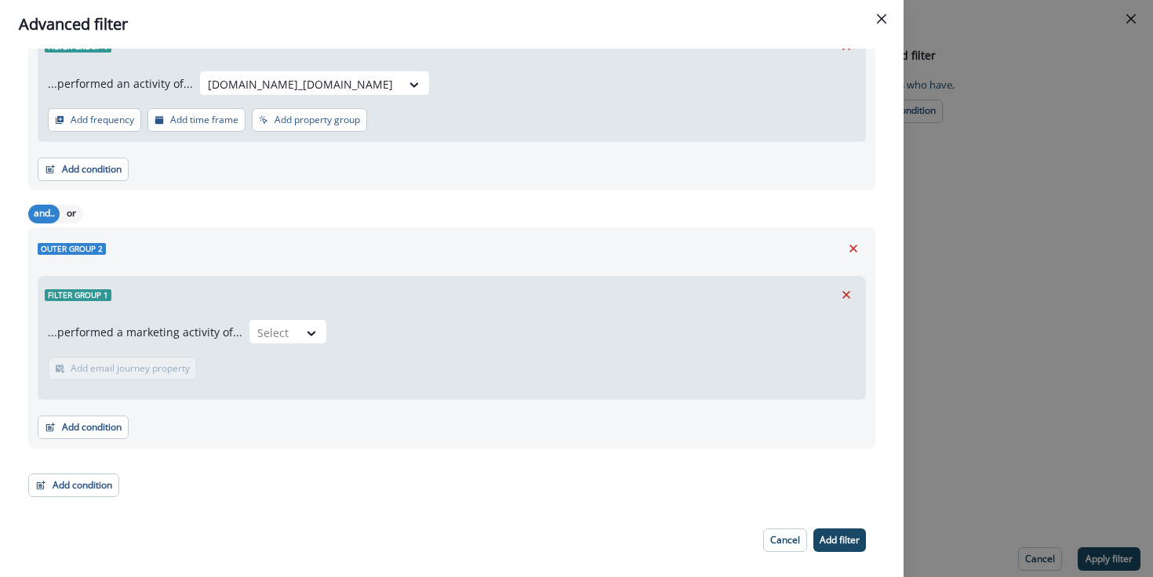
click at [141, 148] on div "Outer group 1 Filter group 1 ...performed an activity of... [DOMAIN_NAME]_[DOMA…" at bounding box center [451, 238] width 847 height 518
click at [850, 256] on button "Remove" at bounding box center [853, 249] width 25 height 24
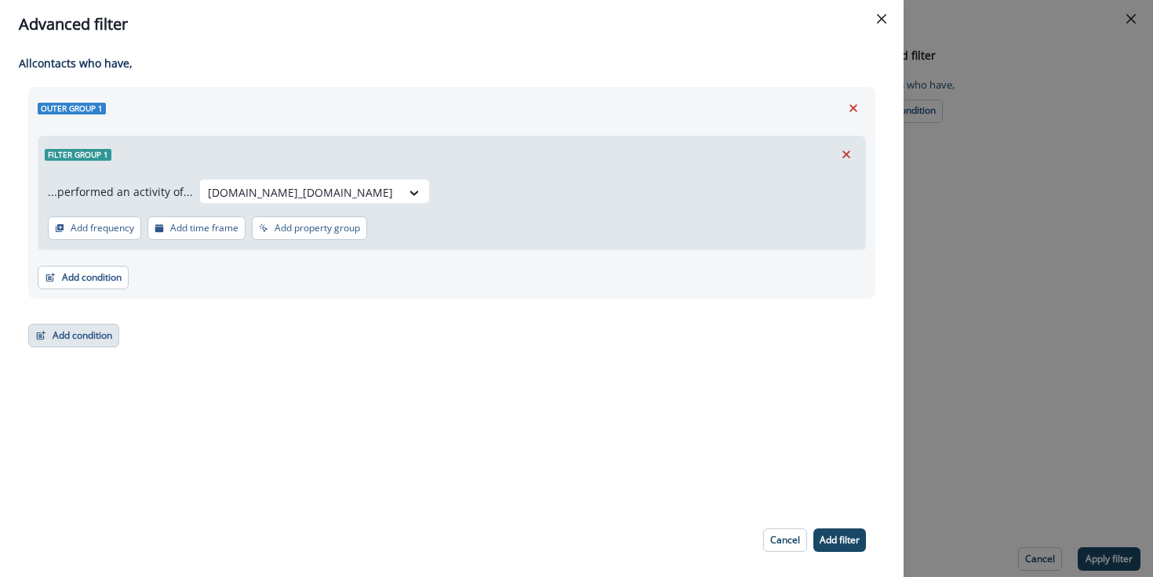
click at [75, 340] on button "Add condition" at bounding box center [73, 336] width 91 height 24
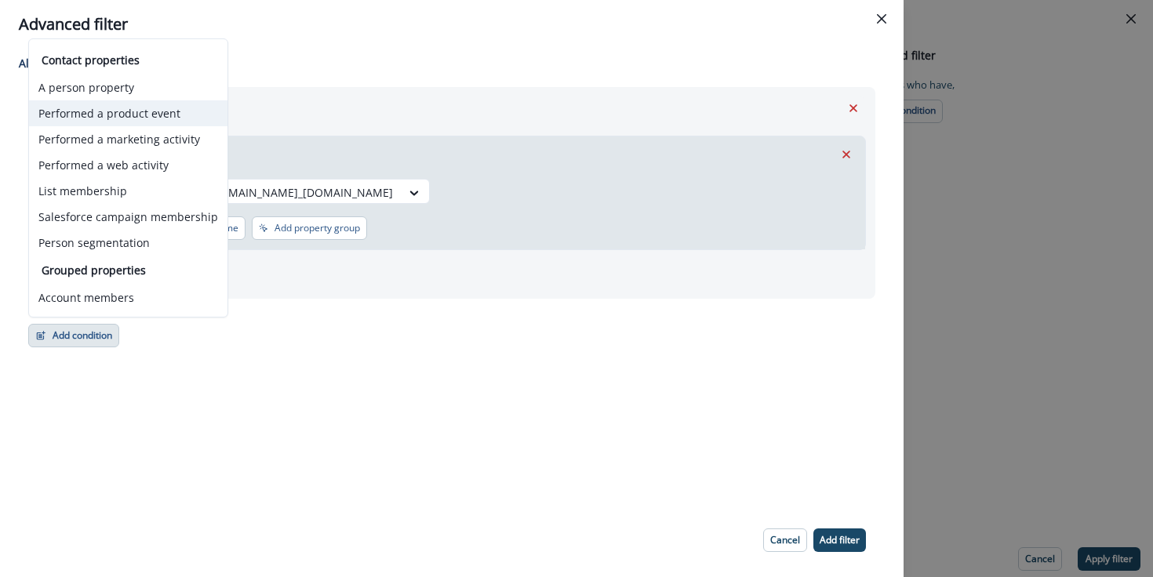
click at [180, 111] on button "Performed a product event" at bounding box center [128, 113] width 198 height 26
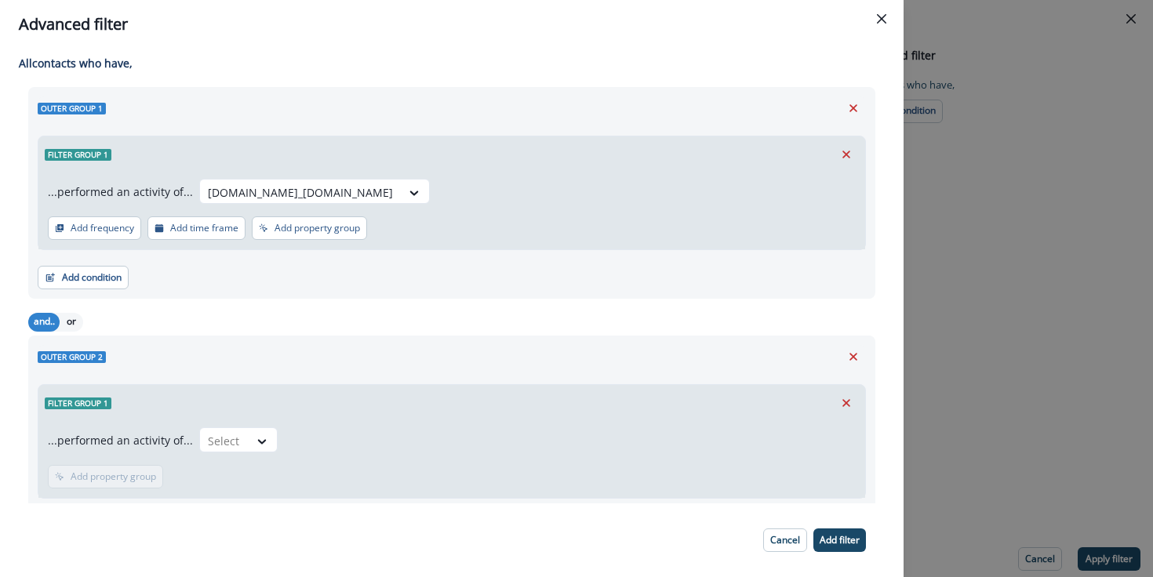
click at [237, 427] on div "...performed an activity of... Select Add frequency Add time frame Add property…" at bounding box center [451, 459] width 827 height 77
click at [237, 437] on div "Select" at bounding box center [224, 441] width 49 height 26
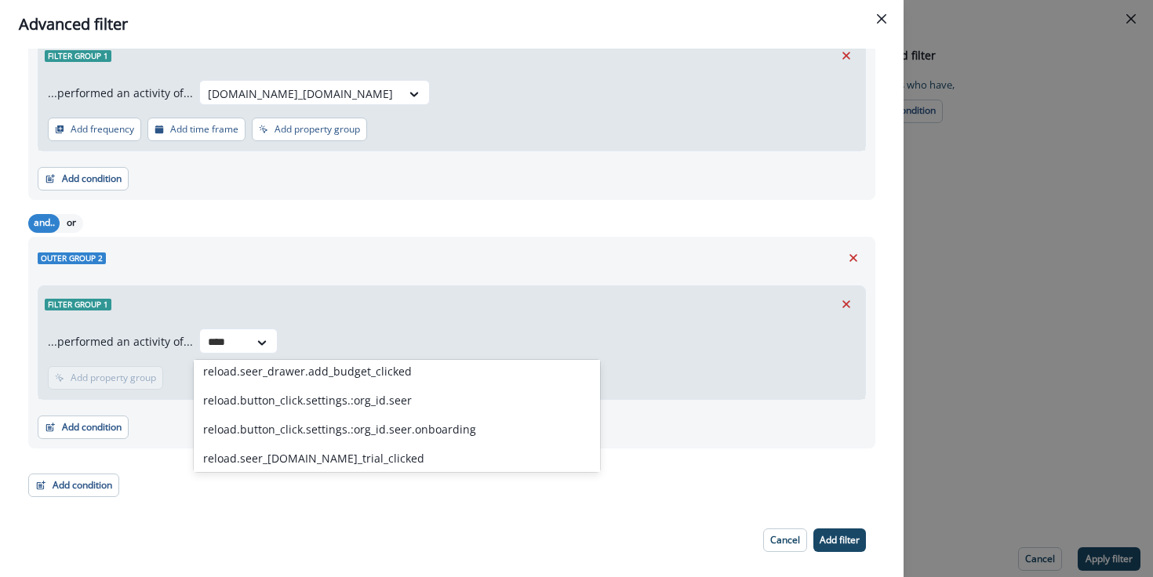
scroll to position [323, 0]
type input "*"
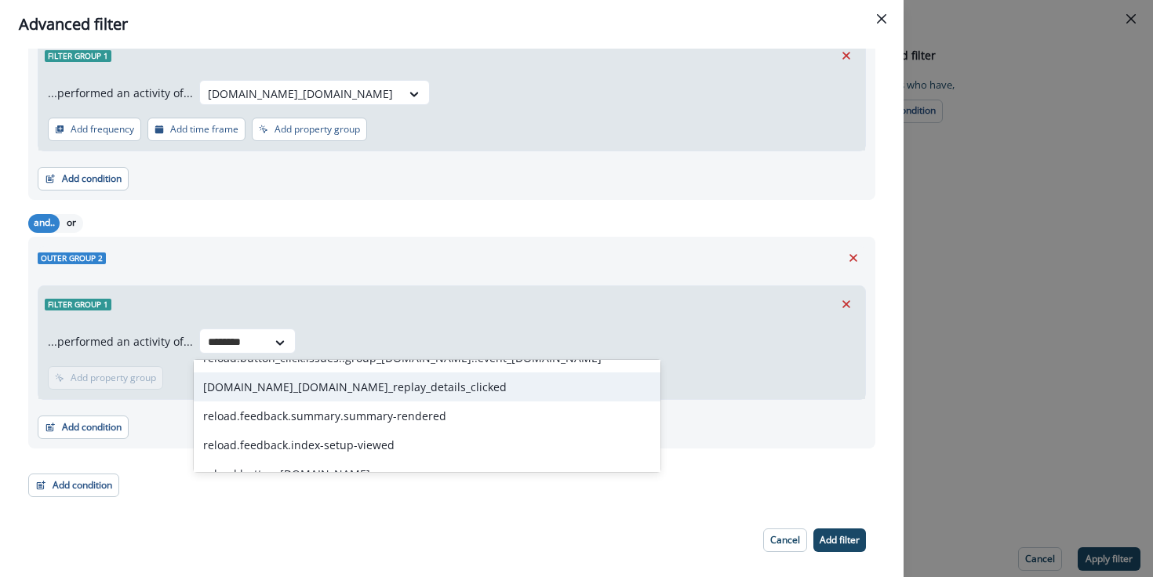
scroll to position [136, 0]
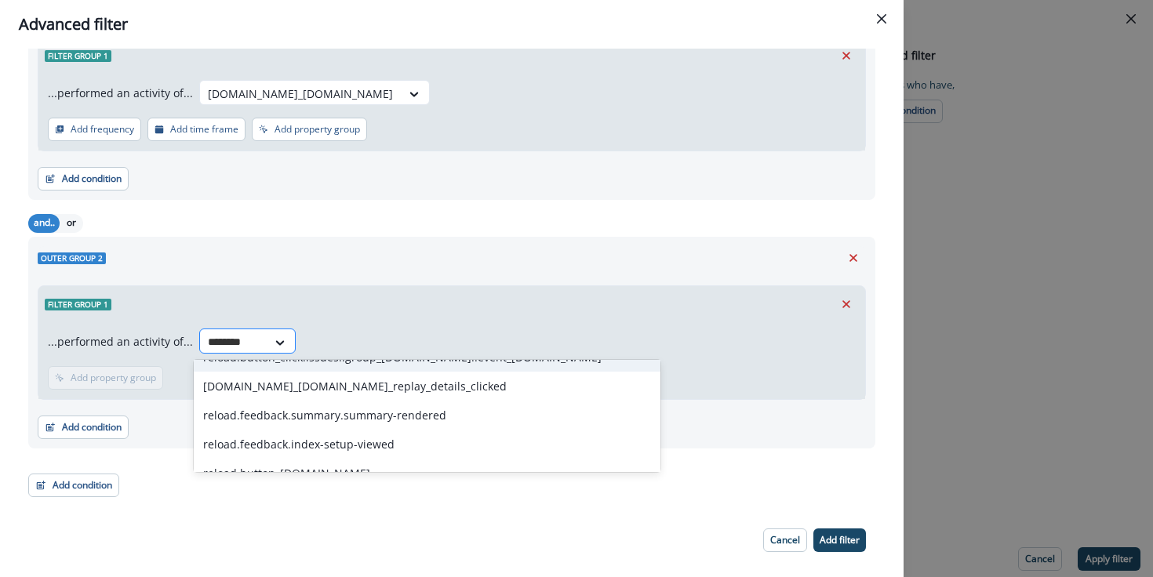
click at [246, 338] on input "********" at bounding box center [233, 342] width 51 height 16
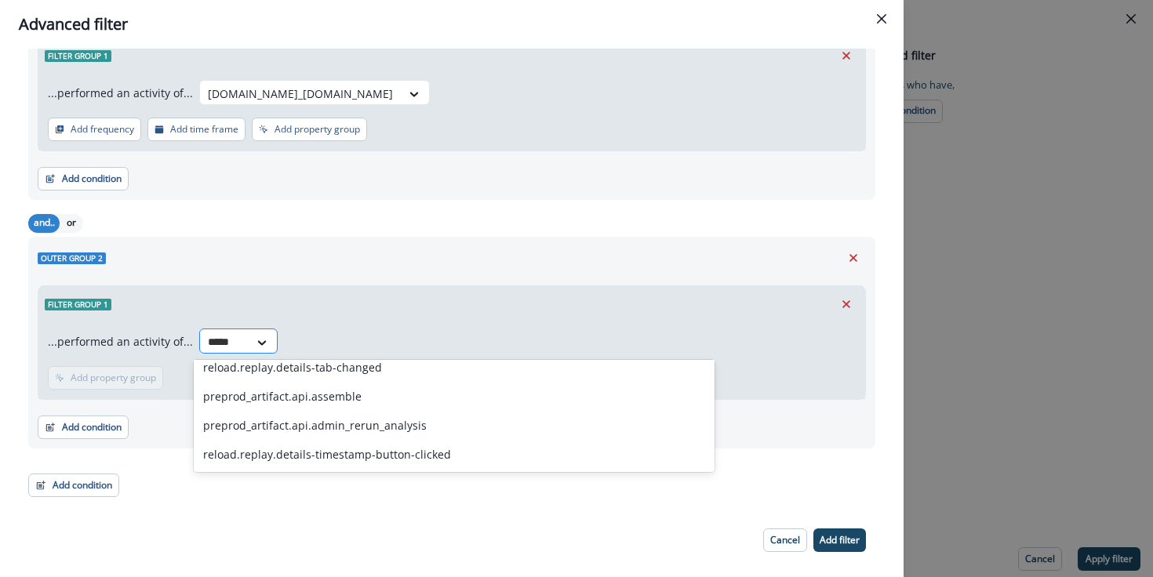
scroll to position [78, 0]
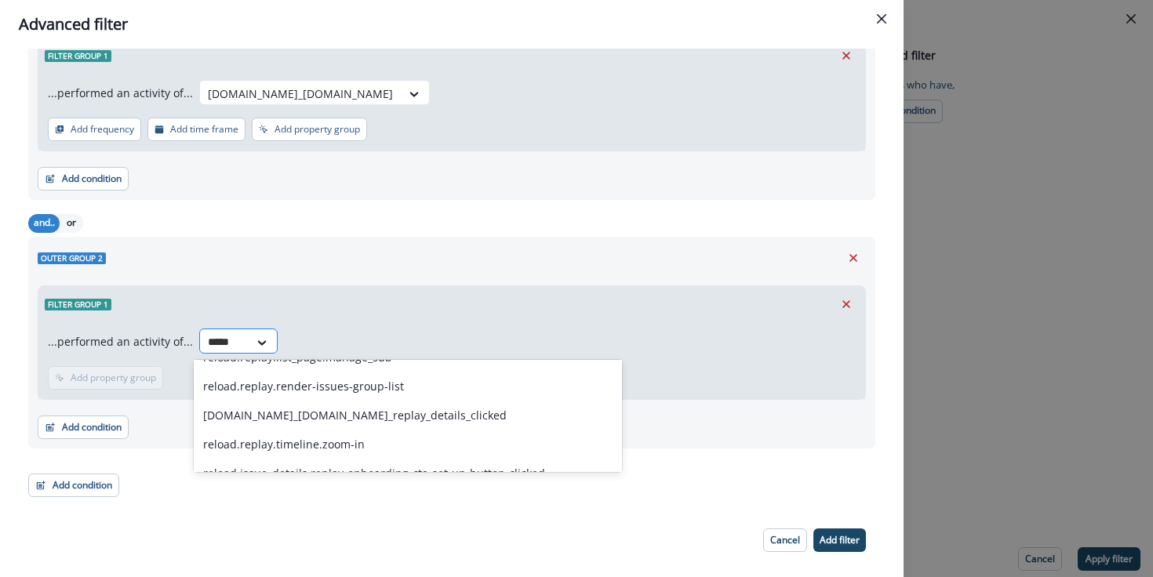
type input "******"
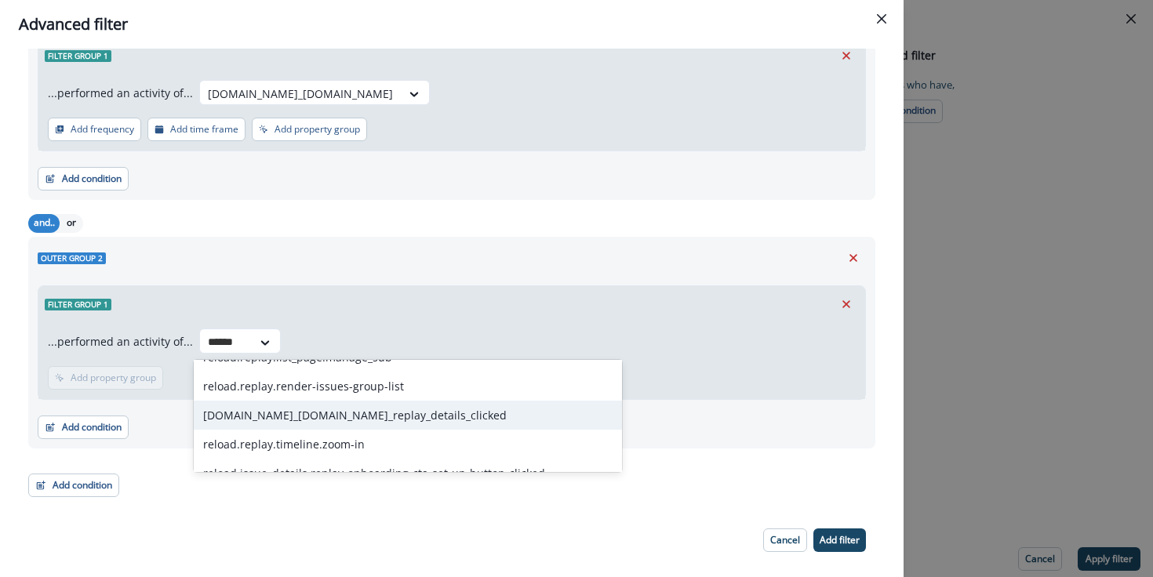
scroll to position [0, 0]
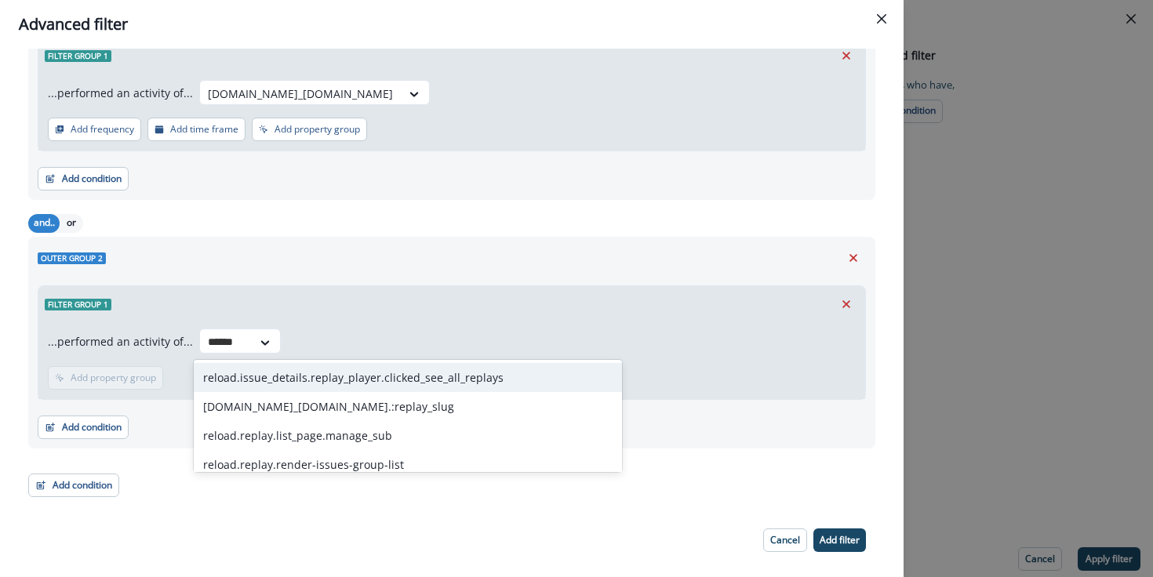
click at [358, 382] on div "reload.issue_details.replay_player.clicked_see_all_replays" at bounding box center [408, 377] width 428 height 29
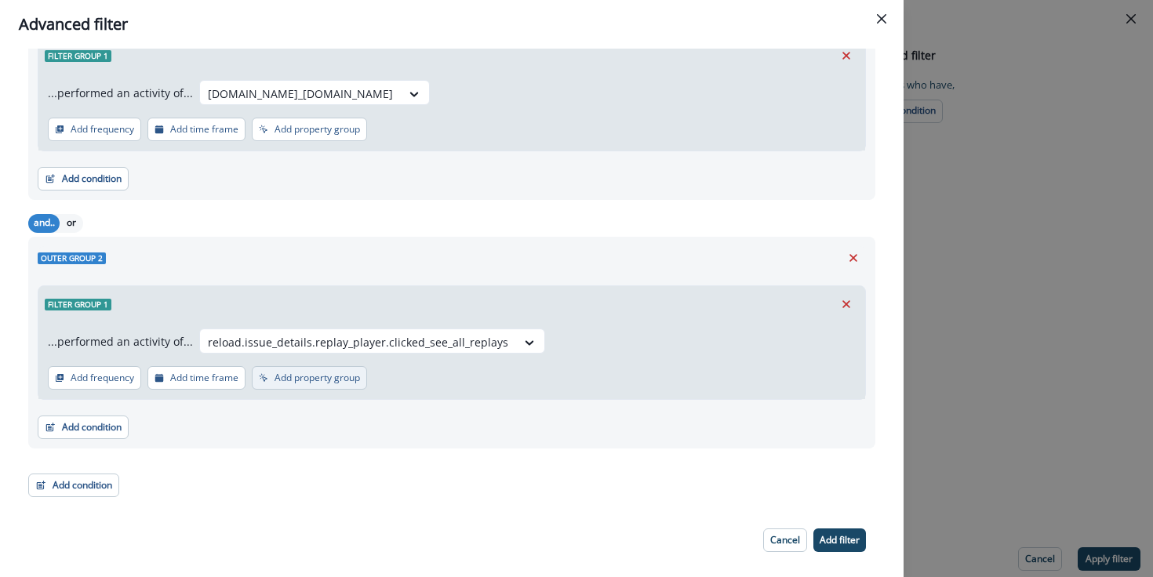
click at [339, 377] on p "Add property group" at bounding box center [317, 378] width 85 height 11
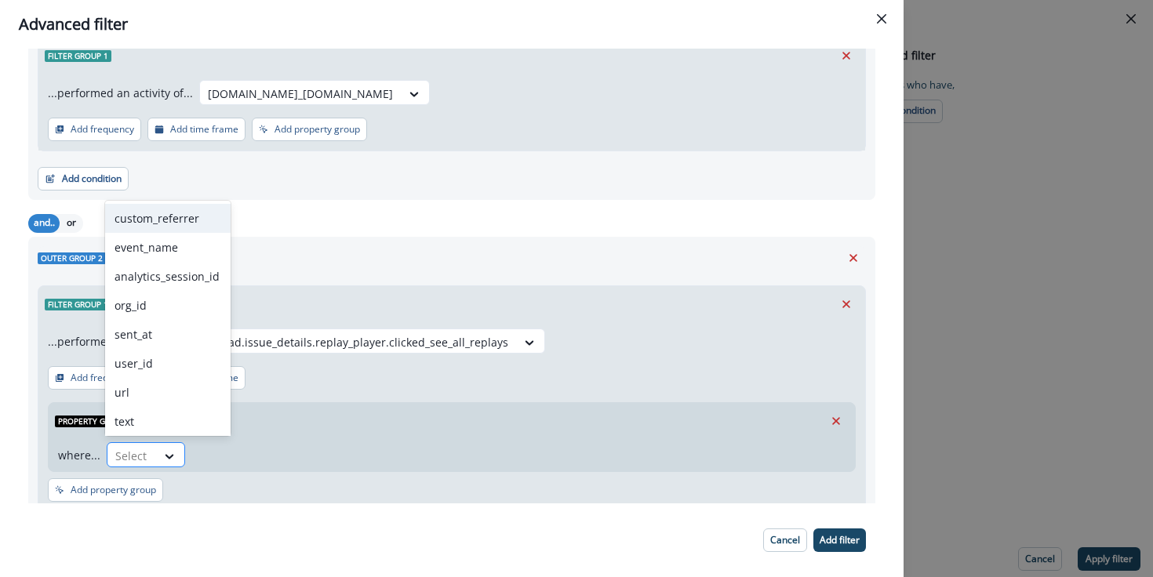
click at [129, 451] on div at bounding box center [131, 456] width 33 height 20
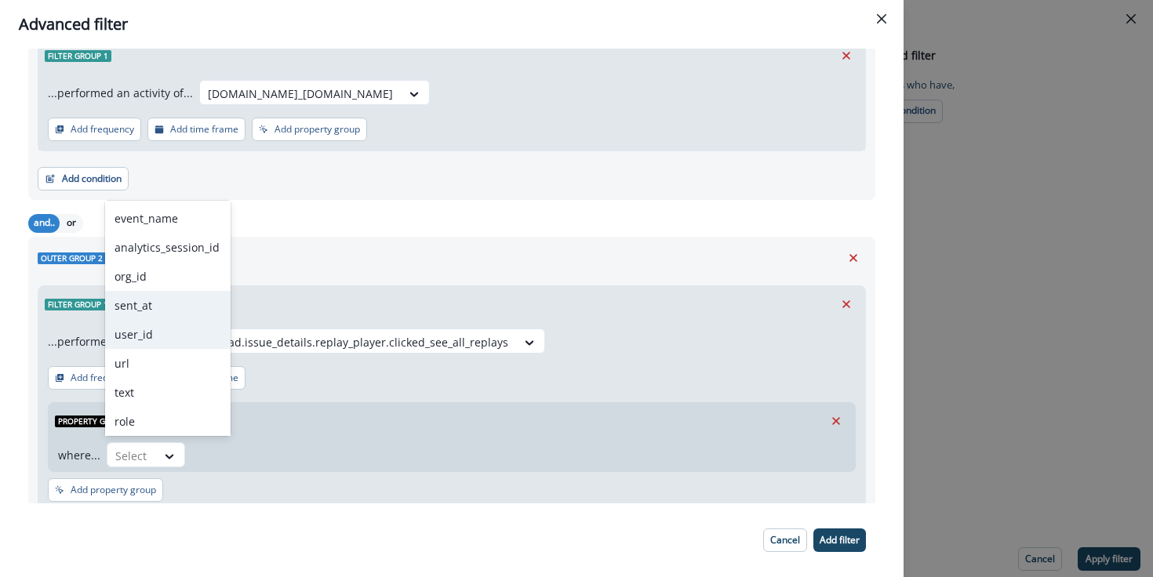
scroll to position [21, 0]
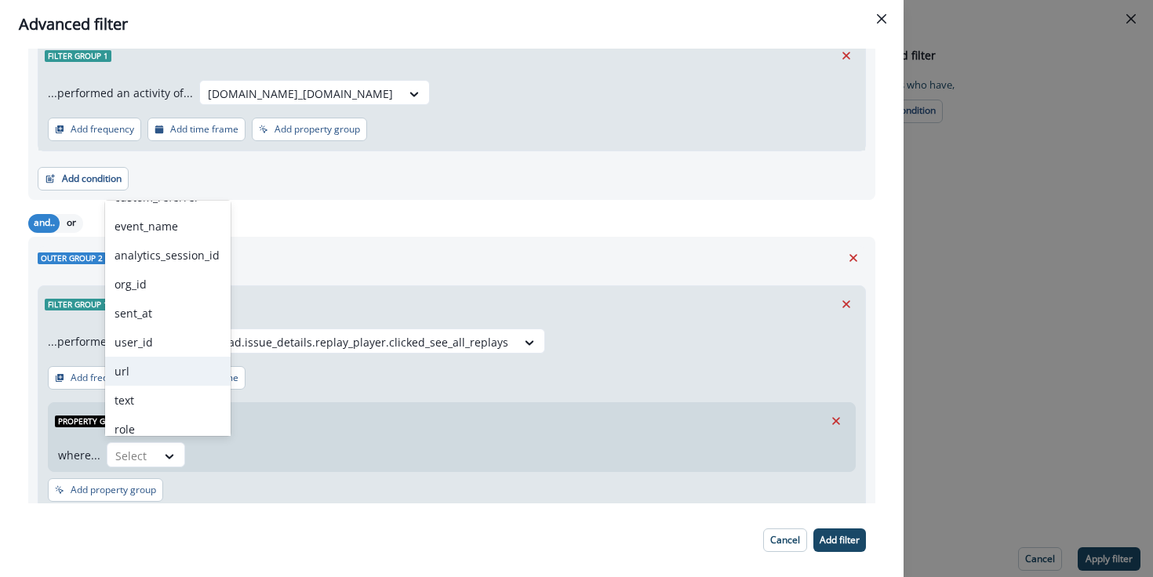
click at [410, 367] on div "...performed an activity of... reload.issue_details.replay_player.clicked_see_a…" at bounding box center [451, 416] width 827 height 189
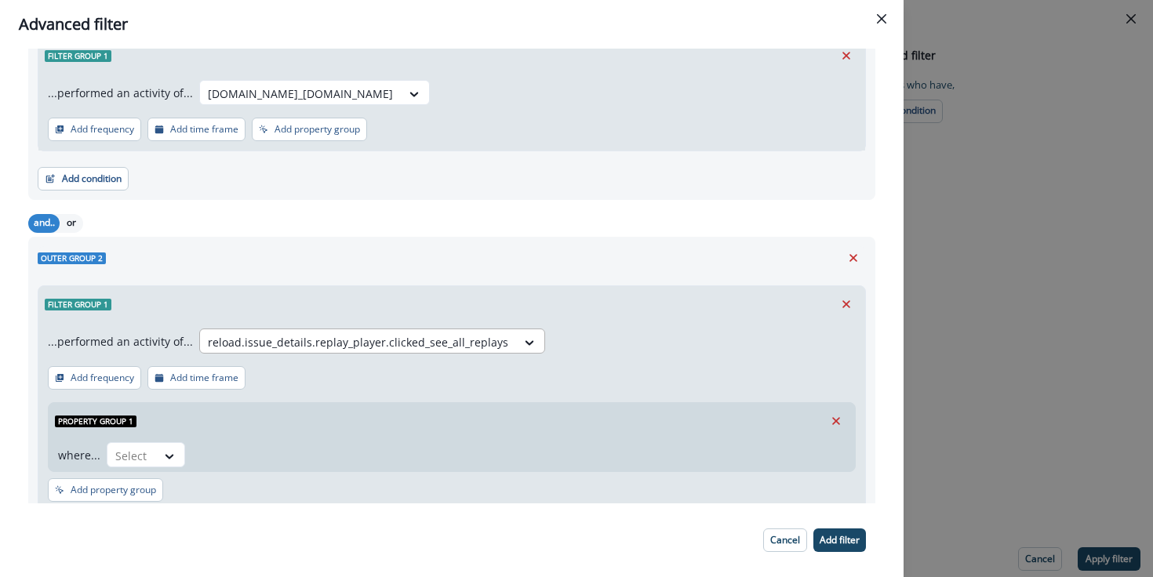
click at [426, 346] on div at bounding box center [358, 343] width 300 height 20
